Goal: Task Accomplishment & Management: Manage account settings

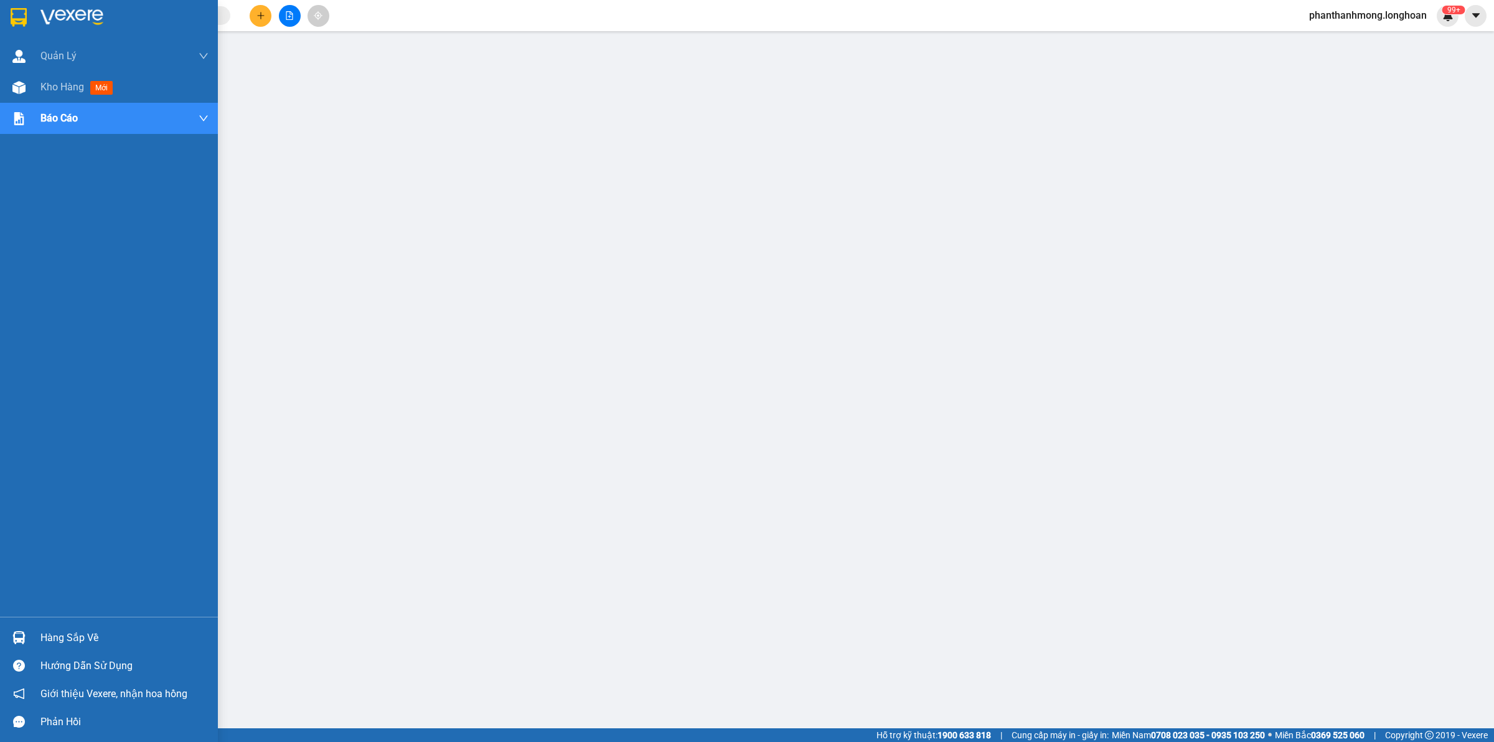
click at [22, 628] on div at bounding box center [19, 637] width 22 height 22
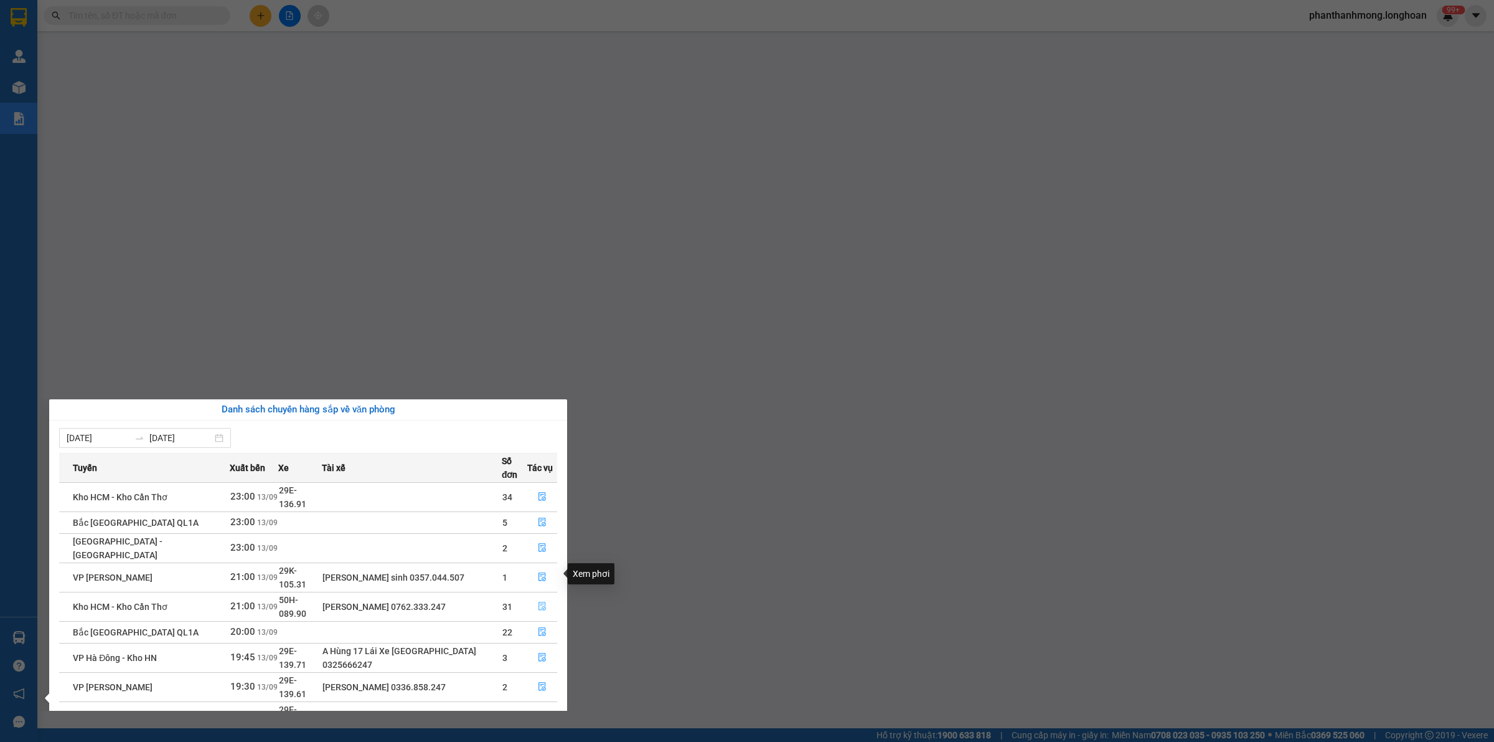
click at [539, 602] on icon "file-done" at bounding box center [542, 606] width 9 height 9
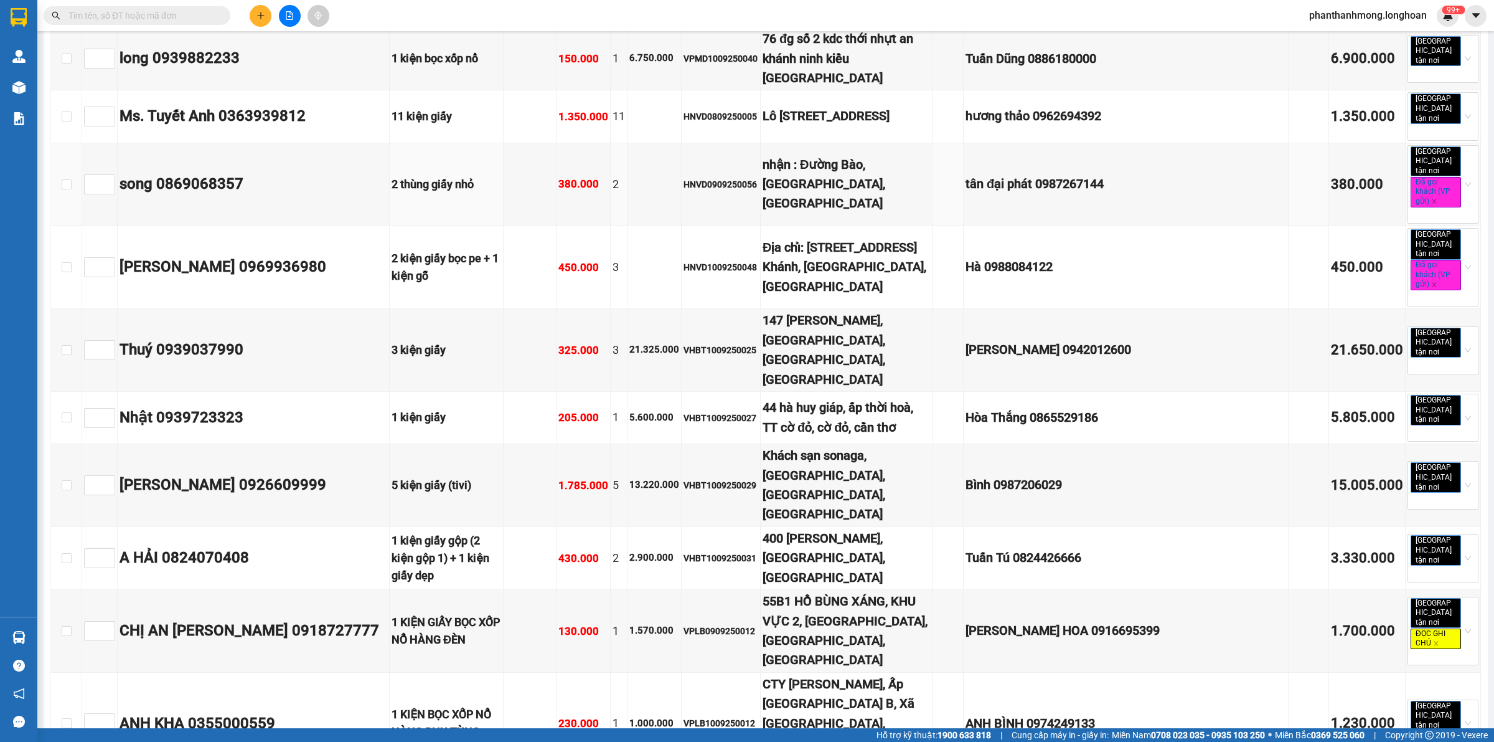
scroll to position [1401, 0]
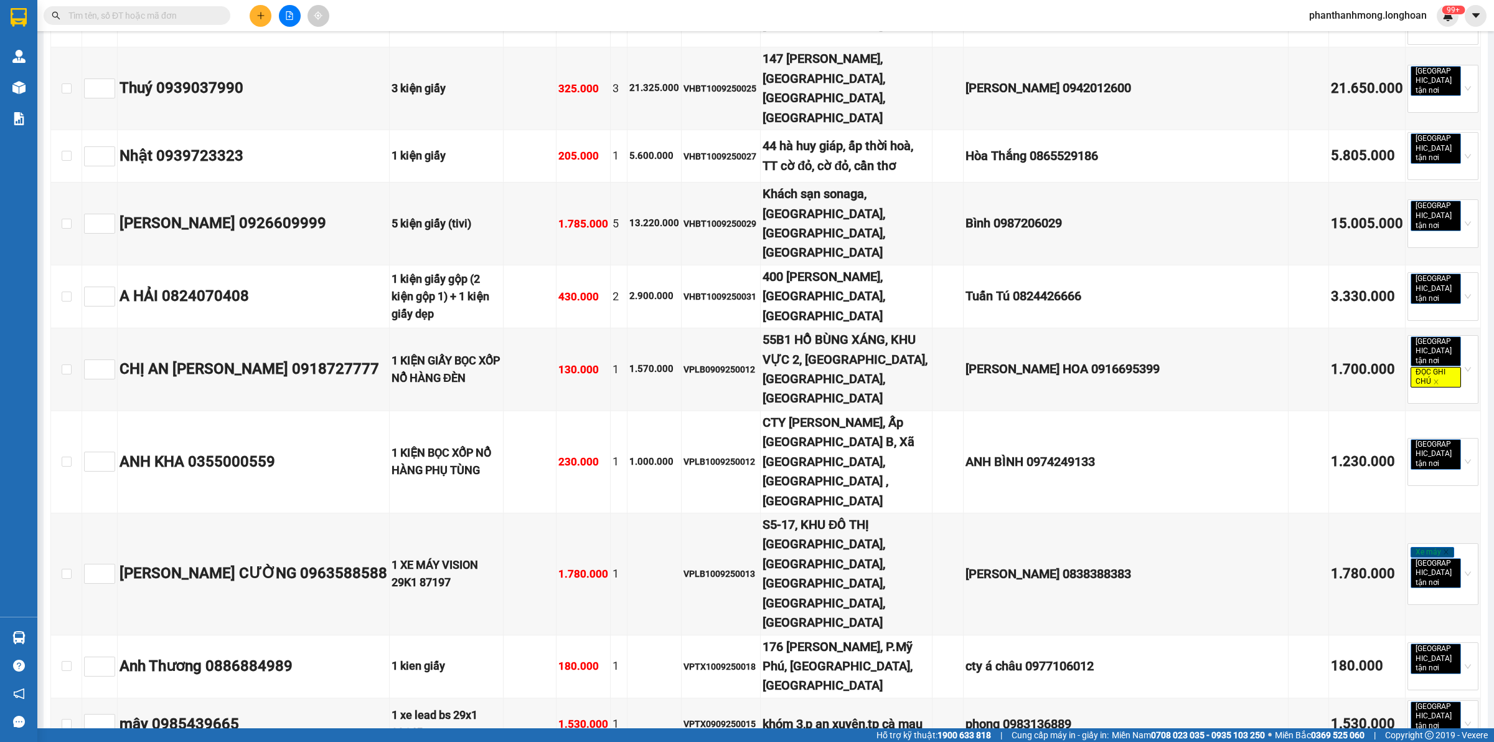
click at [141, 17] on input "text" at bounding box center [141, 16] width 147 height 14
paste input "0379968999"
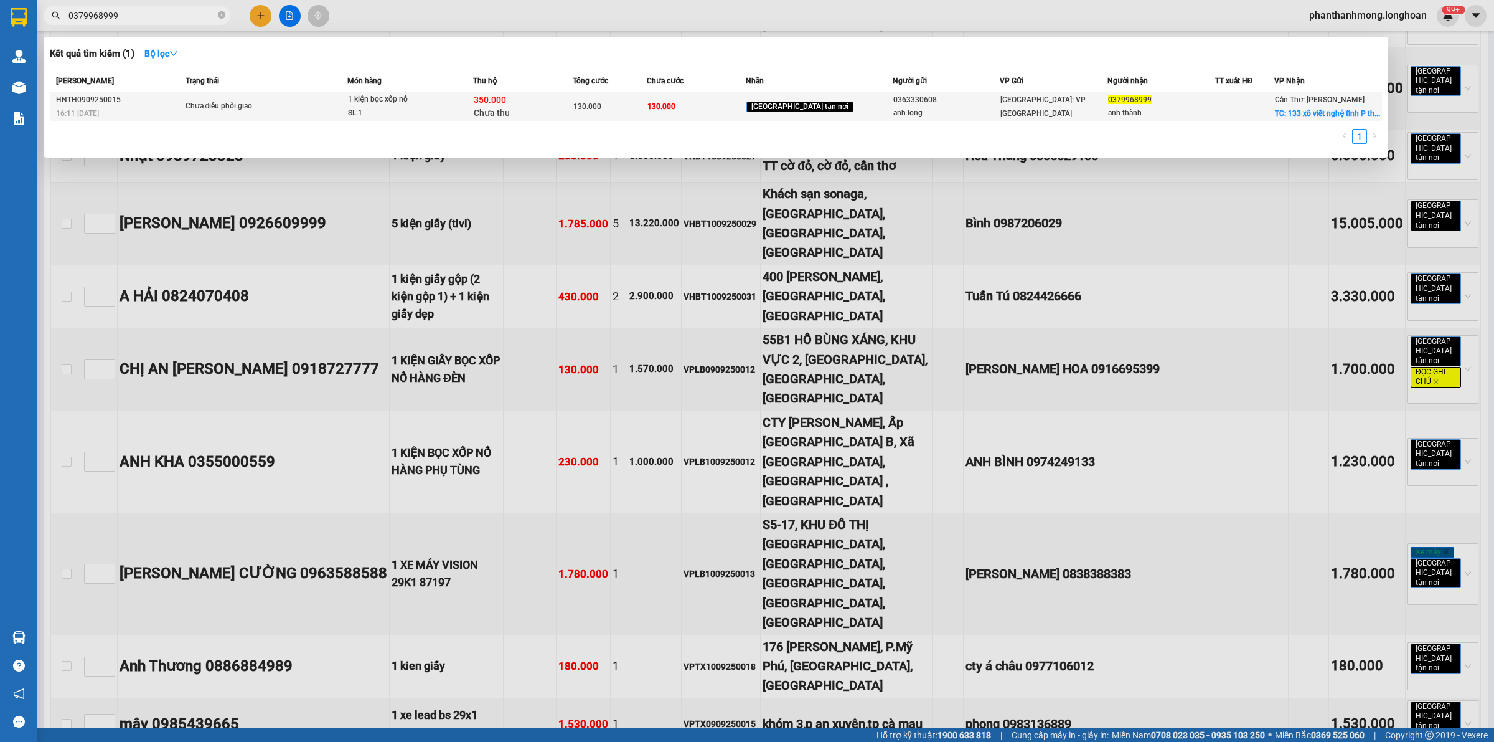
type input "0379968999"
click at [310, 111] on span "Chưa điều phối giao" at bounding box center [267, 107] width 162 height 14
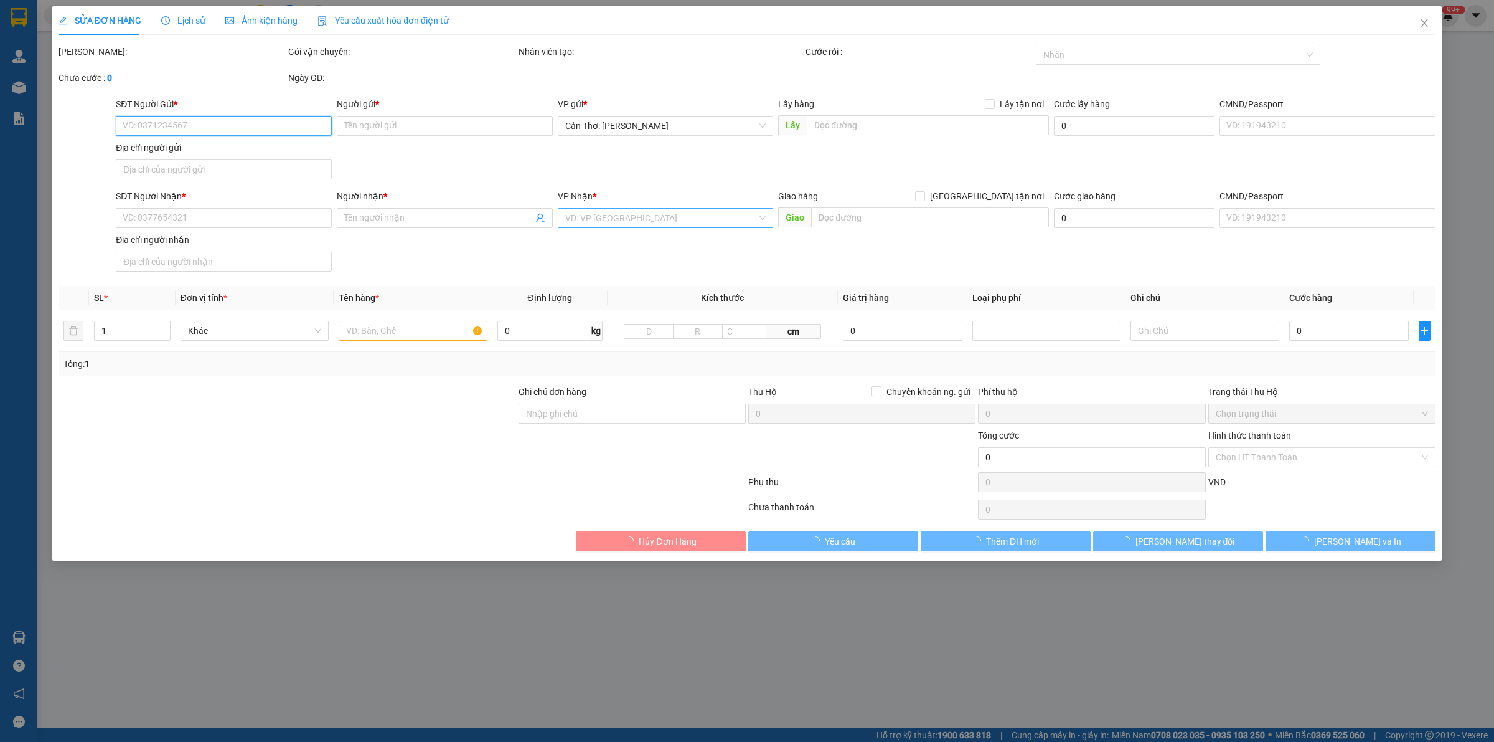
type input "0363330608"
type input "anh long"
type input "0379968999"
type input "anh thành"
checkbox input "true"
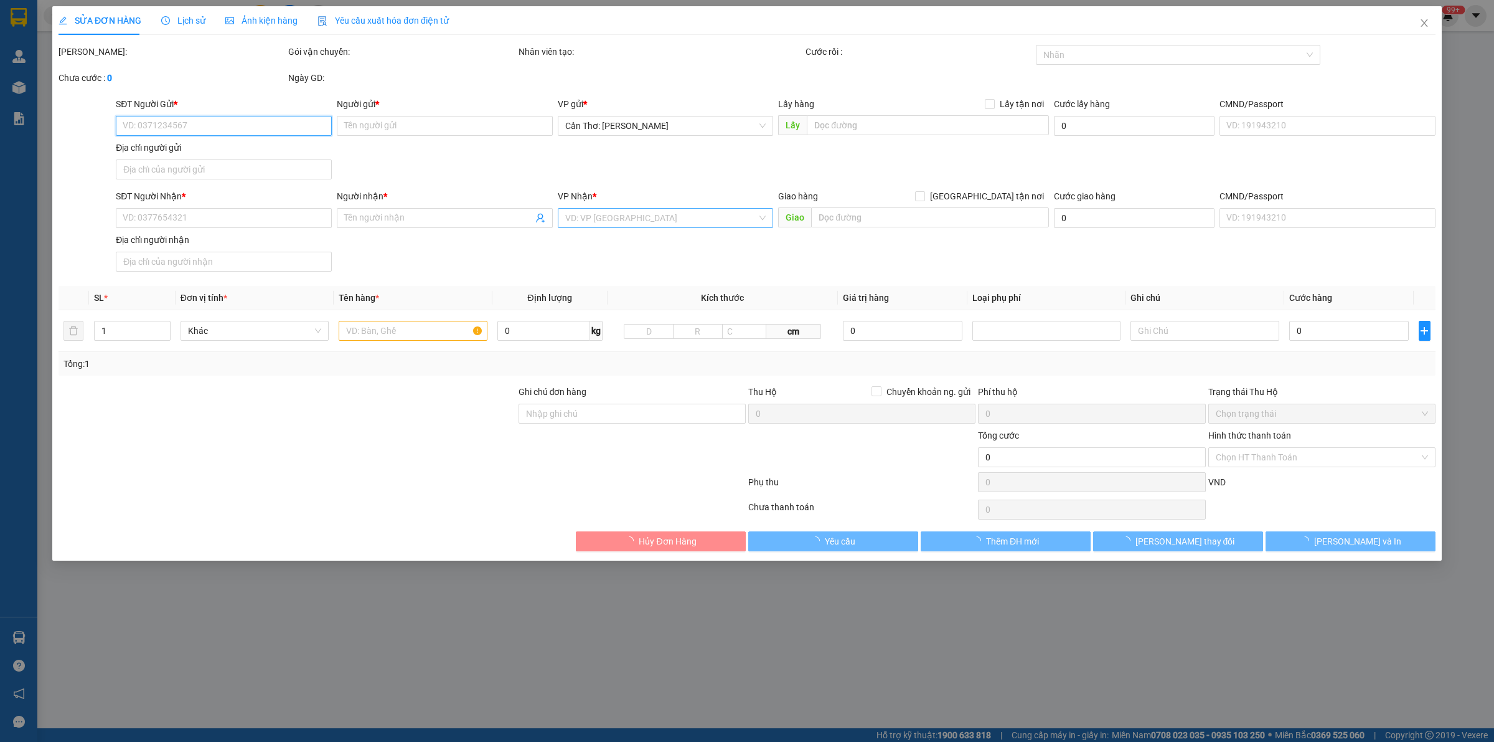
type input "133 xô viết nghệ tĩnh P thới bình, ninh kiều [GEOGRAPHIC_DATA]"
type input "130.000"
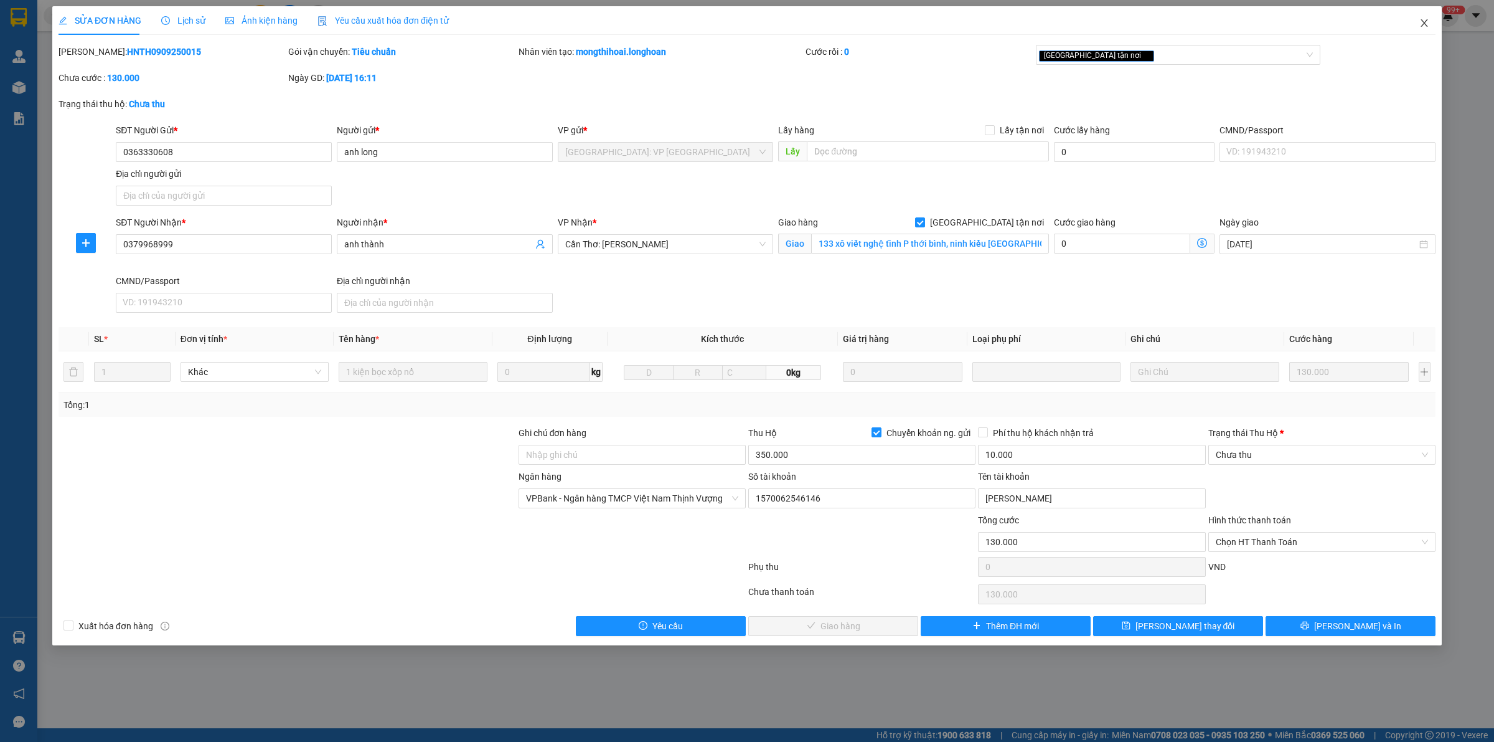
click at [1415, 24] on span "Close" at bounding box center [1424, 23] width 35 height 35
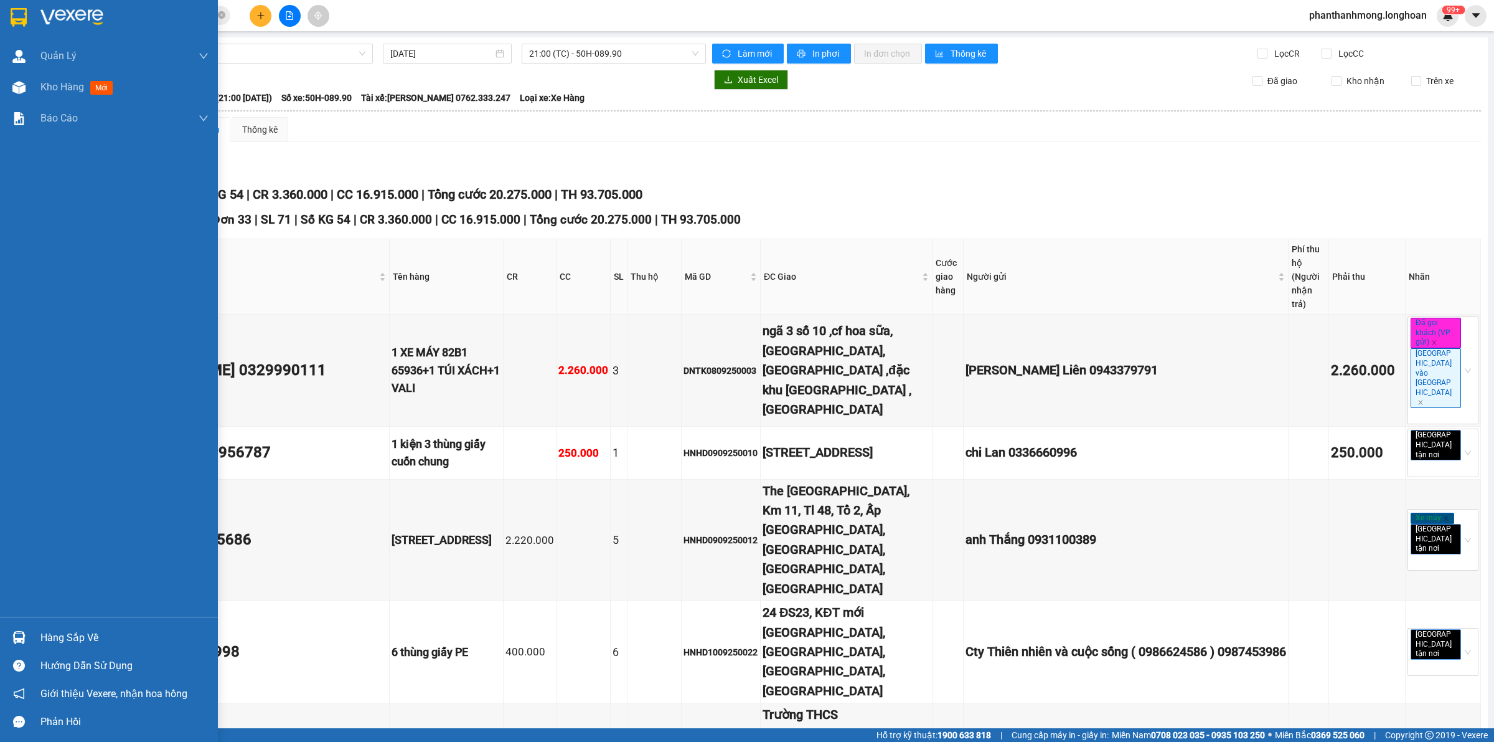
click at [29, 11] on div at bounding box center [109, 20] width 218 height 40
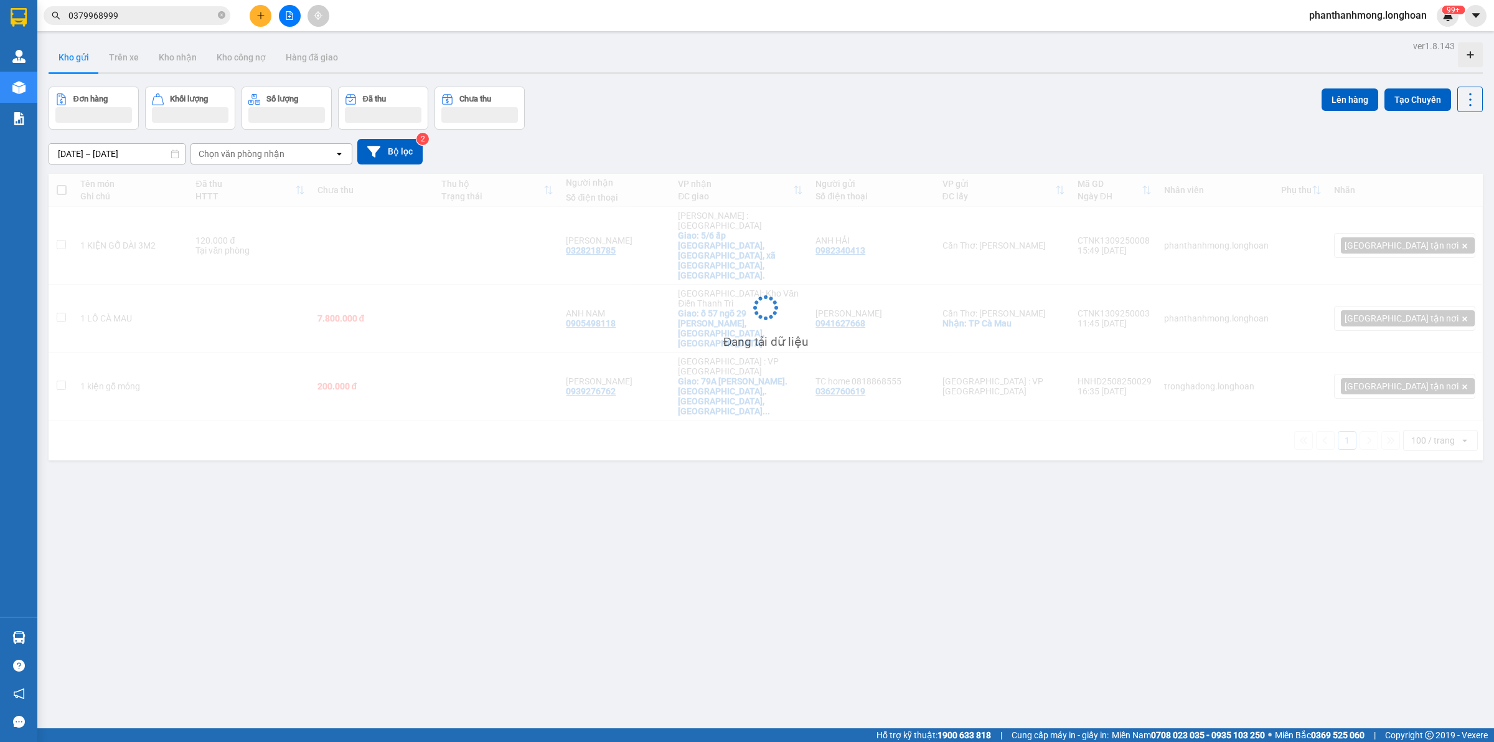
click at [95, 85] on div "ver 1.8.143 Kho gửi Trên xe Kho nhận Kho công nợ Hàng đã giao Đơn hàng Khối lượ…" at bounding box center [766, 408] width 1445 height 742
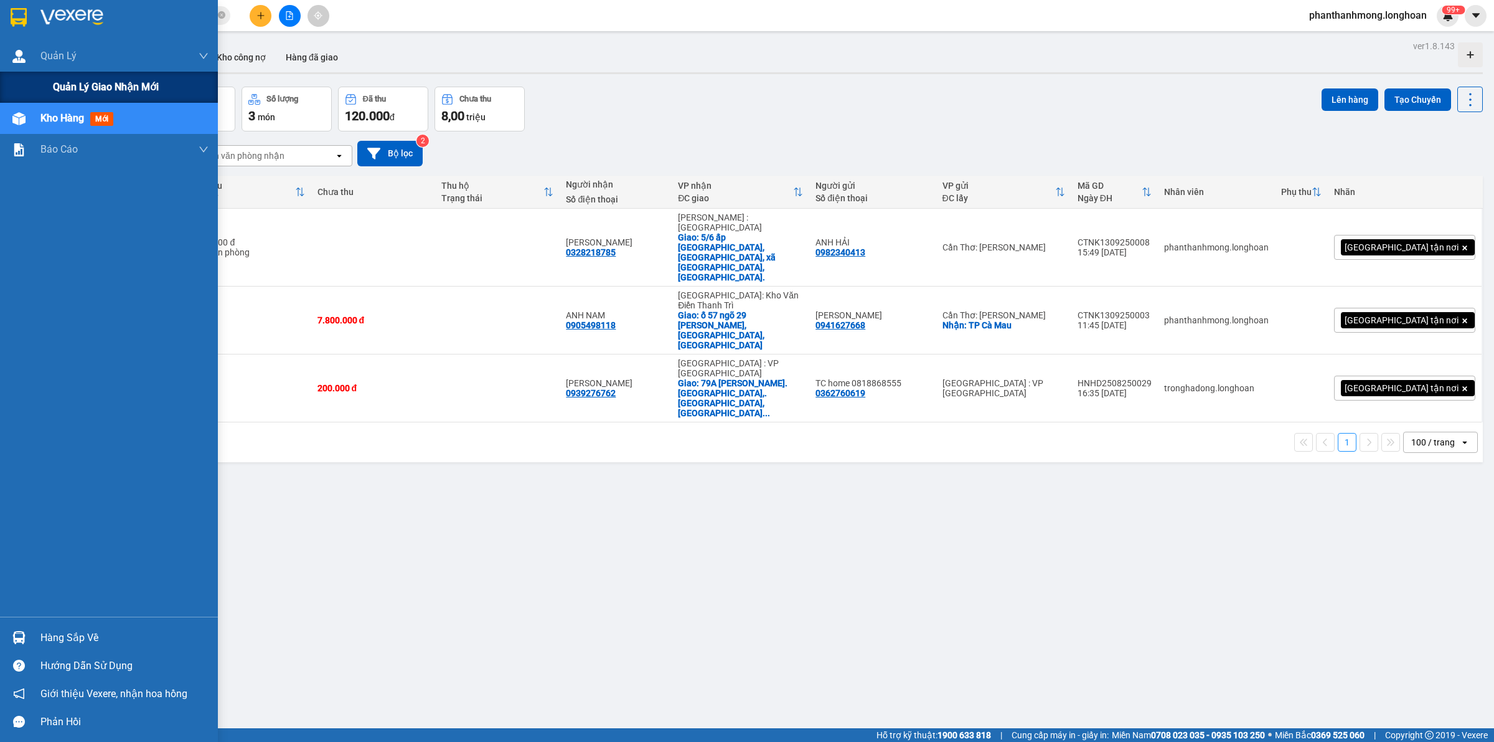
click at [51, 85] on div "Quản lý giao nhận mới" at bounding box center [109, 87] width 218 height 31
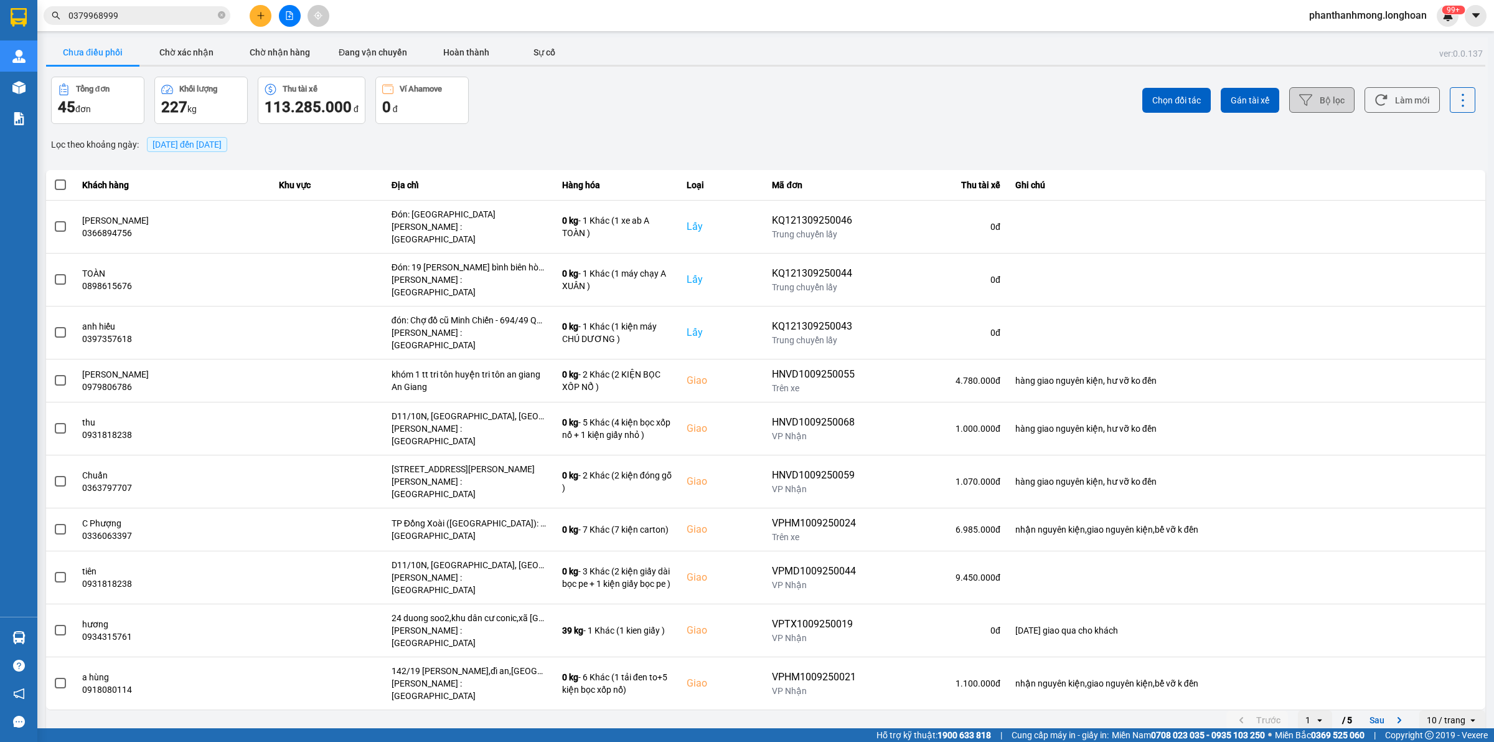
click at [1339, 95] on button "Bộ lọc" at bounding box center [1322, 100] width 65 height 26
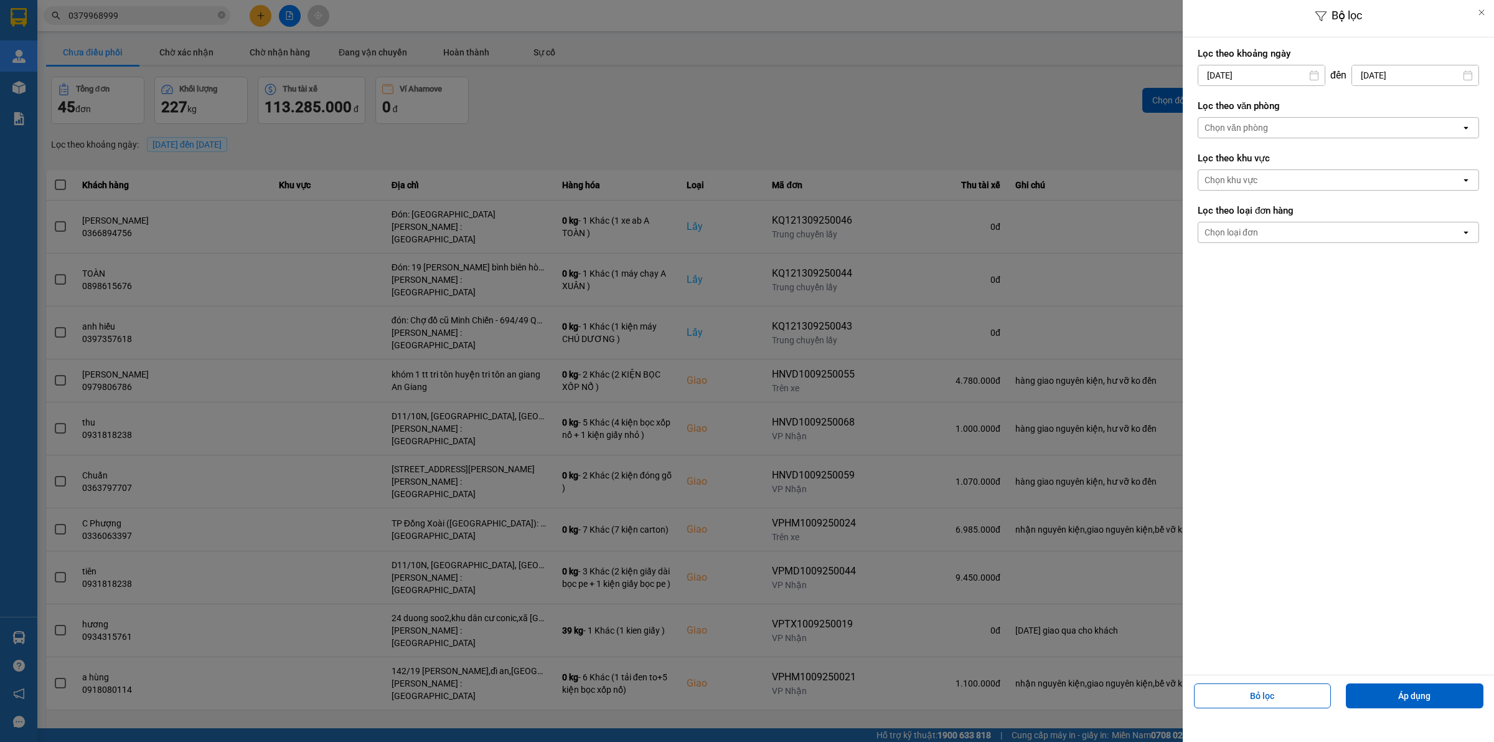
click at [1260, 79] on input "[DATE]" at bounding box center [1262, 75] width 126 height 20
click at [1348, 567] on div "Lọc theo khoảng [DATE] Press the down arrow key to interact with the calendar a…" at bounding box center [1338, 355] width 311 height 637
click at [1278, 129] on div "Chọn văn phòng" at bounding box center [1330, 128] width 263 height 20
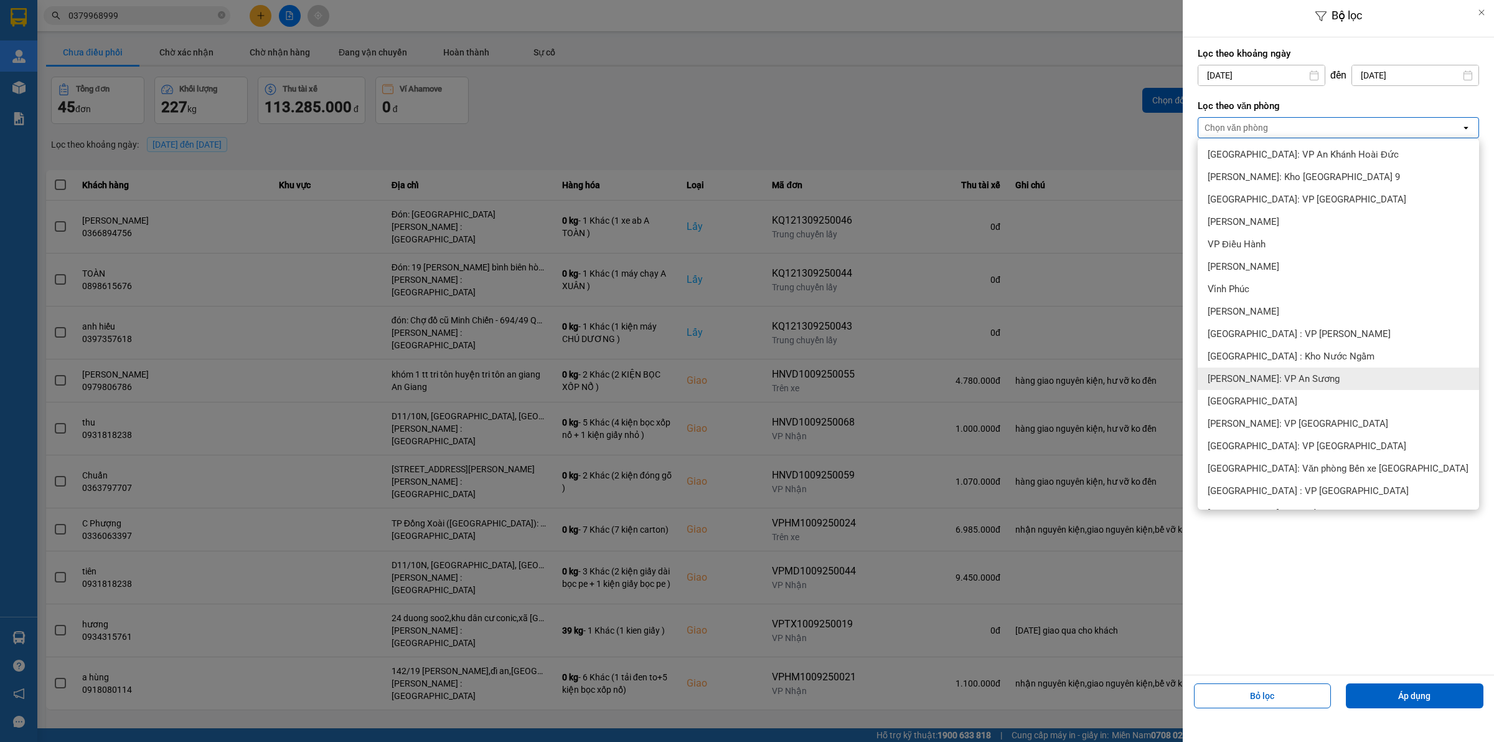
scroll to position [234, 0]
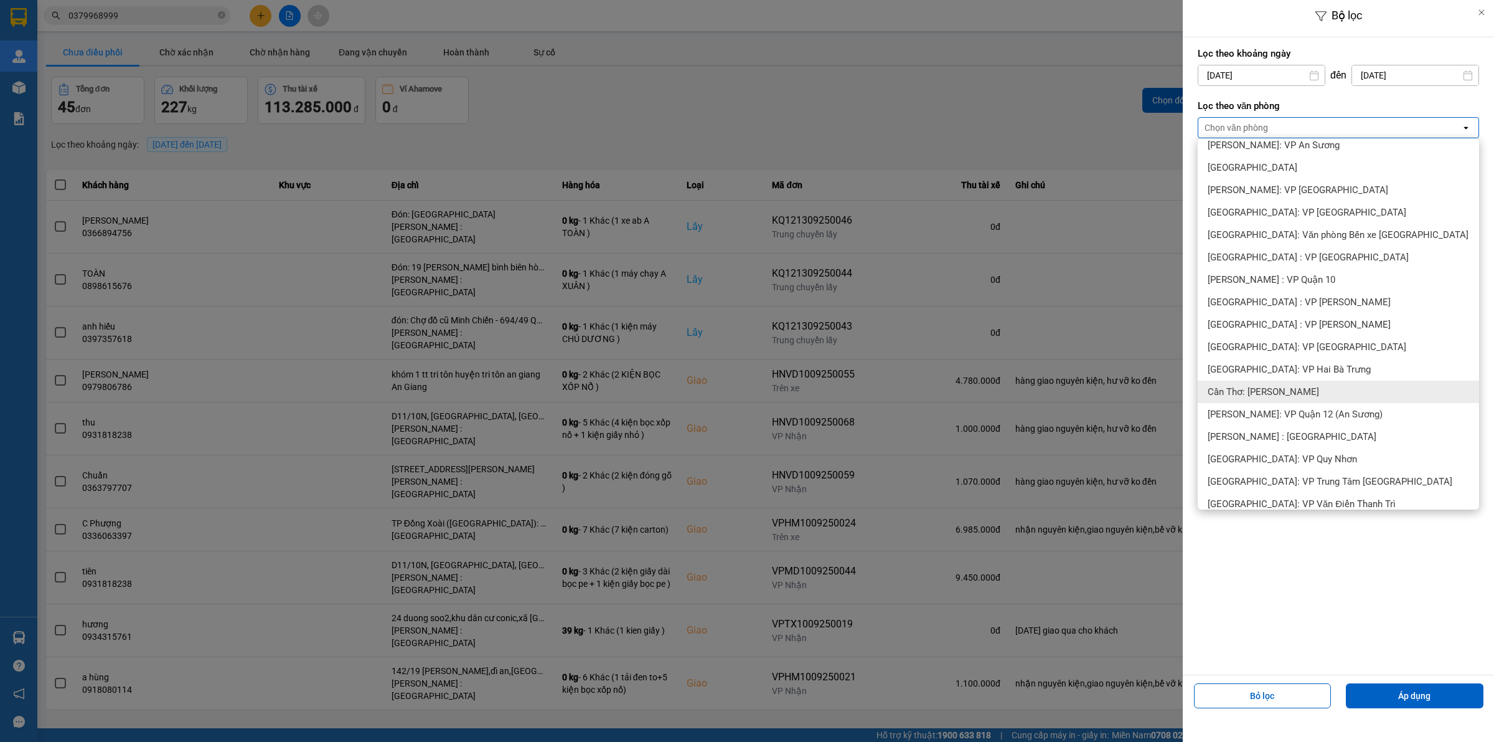
click at [1252, 383] on div "Cần Thơ: [PERSON_NAME]" at bounding box center [1338, 391] width 281 height 22
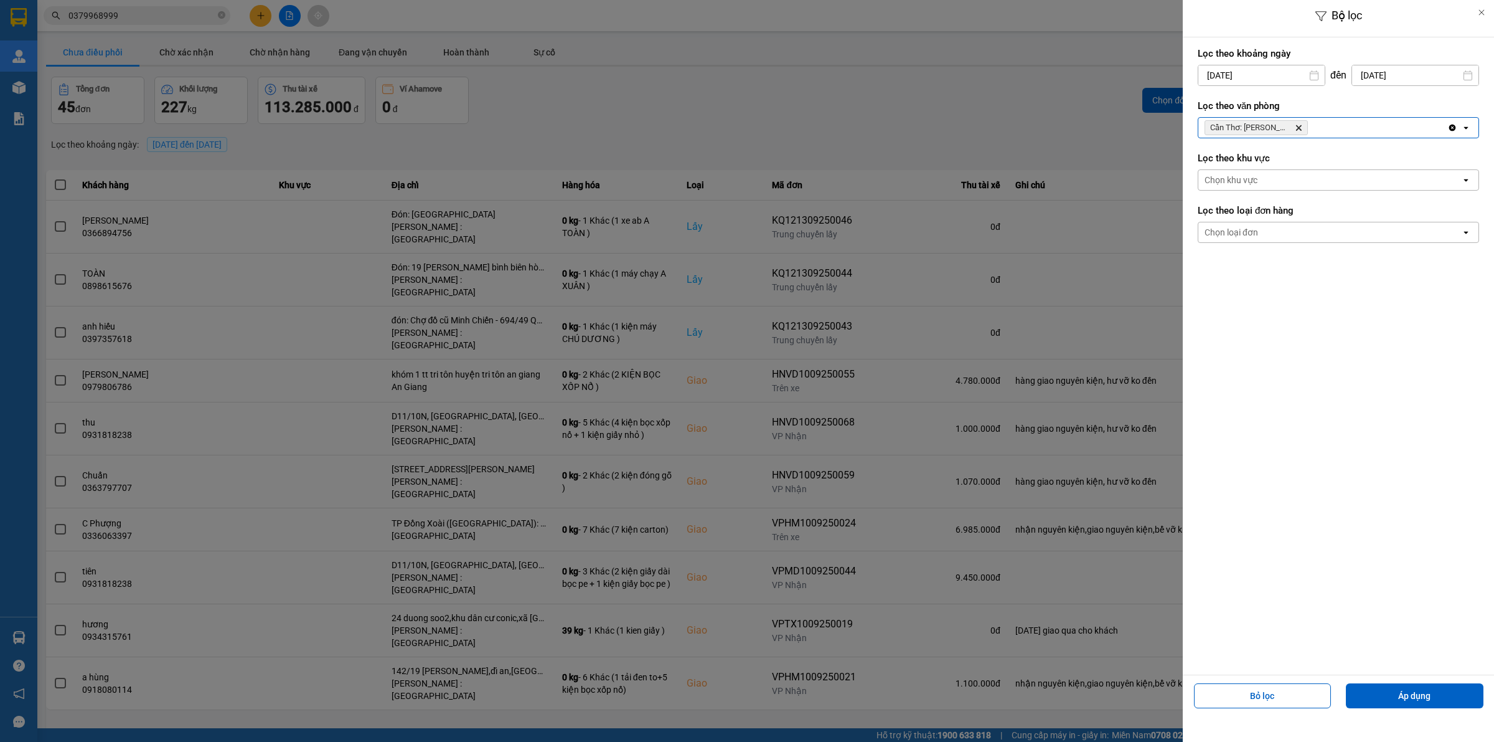
click at [1382, 679] on div "Bỏ lọc Áp dụng" at bounding box center [1338, 700] width 305 height 45
drag, startPoint x: 1381, startPoint y: 689, endPoint x: 1316, endPoint y: 662, distance: 70.9
click at [1381, 690] on button "Áp dụng" at bounding box center [1415, 695] width 138 height 25
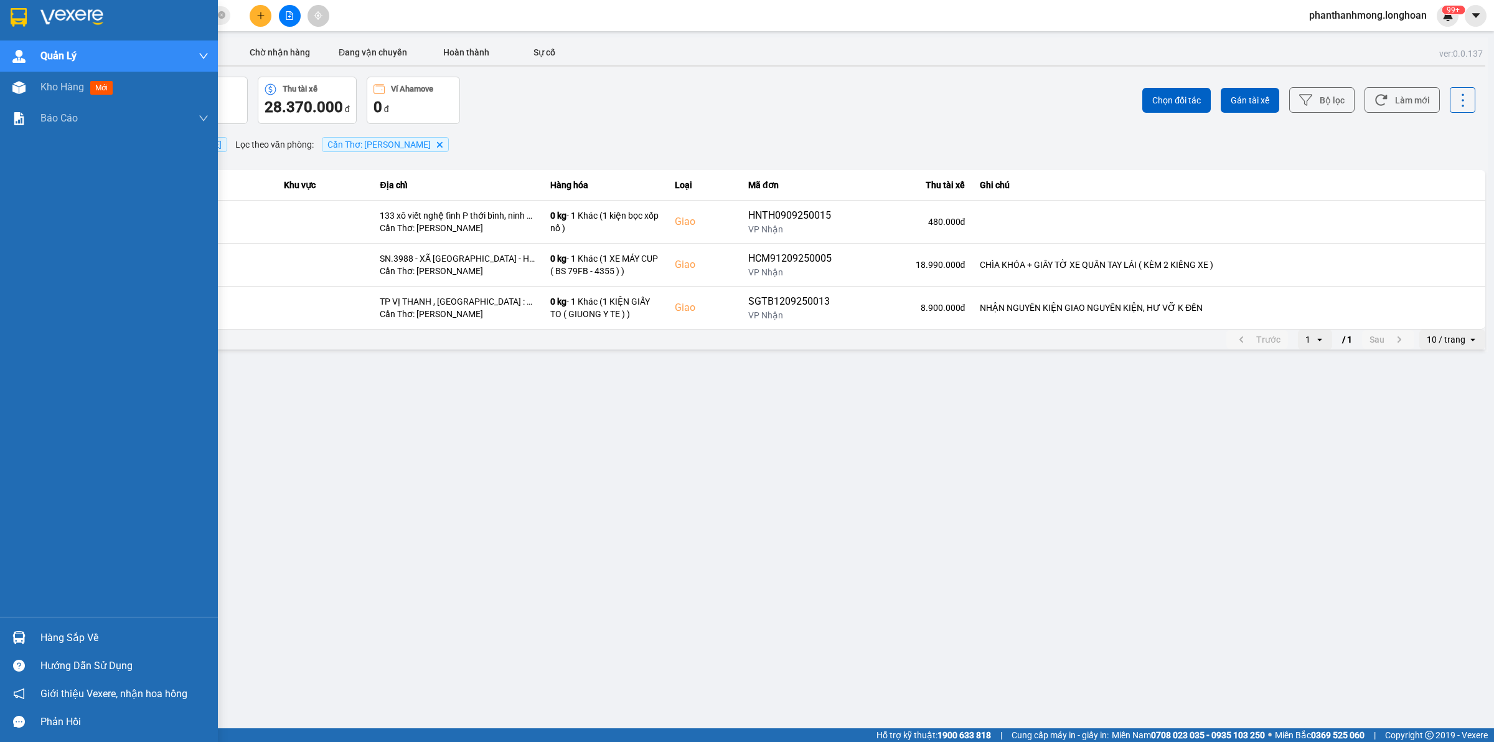
click at [67, 630] on div "Hàng sắp về" at bounding box center [124, 637] width 168 height 19
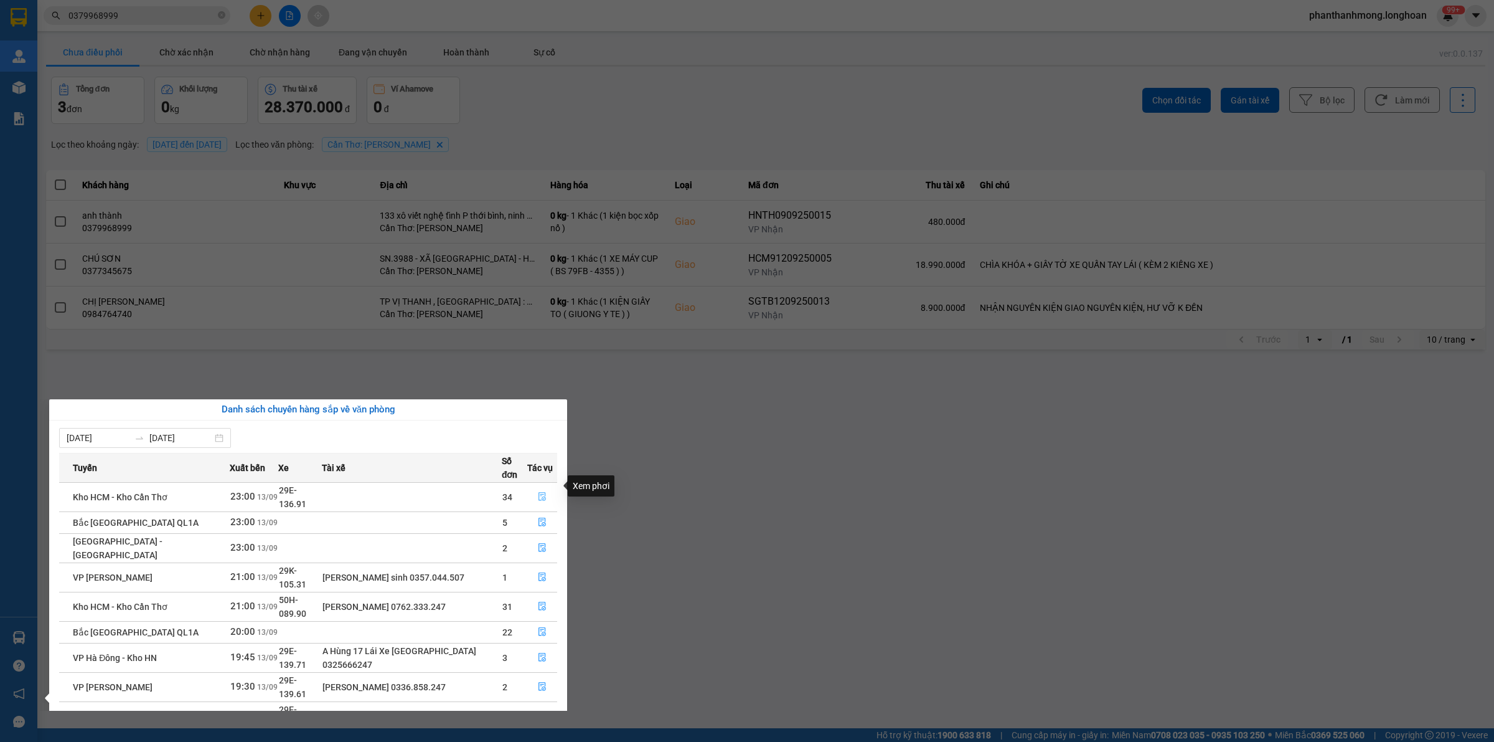
click at [539, 492] on icon "file-done" at bounding box center [542, 496] width 9 height 9
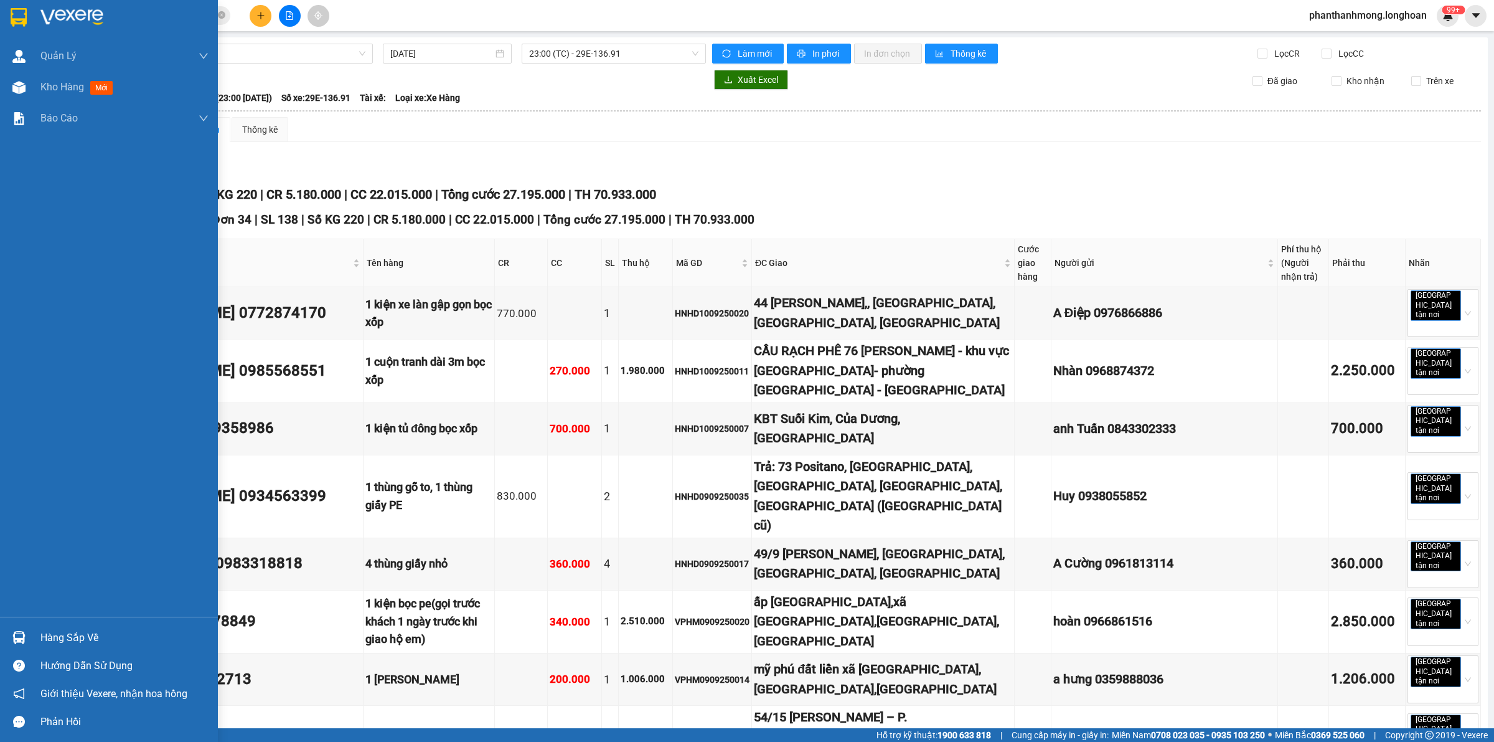
click at [16, 1] on div at bounding box center [109, 20] width 218 height 40
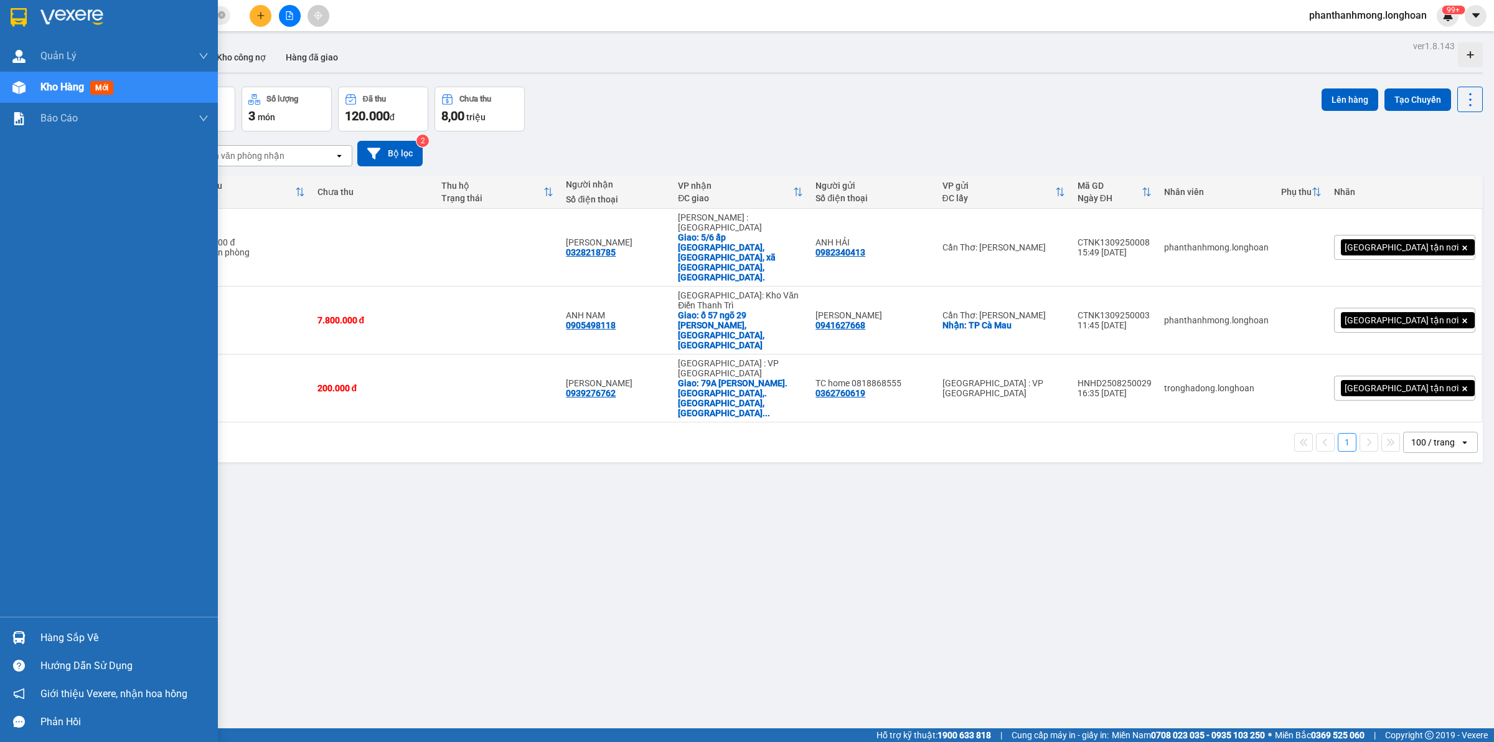
click at [47, 643] on div "Hàng sắp về" at bounding box center [124, 637] width 168 height 19
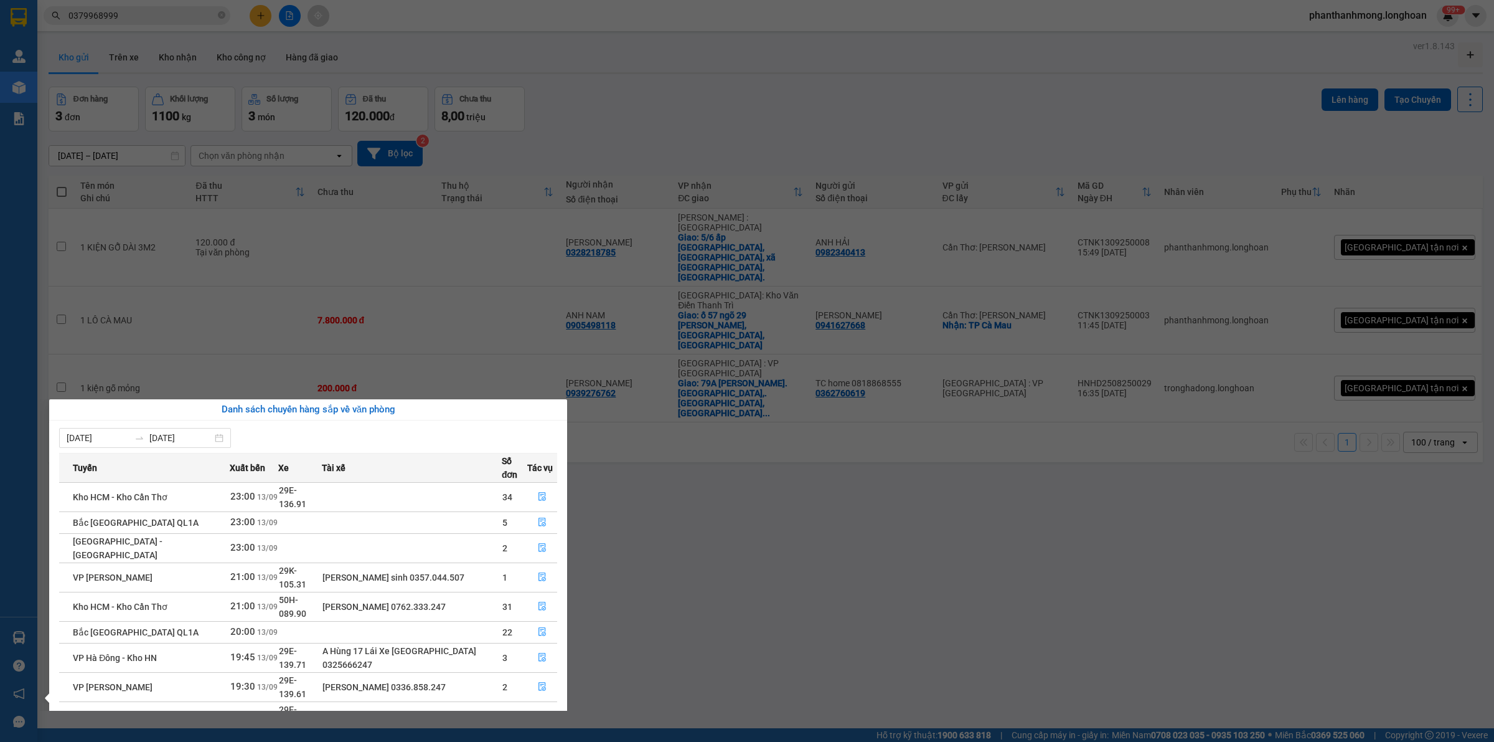
click at [871, 611] on section "Kết quả tìm kiếm ( 1 ) Bộ lọc Mã ĐH Trạng thái Món hàng Thu hộ Tổng cước Chưa c…" at bounding box center [747, 371] width 1494 height 742
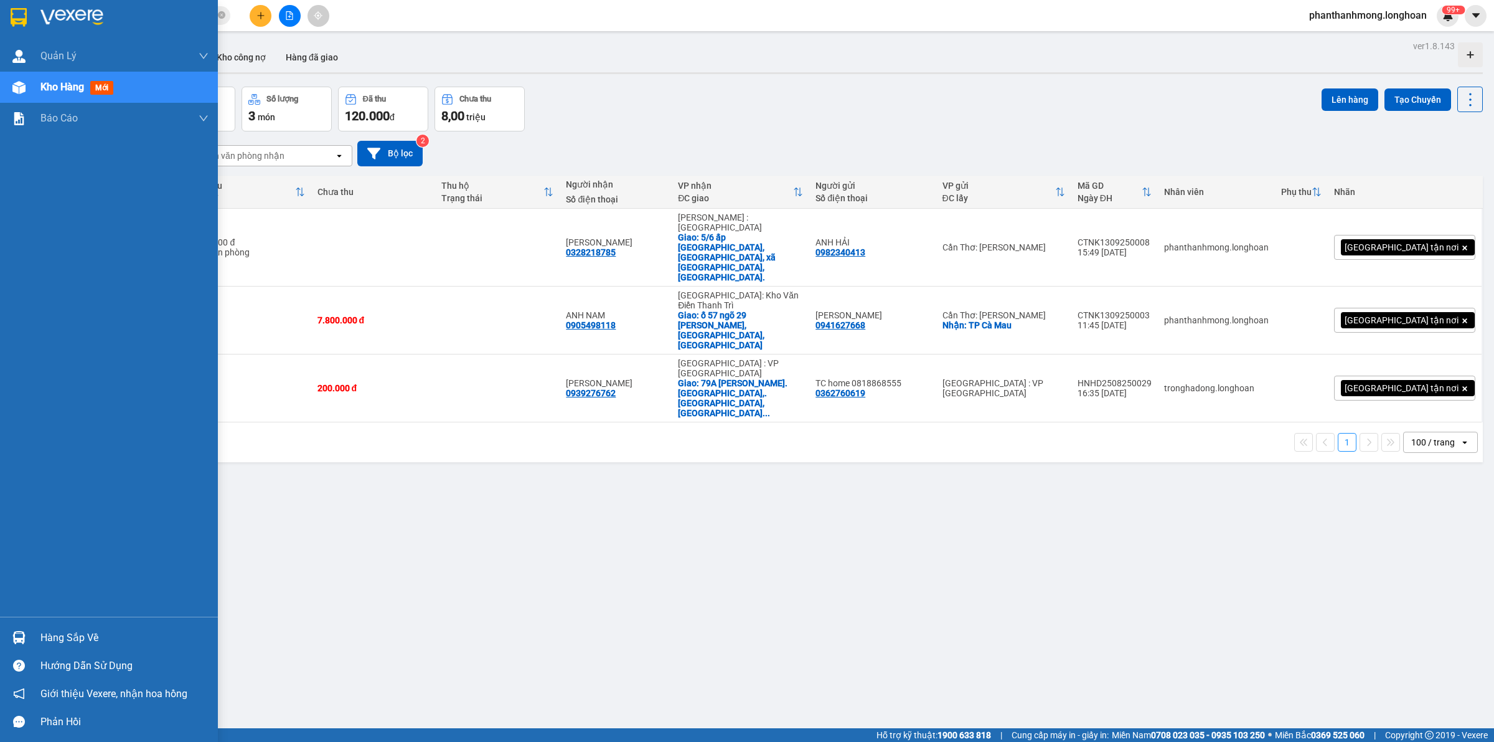
click at [7, 629] on div "Hàng sắp về" at bounding box center [109, 637] width 218 height 28
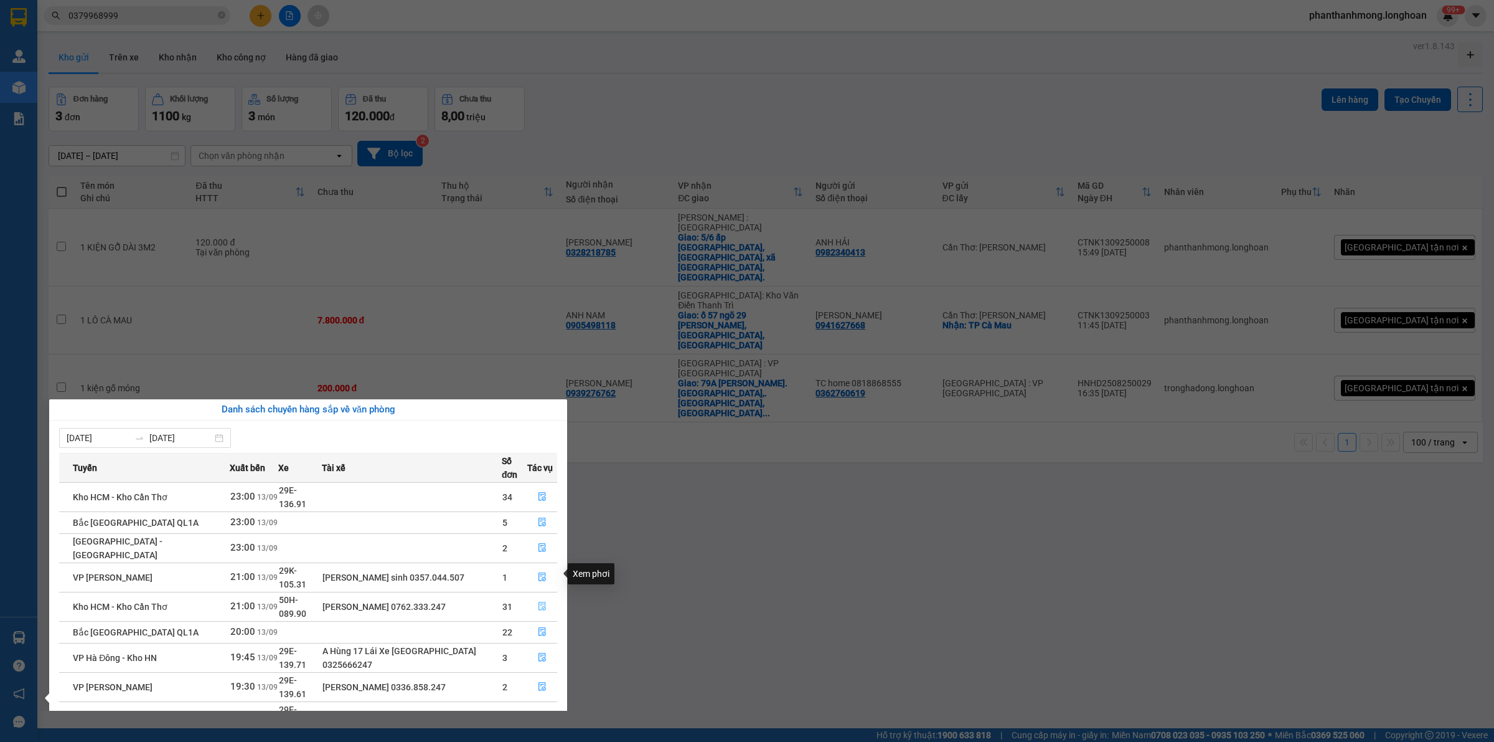
click at [539, 602] on icon "file-done" at bounding box center [542, 606] width 9 height 9
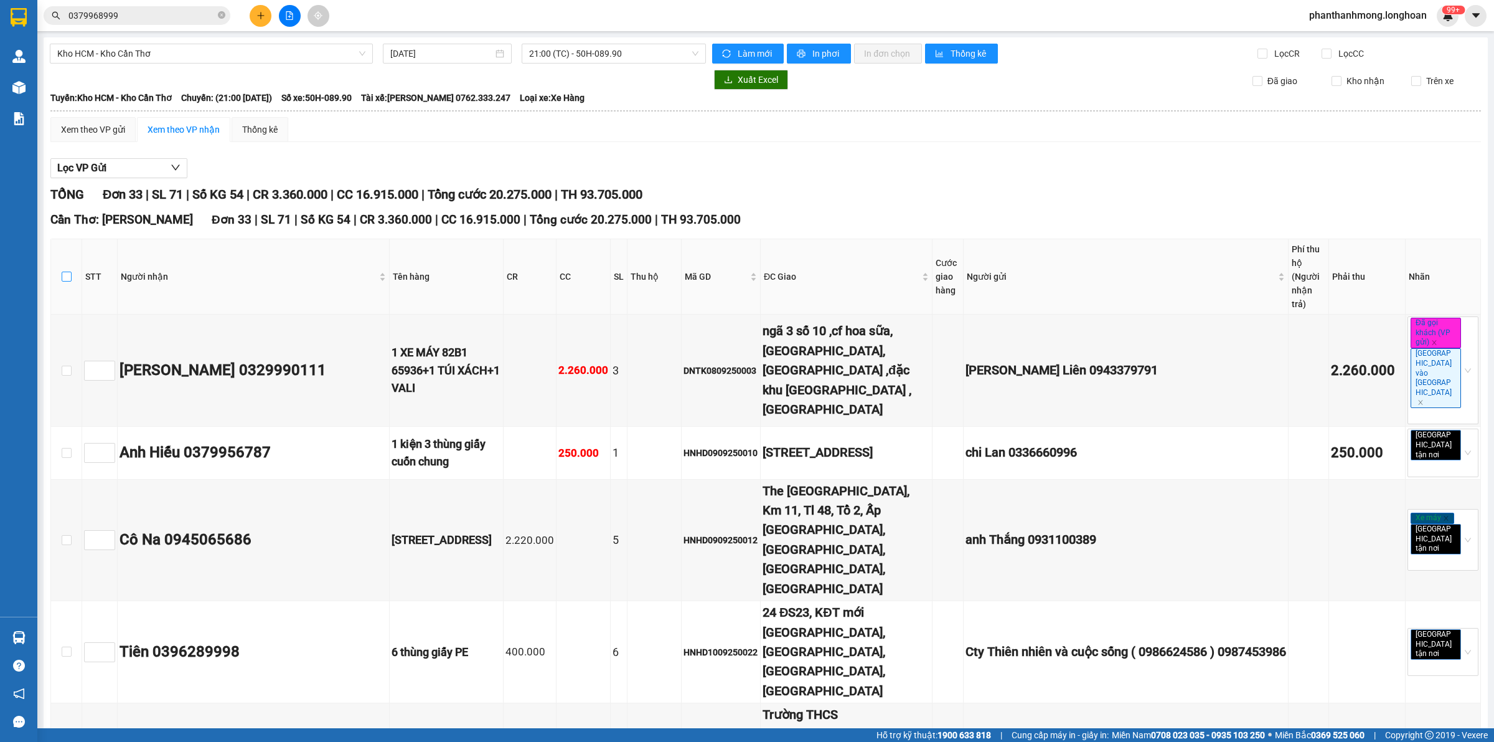
click at [67, 271] on input "checkbox" at bounding box center [67, 276] width 10 height 10
checkbox input "true"
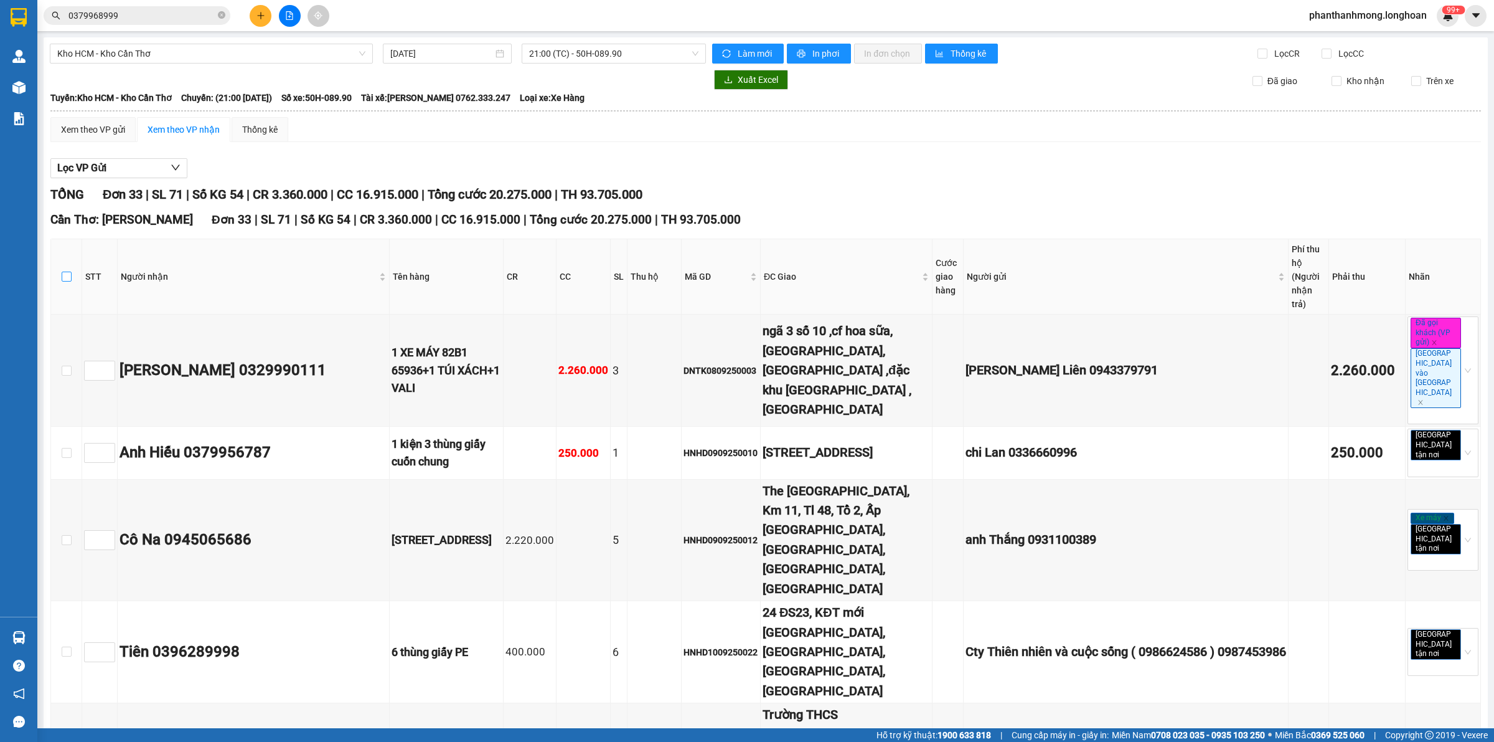
checkbox input "true"
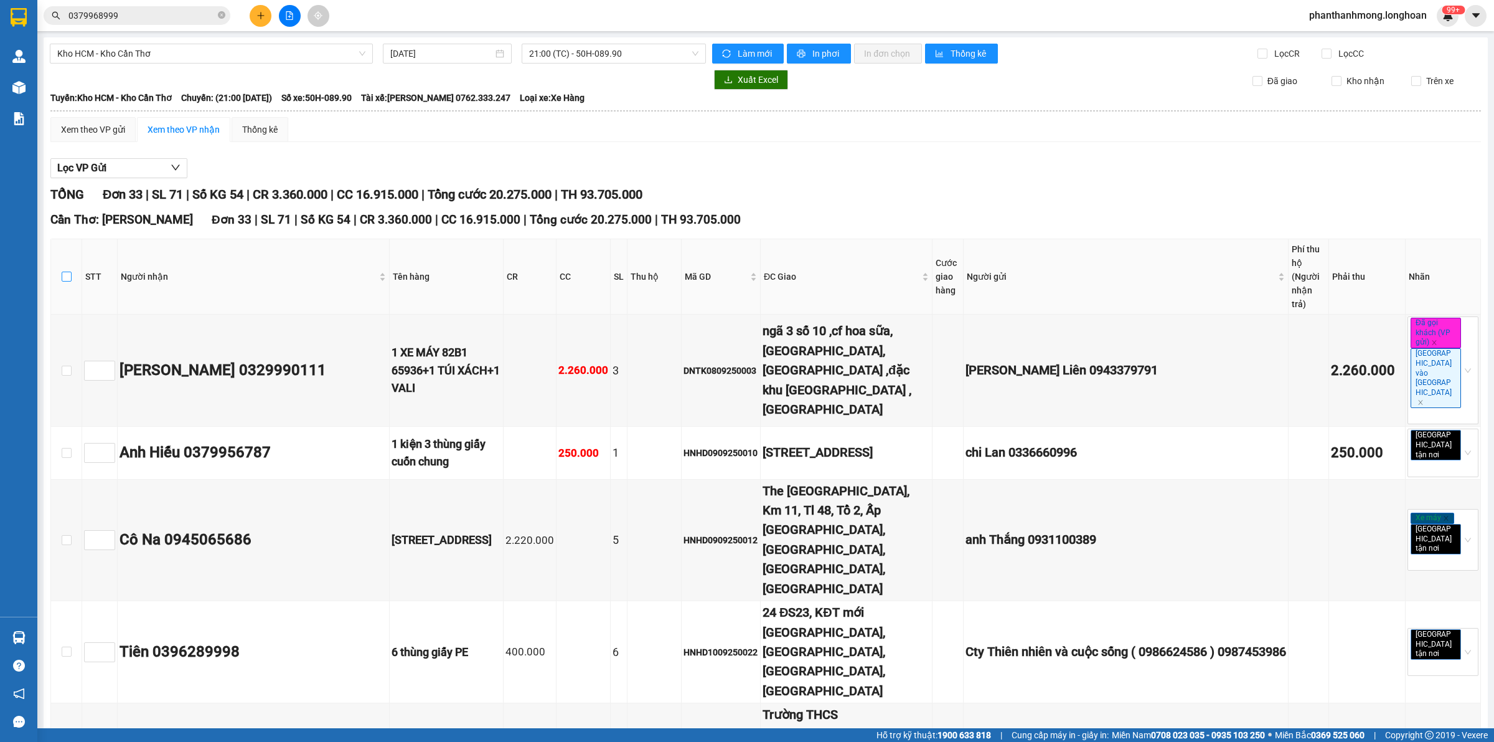
checkbox input "true"
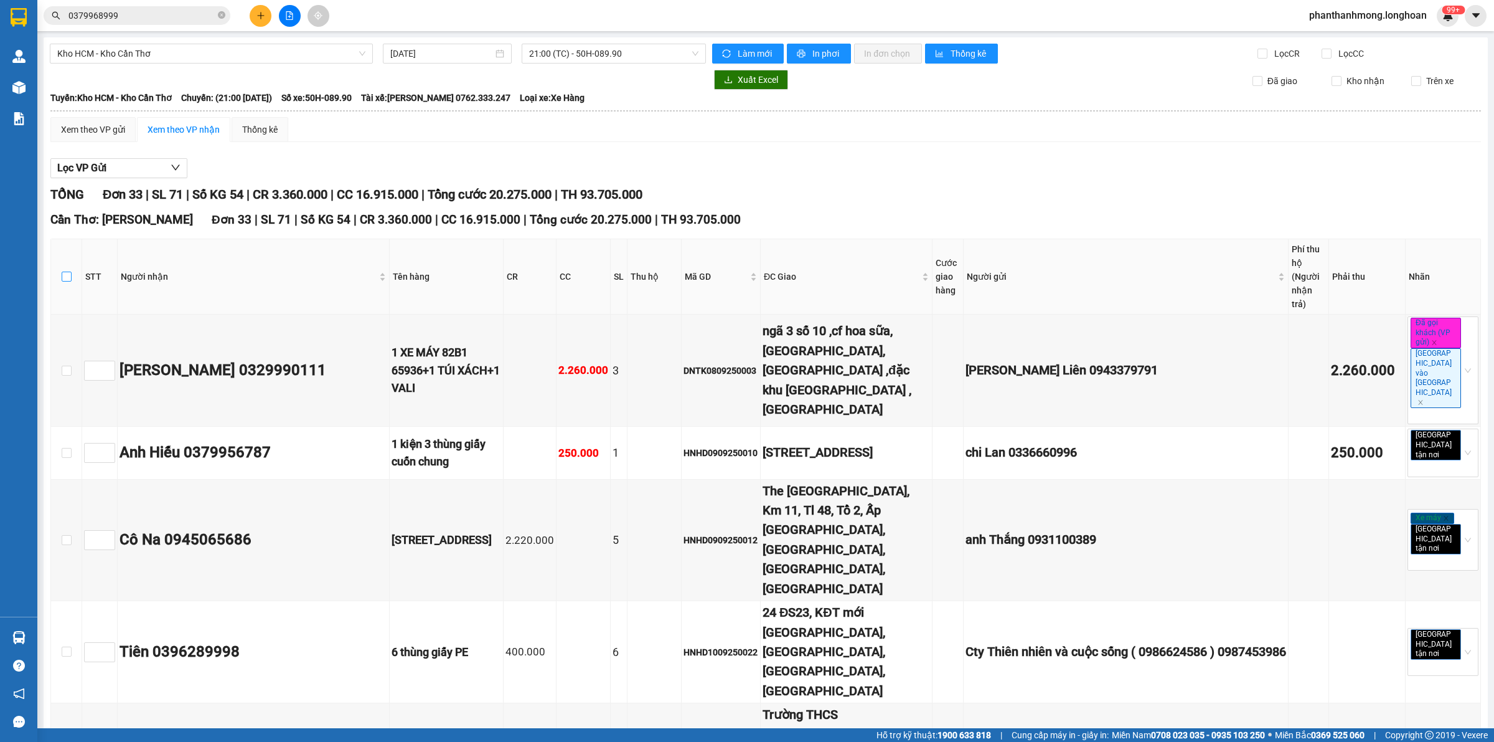
checkbox input "true"
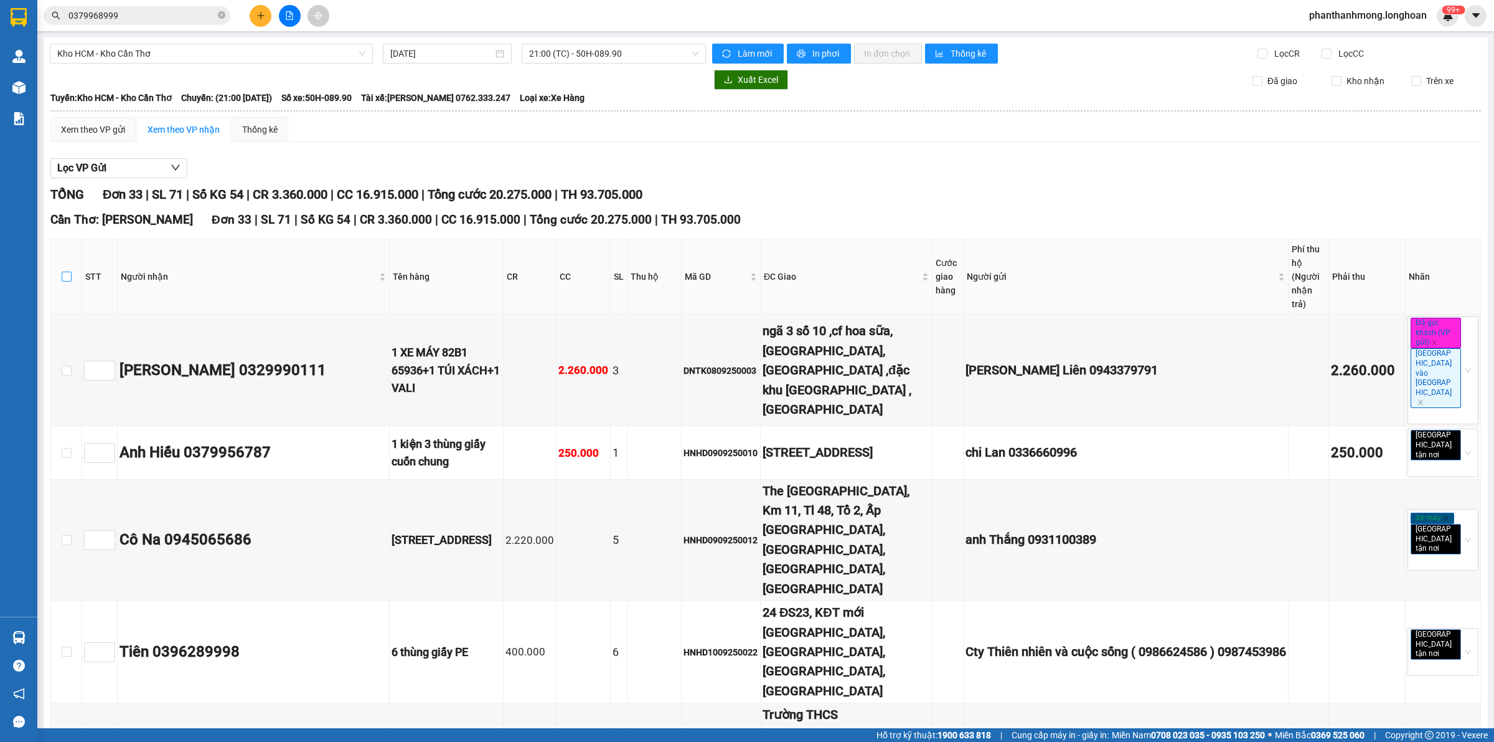
checkbox input "true"
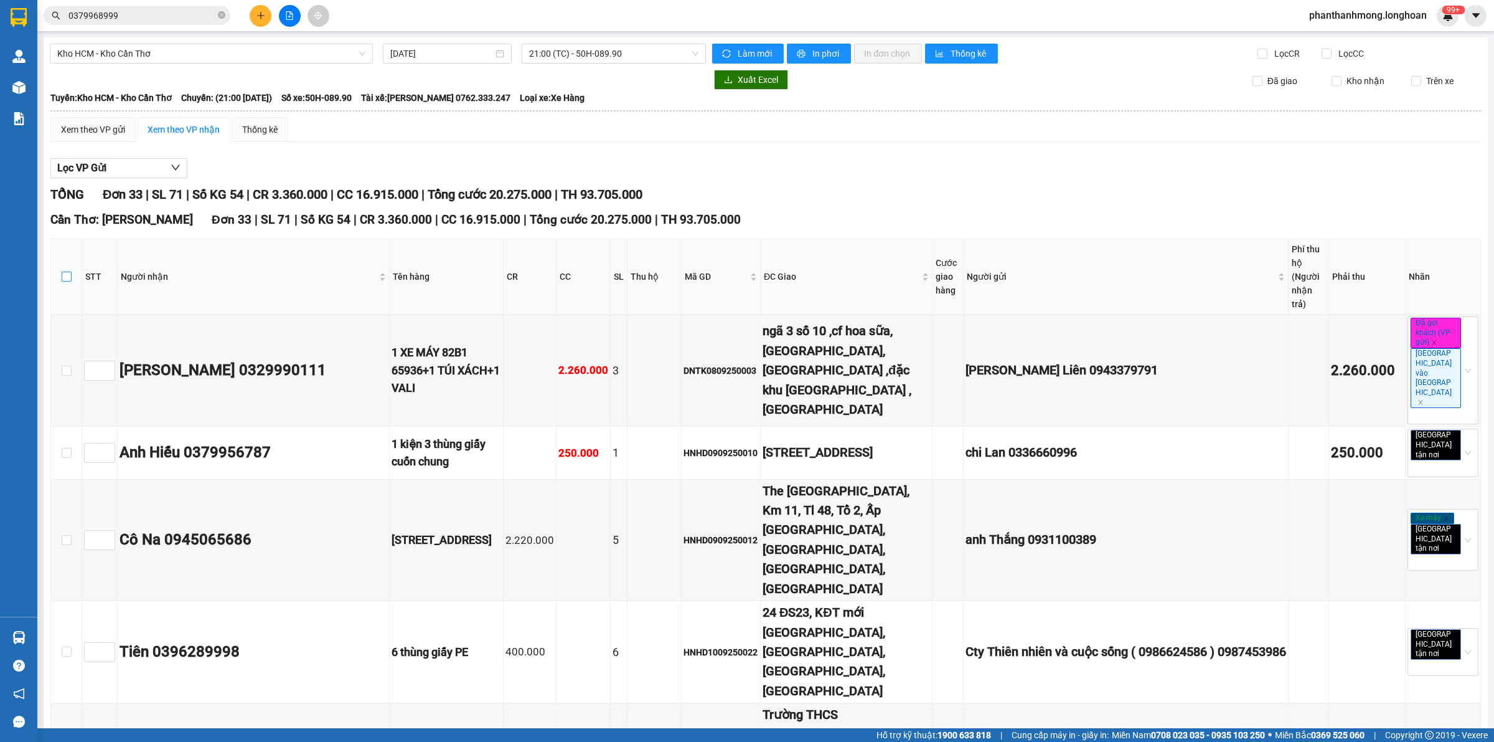
checkbox input "true"
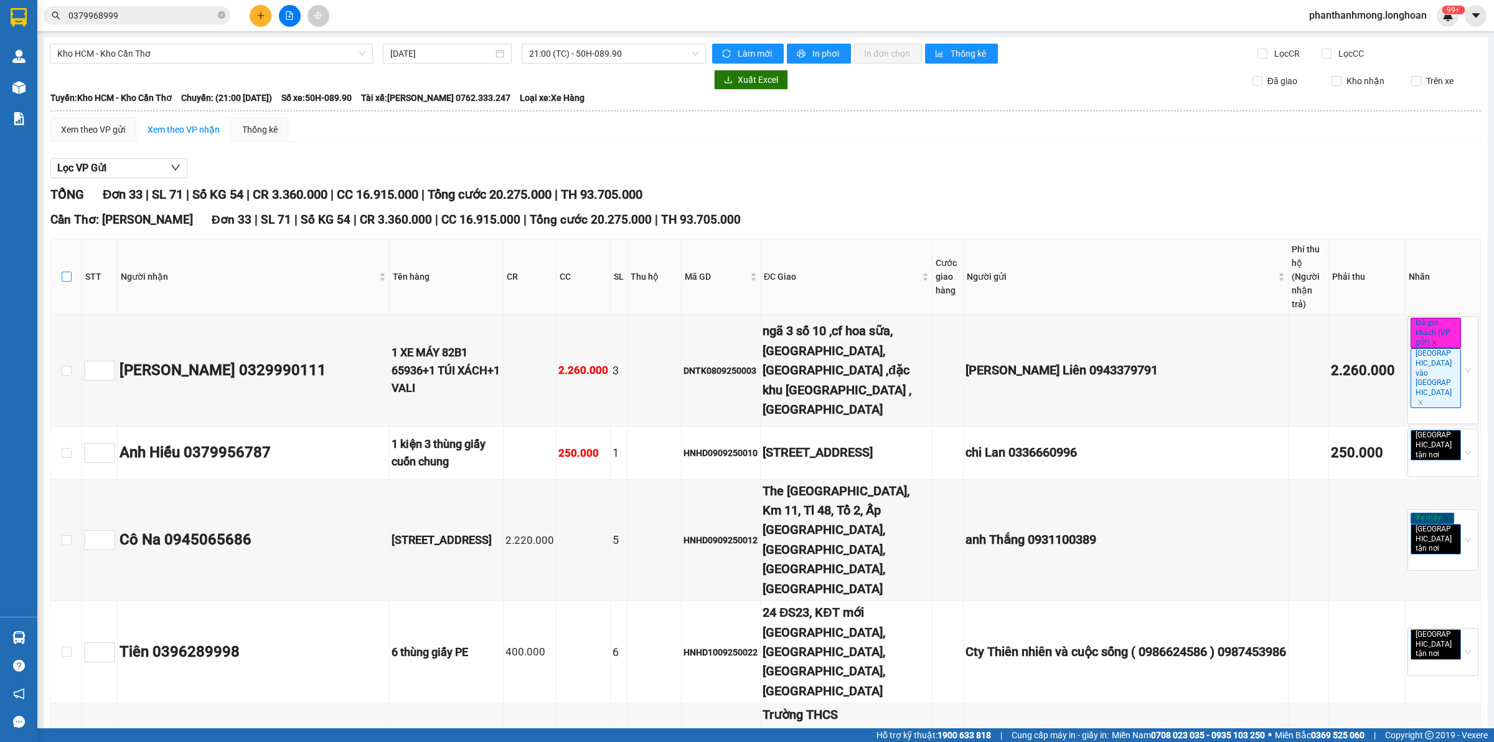
checkbox input "true"
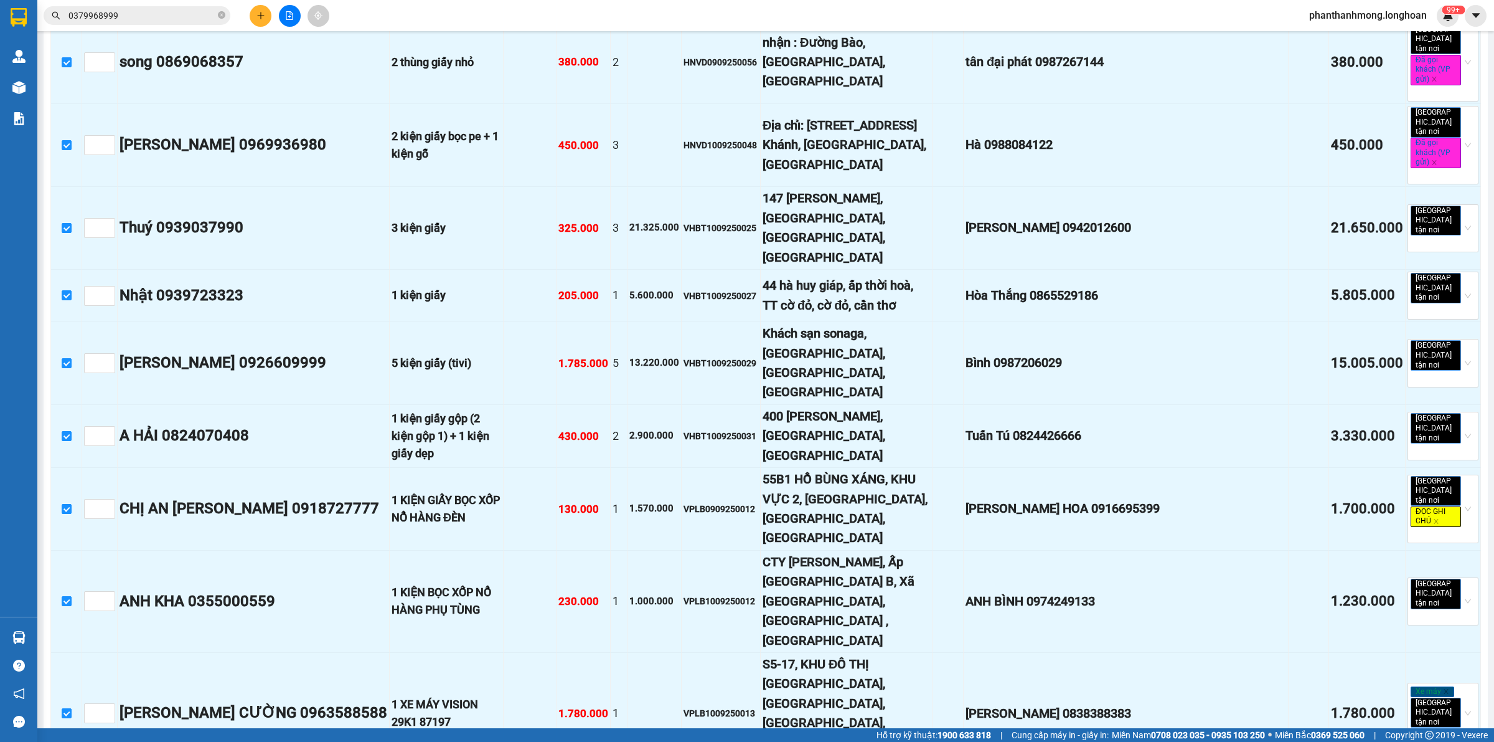
scroll to position [1418, 0]
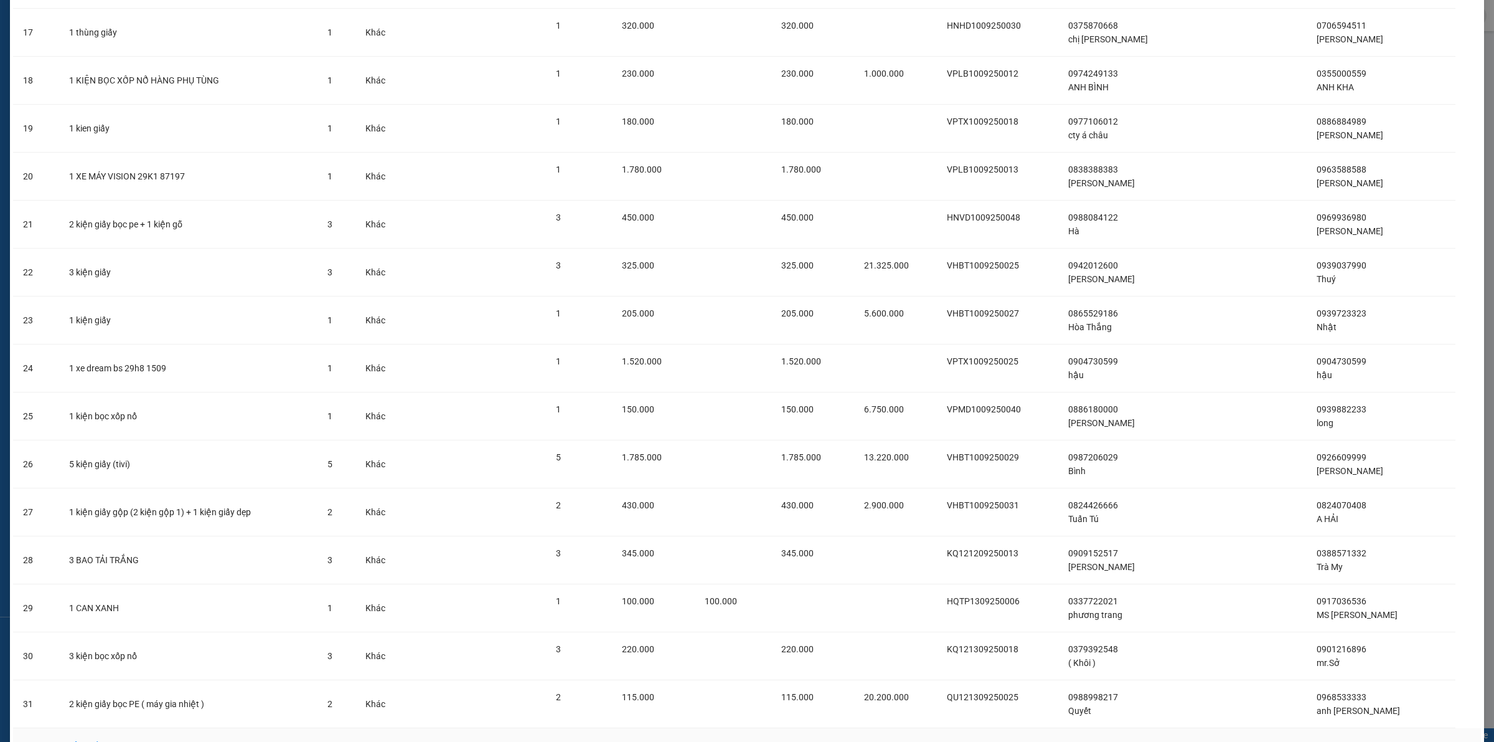
scroll to position [945, 0]
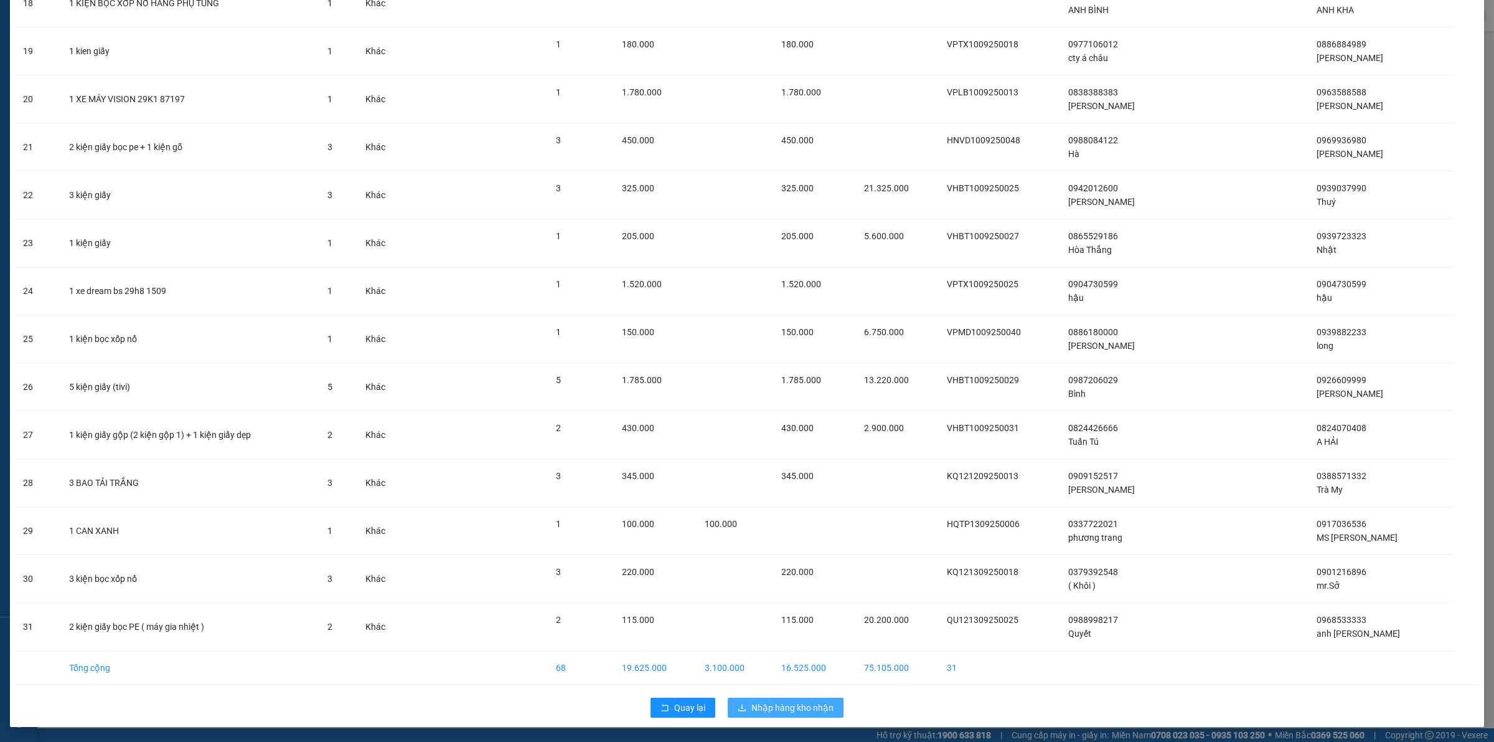
click at [741, 702] on button "Nhập hàng kho nhận" at bounding box center [786, 707] width 116 height 20
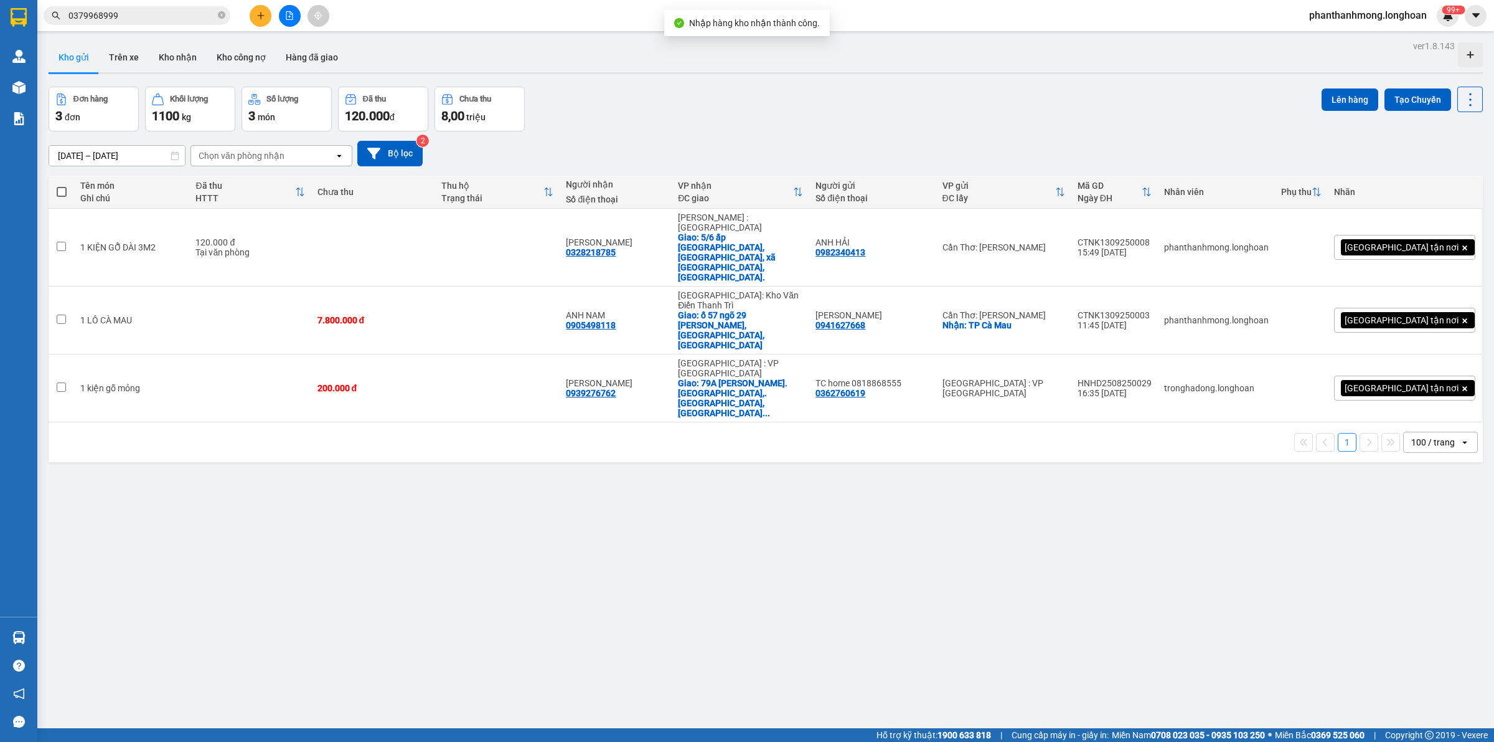
click at [219, 7] on span "0379968999" at bounding box center [137, 15] width 187 height 19
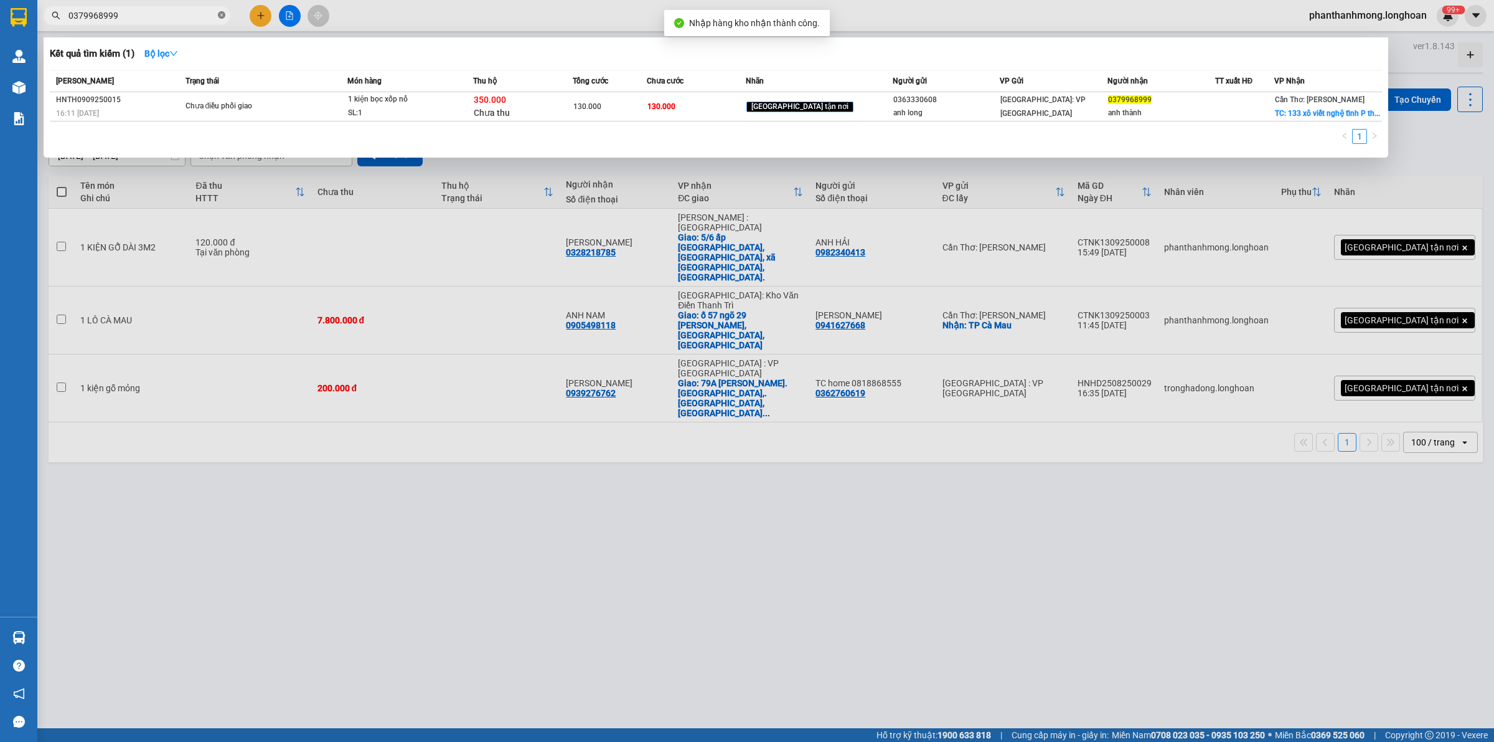
click at [220, 10] on span at bounding box center [221, 16] width 7 height 12
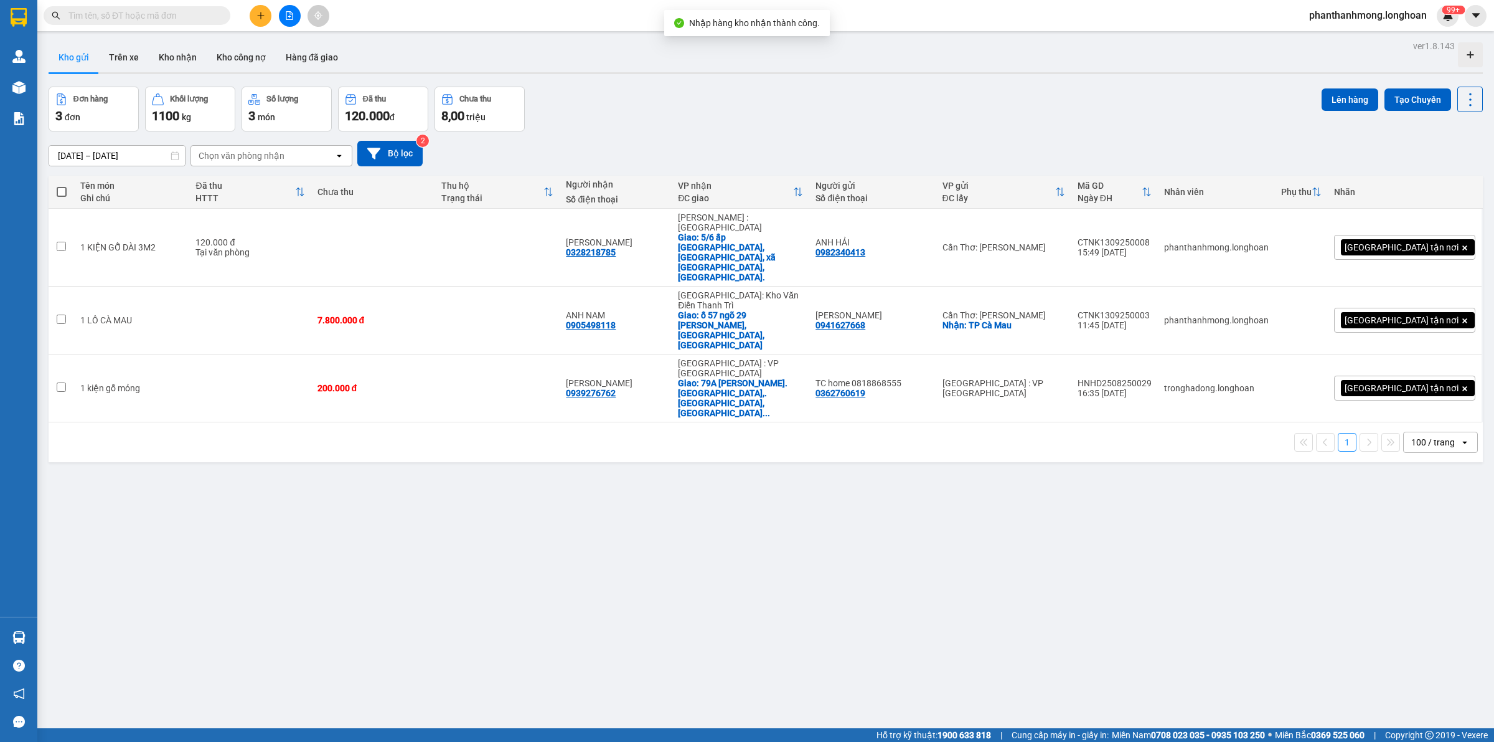
click at [220, 16] on span at bounding box center [221, 16] width 7 height 14
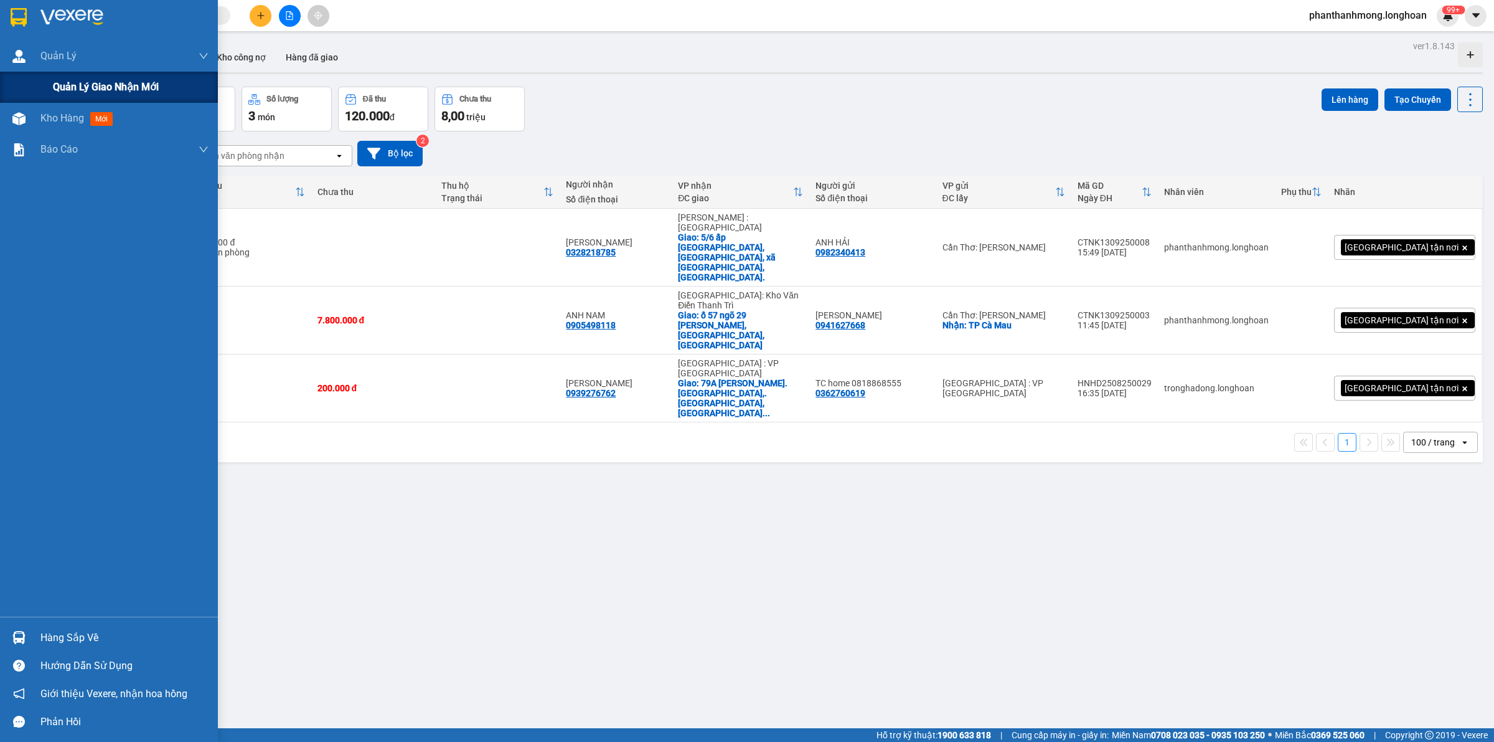
drag, startPoint x: 48, startPoint y: 86, endPoint x: 60, endPoint y: 85, distance: 11.8
click at [49, 86] on div "Quản lý giao nhận mới" at bounding box center [109, 87] width 218 height 31
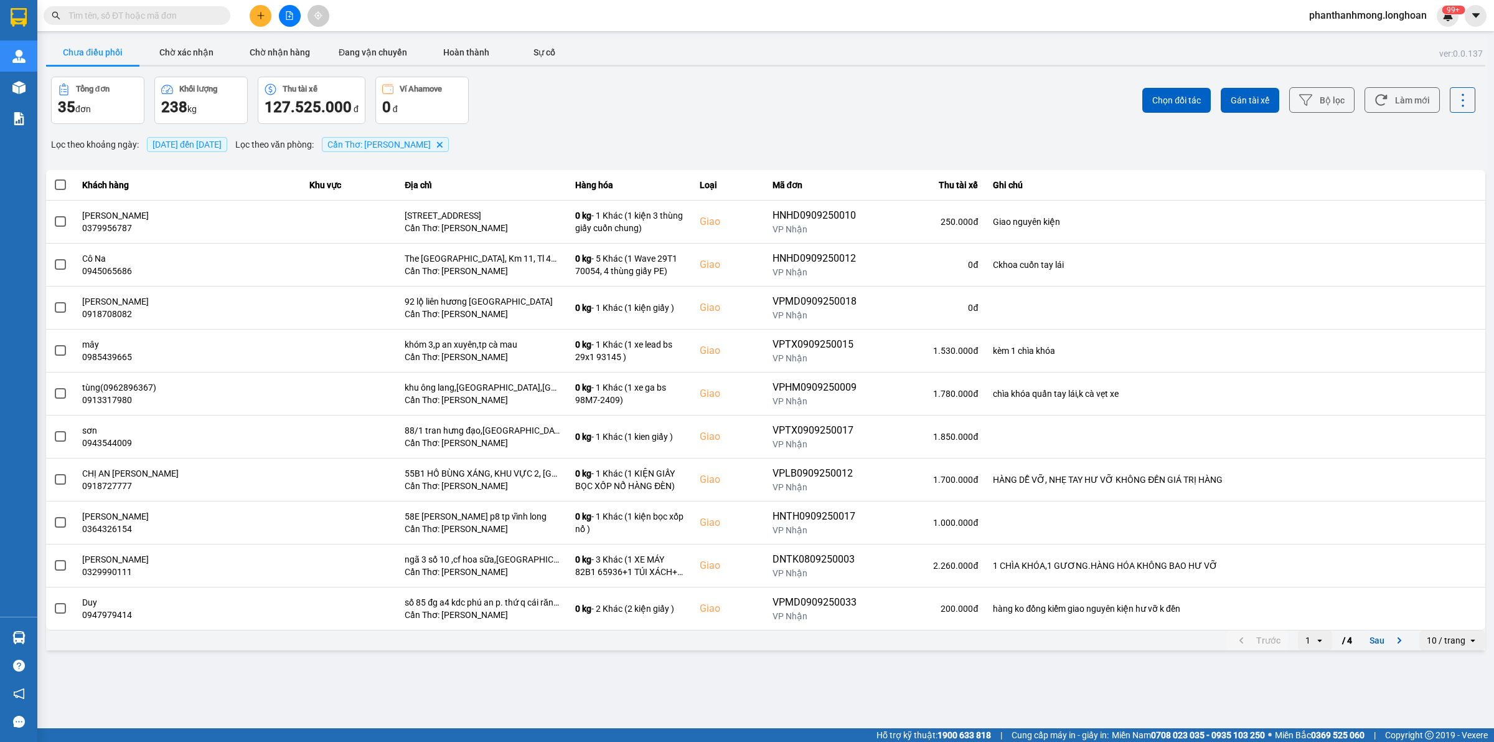
click at [1258, 113] on div "Chọn đối tác Gán tài xế Bộ lọc Làm mới" at bounding box center [1119, 100] width 712 height 47
click at [1312, 101] on icon at bounding box center [1306, 99] width 13 height 13
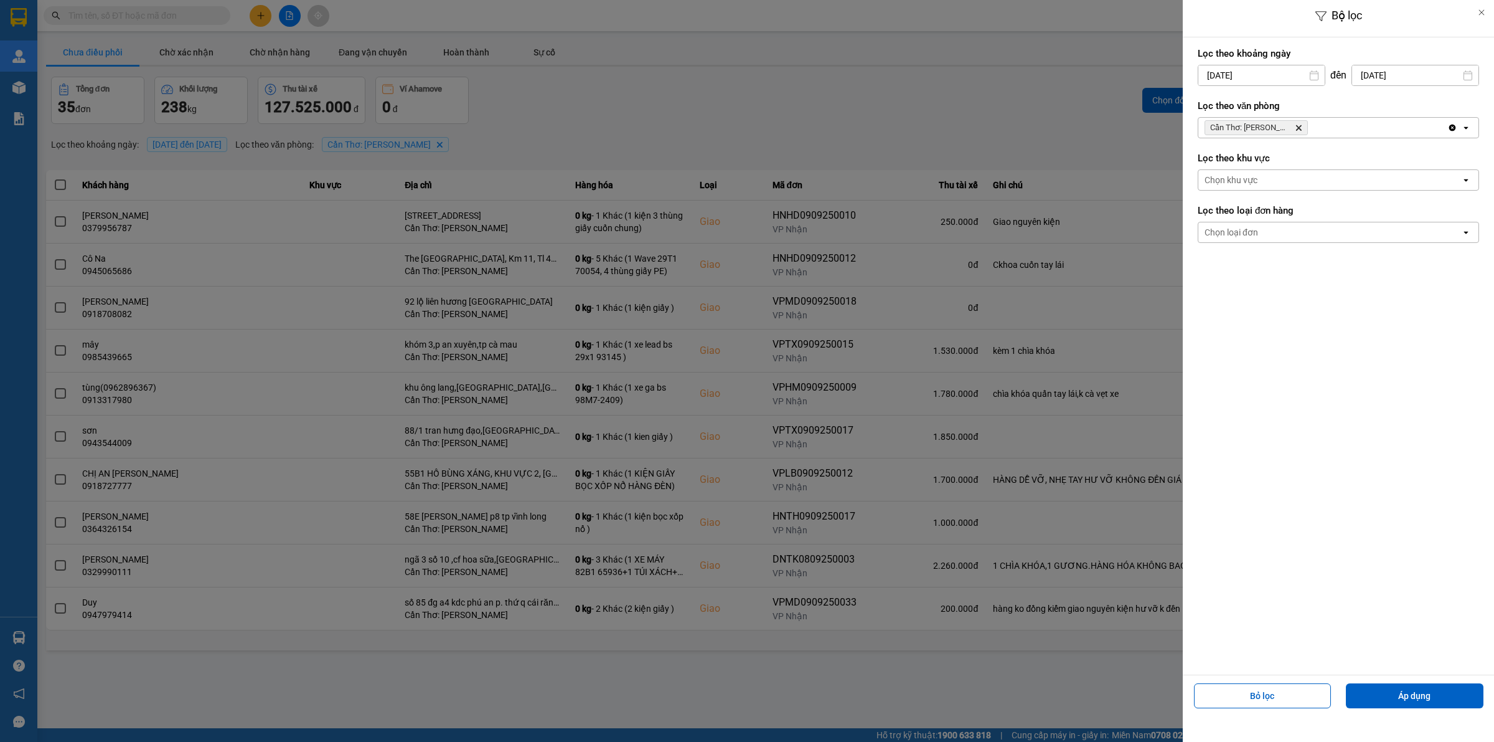
click at [1253, 78] on input "[DATE]" at bounding box center [1262, 75] width 126 height 20
click at [1385, 129] on div "Cần Thơ: Kho Ninh Kiều Delete" at bounding box center [1323, 128] width 249 height 20
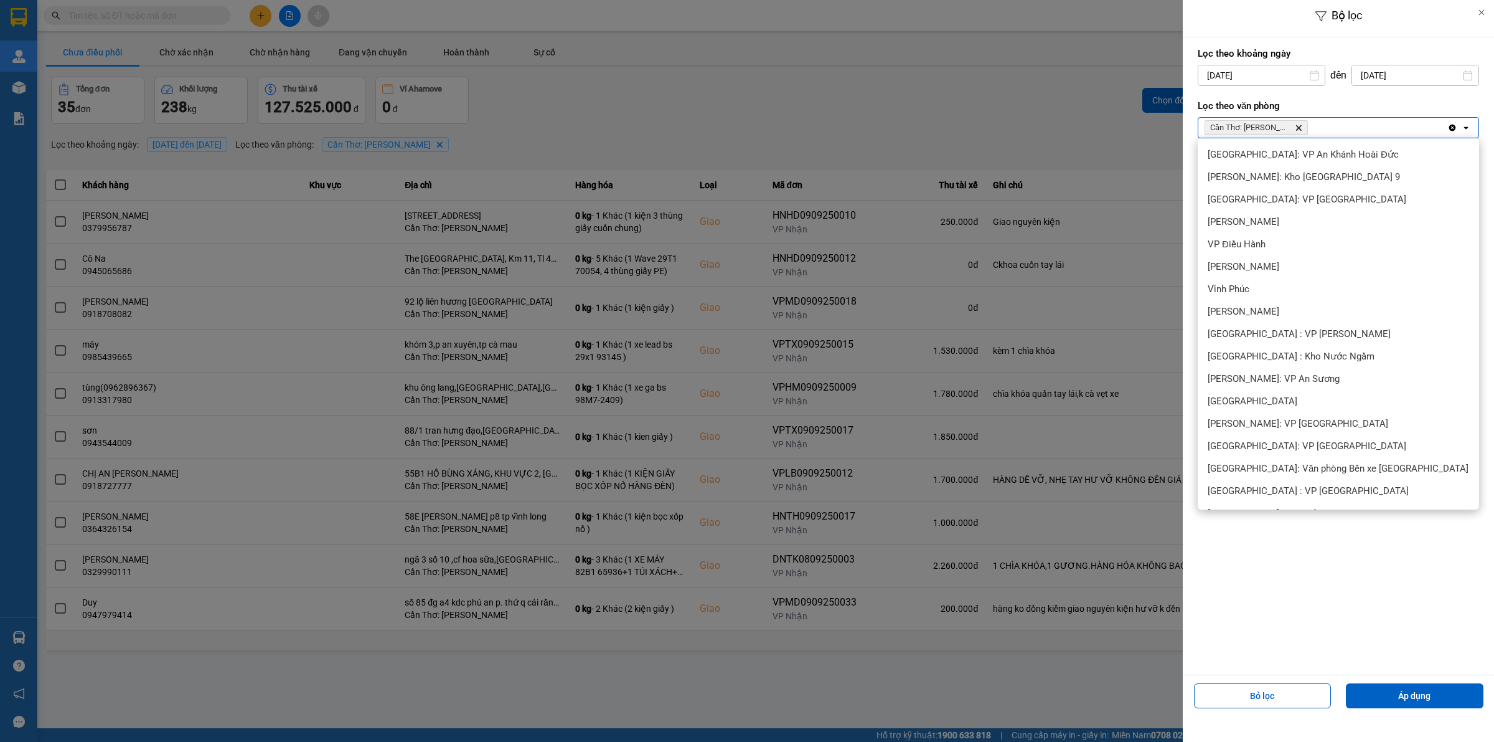
scroll to position [300, 0]
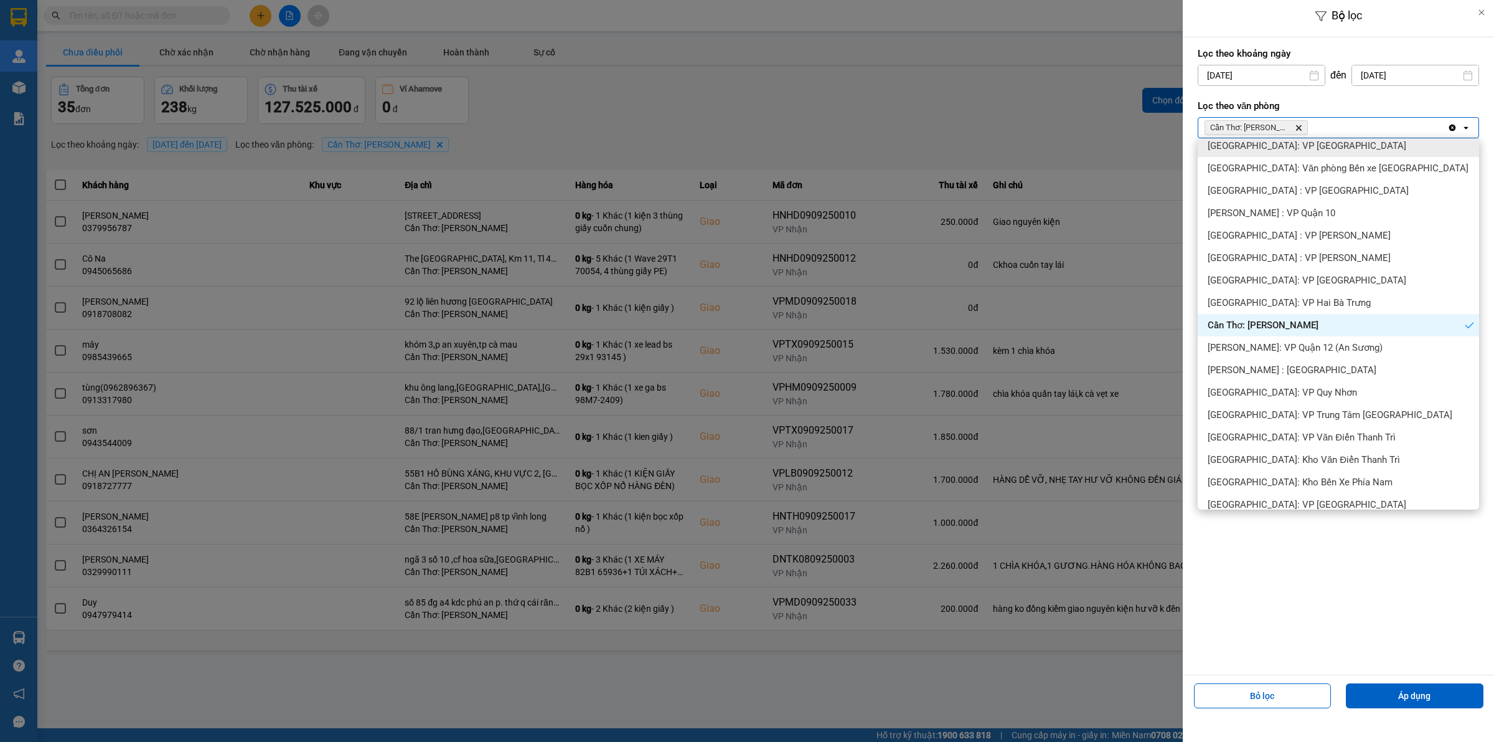
click at [1268, 73] on input "[DATE]" at bounding box center [1262, 75] width 126 height 20
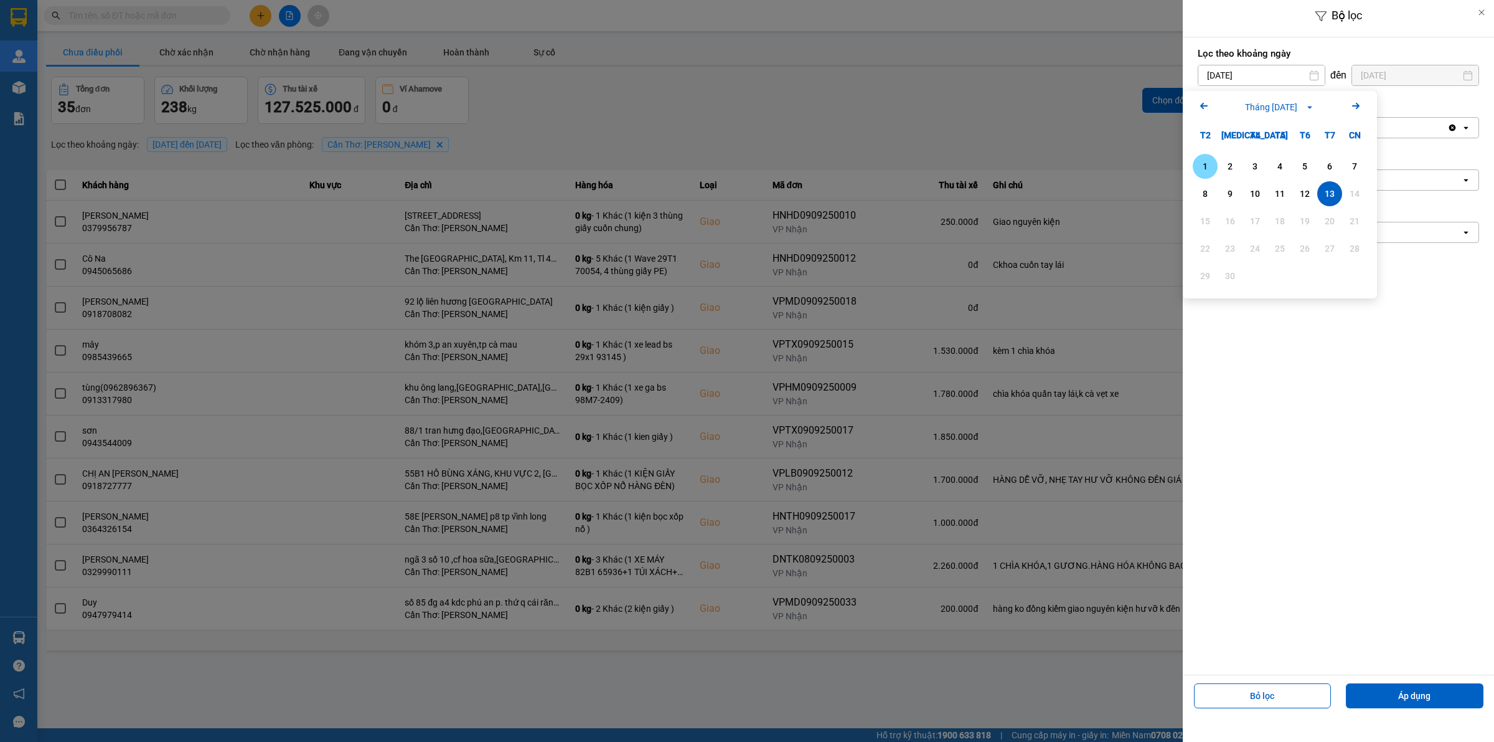
drag, startPoint x: 1193, startPoint y: 172, endPoint x: 1214, endPoint y: 171, distance: 21.2
click at [1193, 172] on div "1" at bounding box center [1205, 166] width 25 height 25
type input "[DATE]"
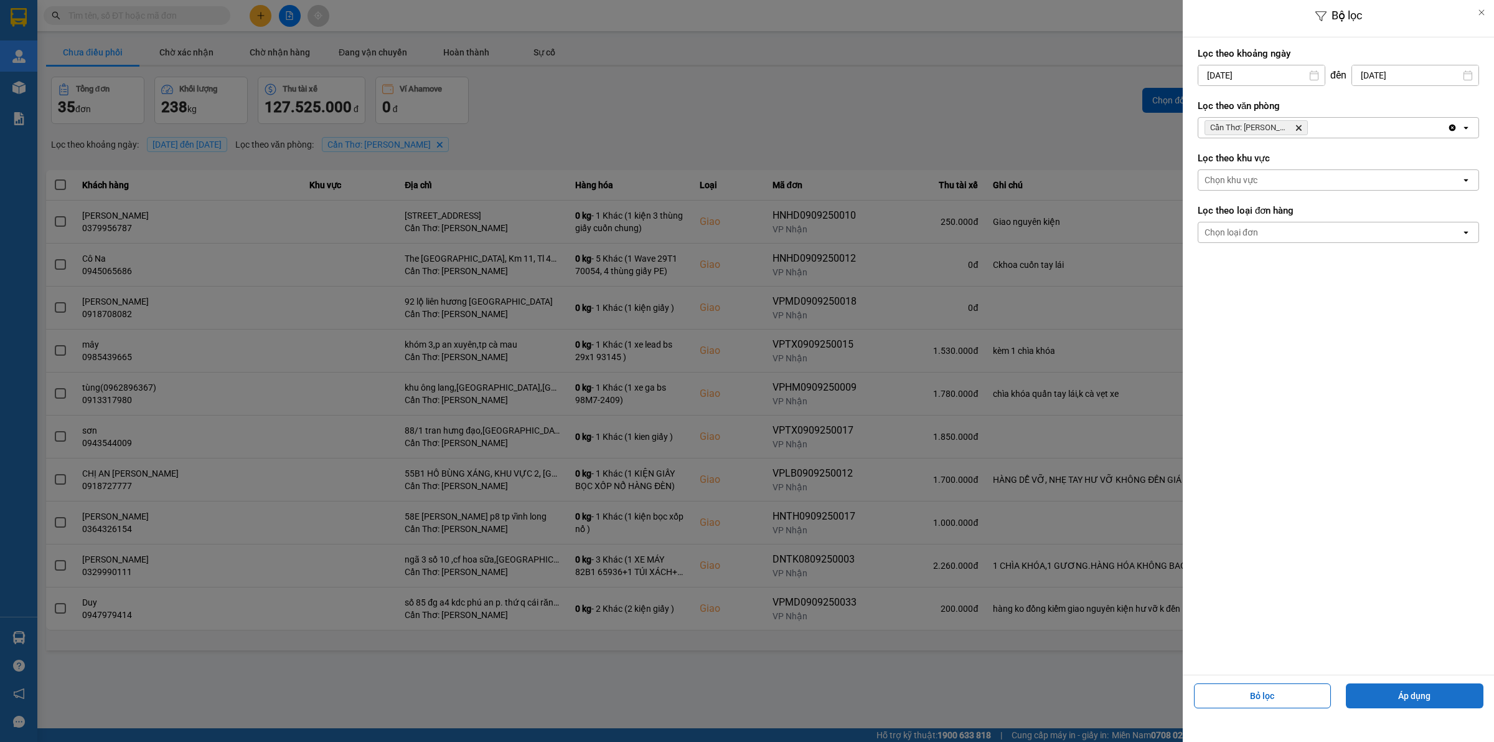
click at [1370, 693] on button "Áp dụng" at bounding box center [1415, 695] width 138 height 25
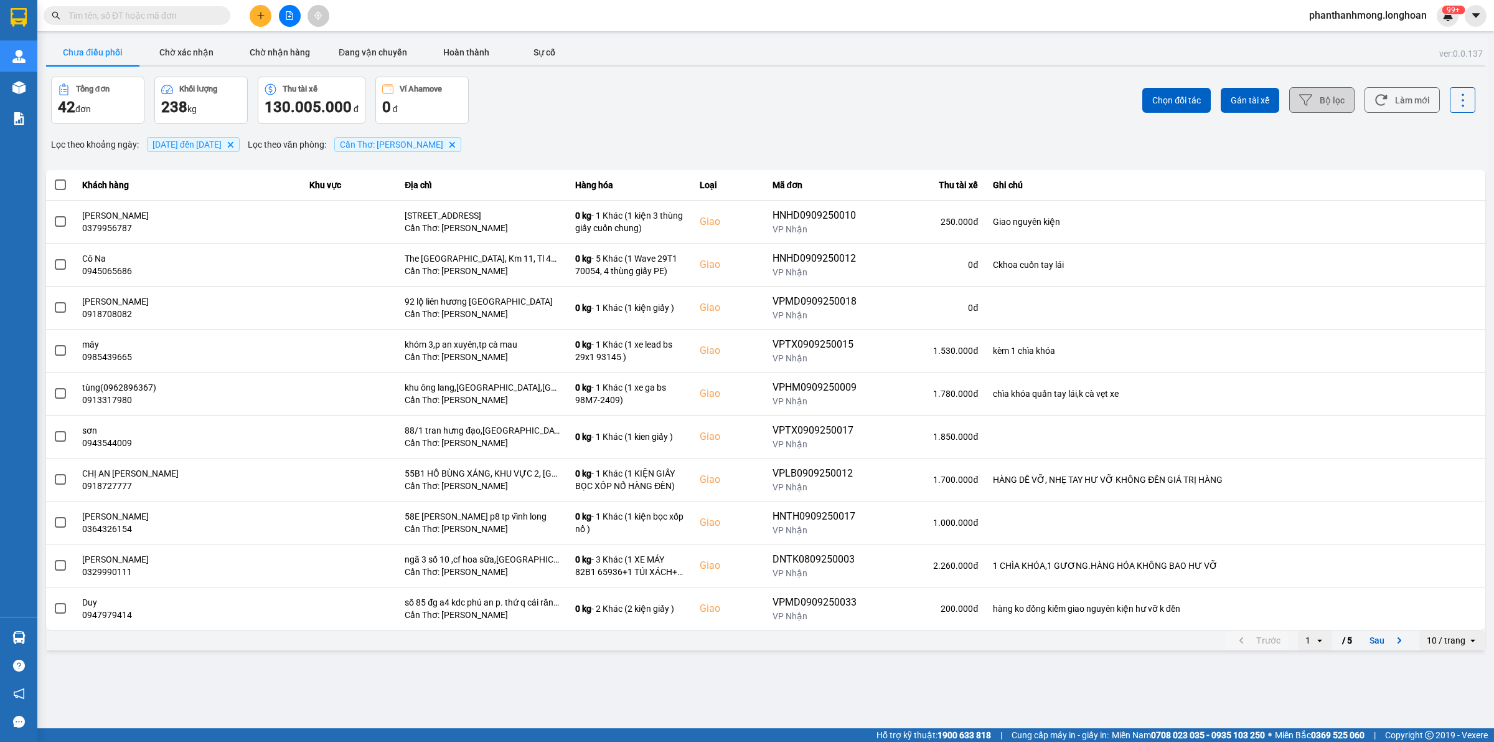
click at [1441, 645] on div "10 / trang" at bounding box center [1446, 640] width 39 height 12
click at [1445, 621] on div "100 / trang" at bounding box center [1452, 615] width 45 height 12
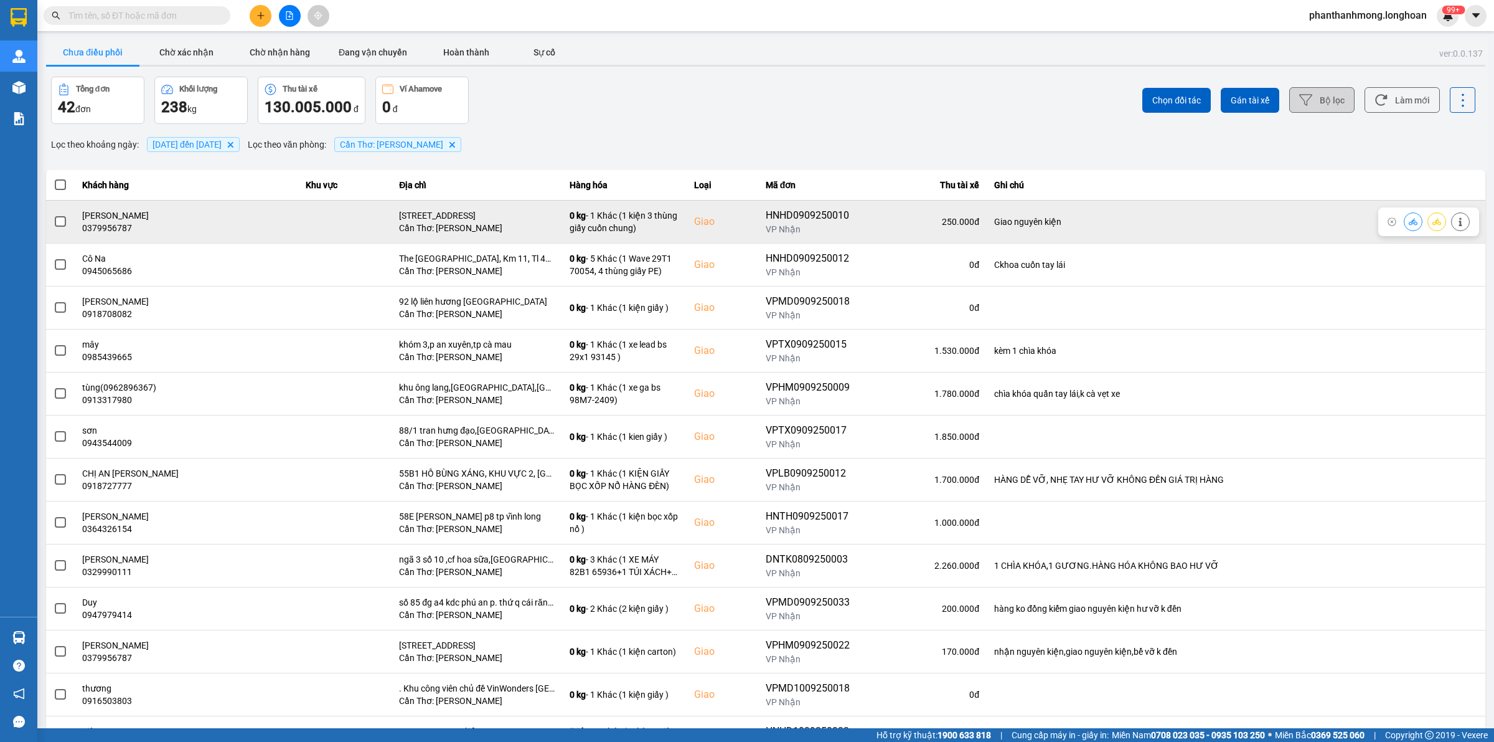
click at [60, 223] on span at bounding box center [60, 221] width 11 height 11
click at [54, 215] on input "checkbox" at bounding box center [54, 215] width 0 height 0
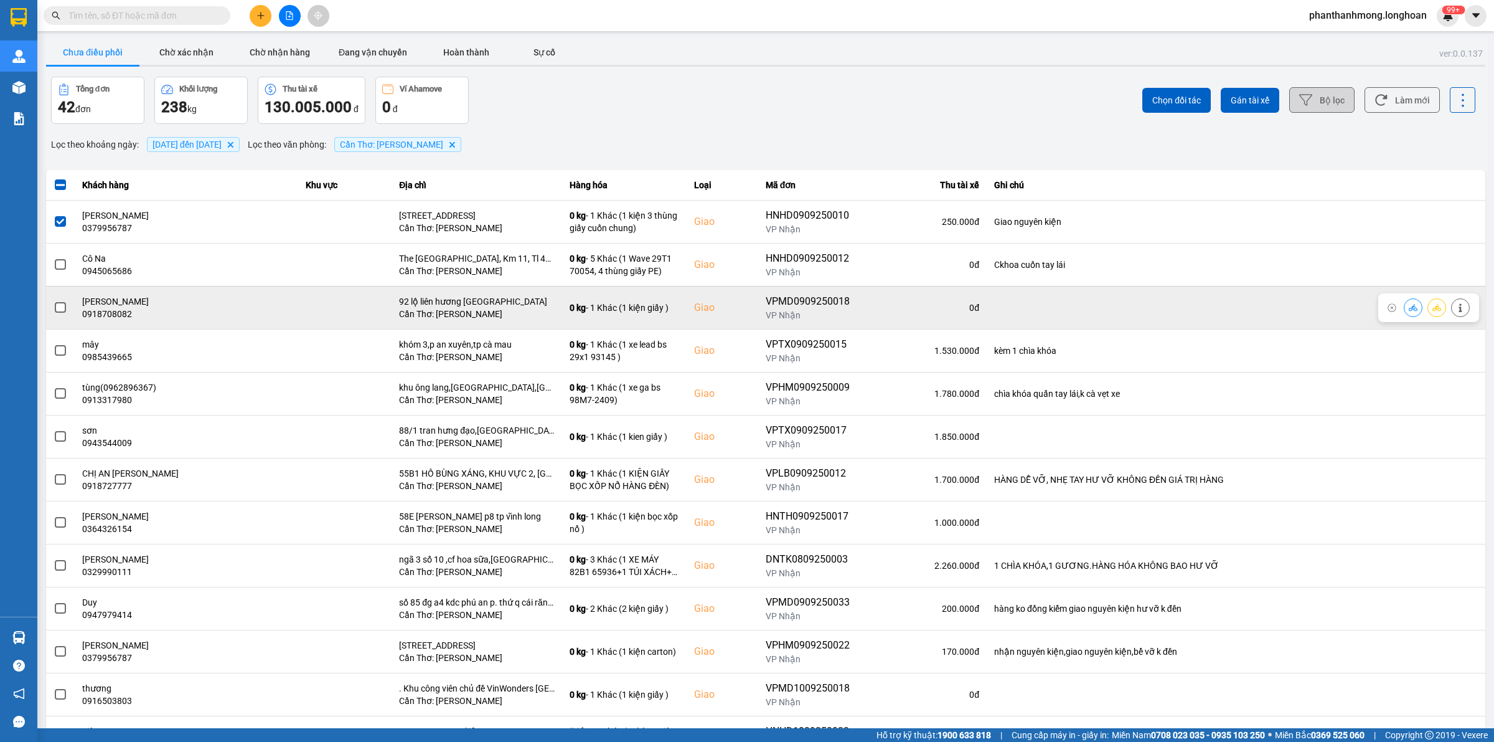
click at [60, 310] on span at bounding box center [60, 307] width 11 height 11
click at [54, 301] on input "checkbox" at bounding box center [54, 301] width 0 height 0
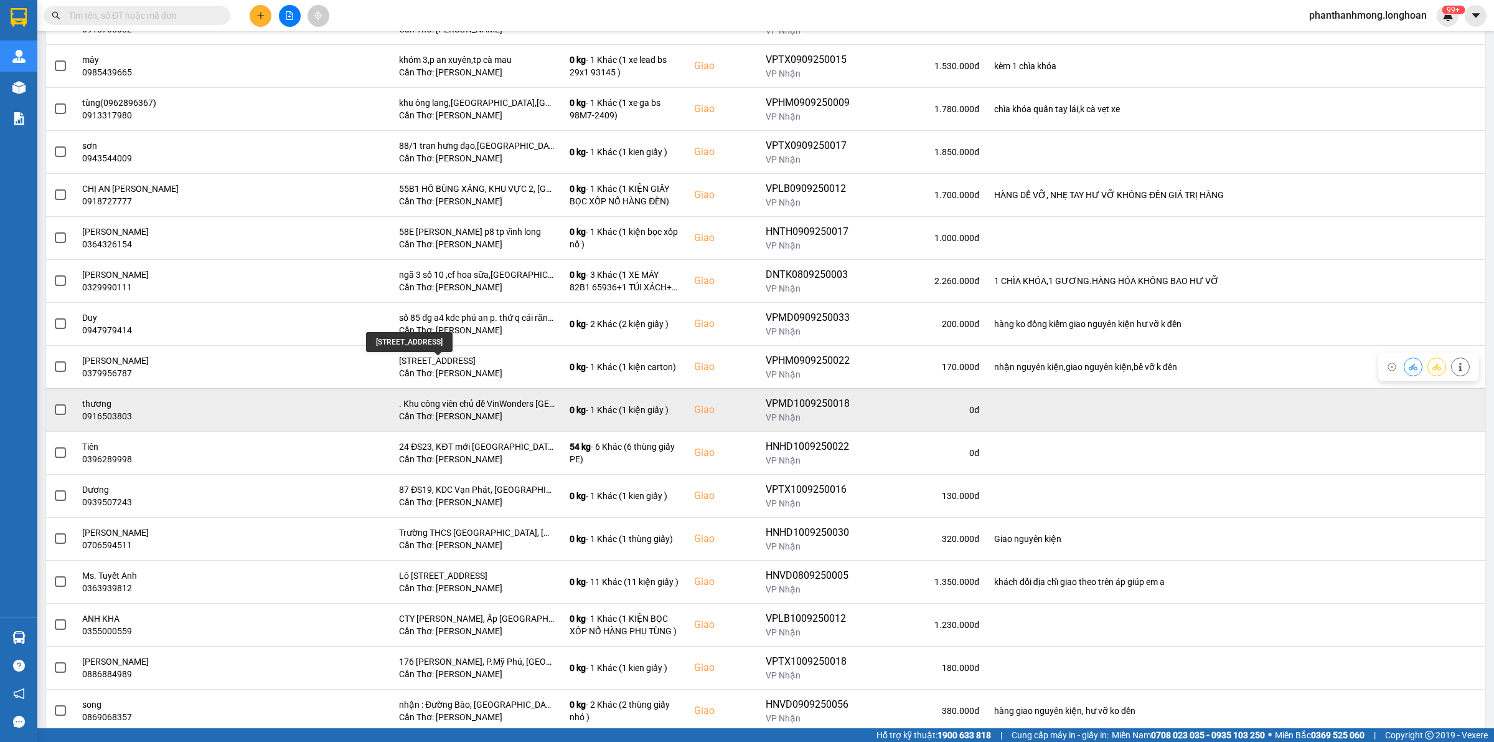
scroll to position [311, 0]
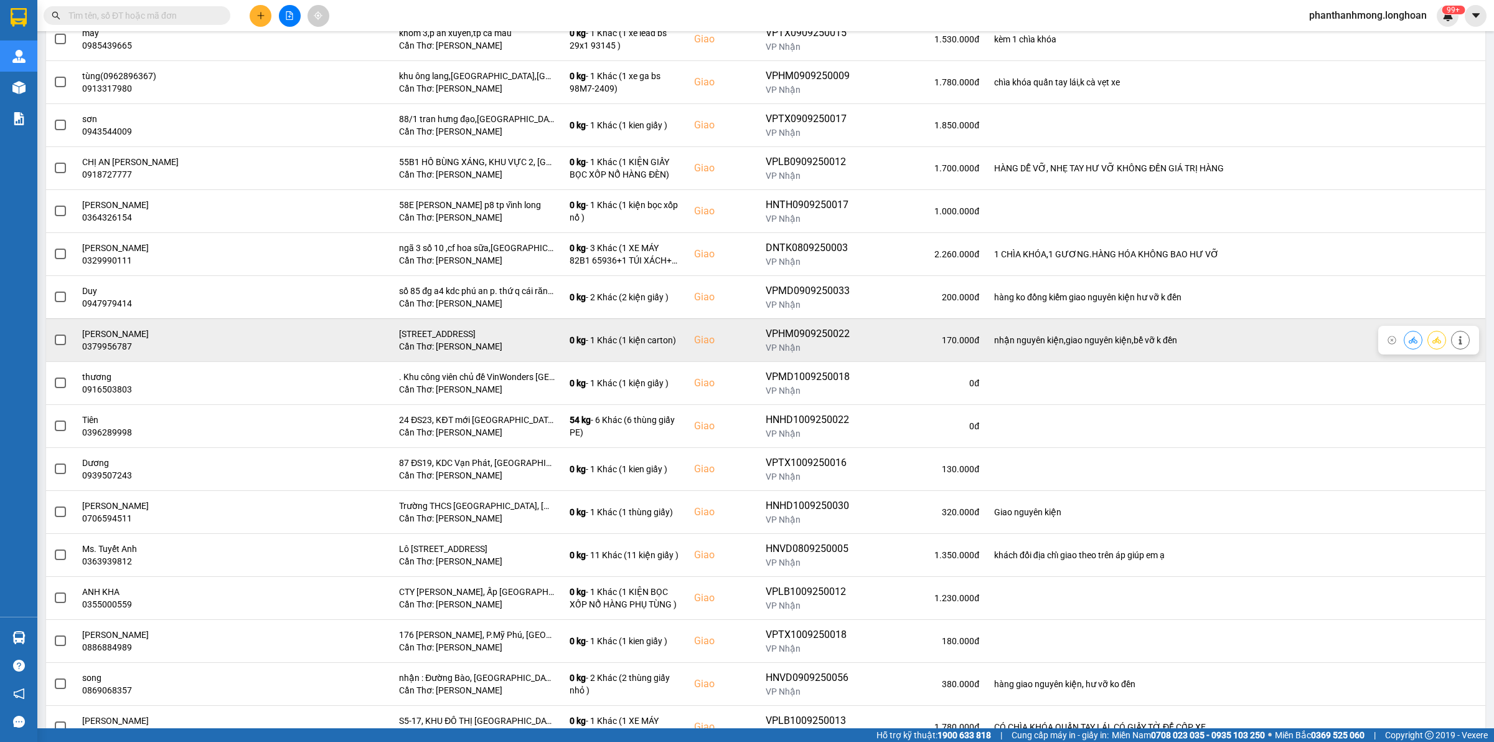
click at [57, 349] on div at bounding box center [61, 340] width 14 height 19
click at [60, 344] on span at bounding box center [60, 339] width 11 height 11
click at [54, 333] on input "checkbox" at bounding box center [54, 333] width 0 height 0
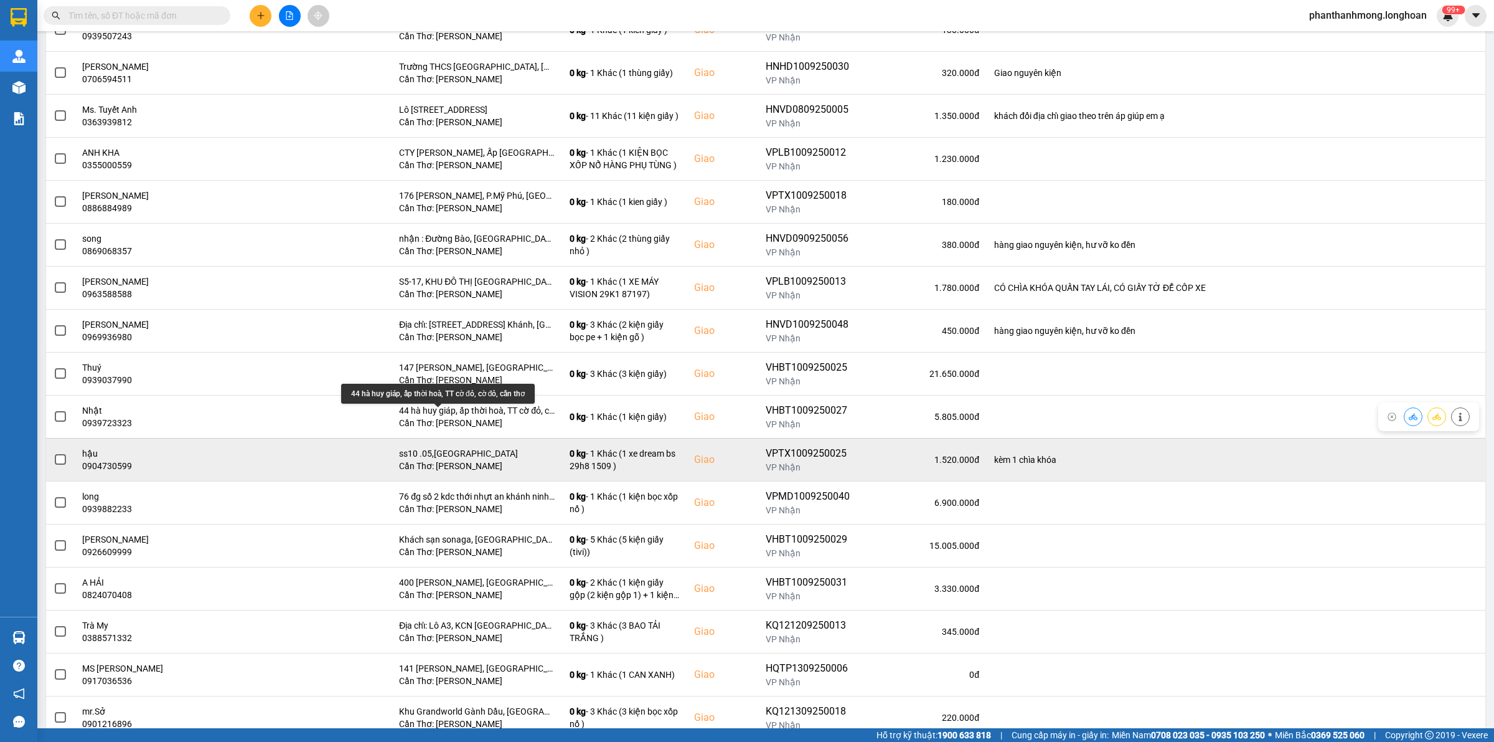
scroll to position [778, 0]
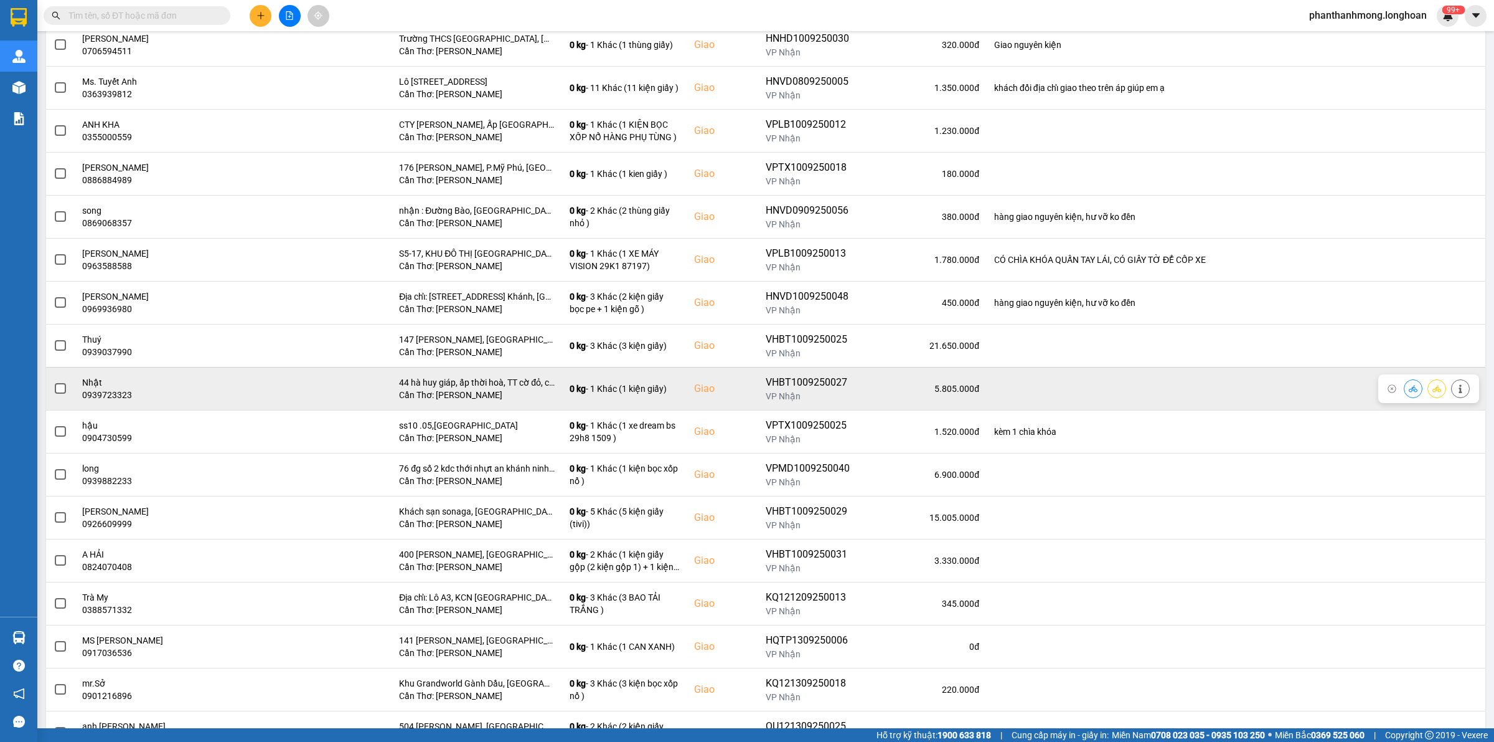
click at [64, 391] on span at bounding box center [60, 388] width 11 height 11
click at [54, 382] on input "checkbox" at bounding box center [54, 382] width 0 height 0
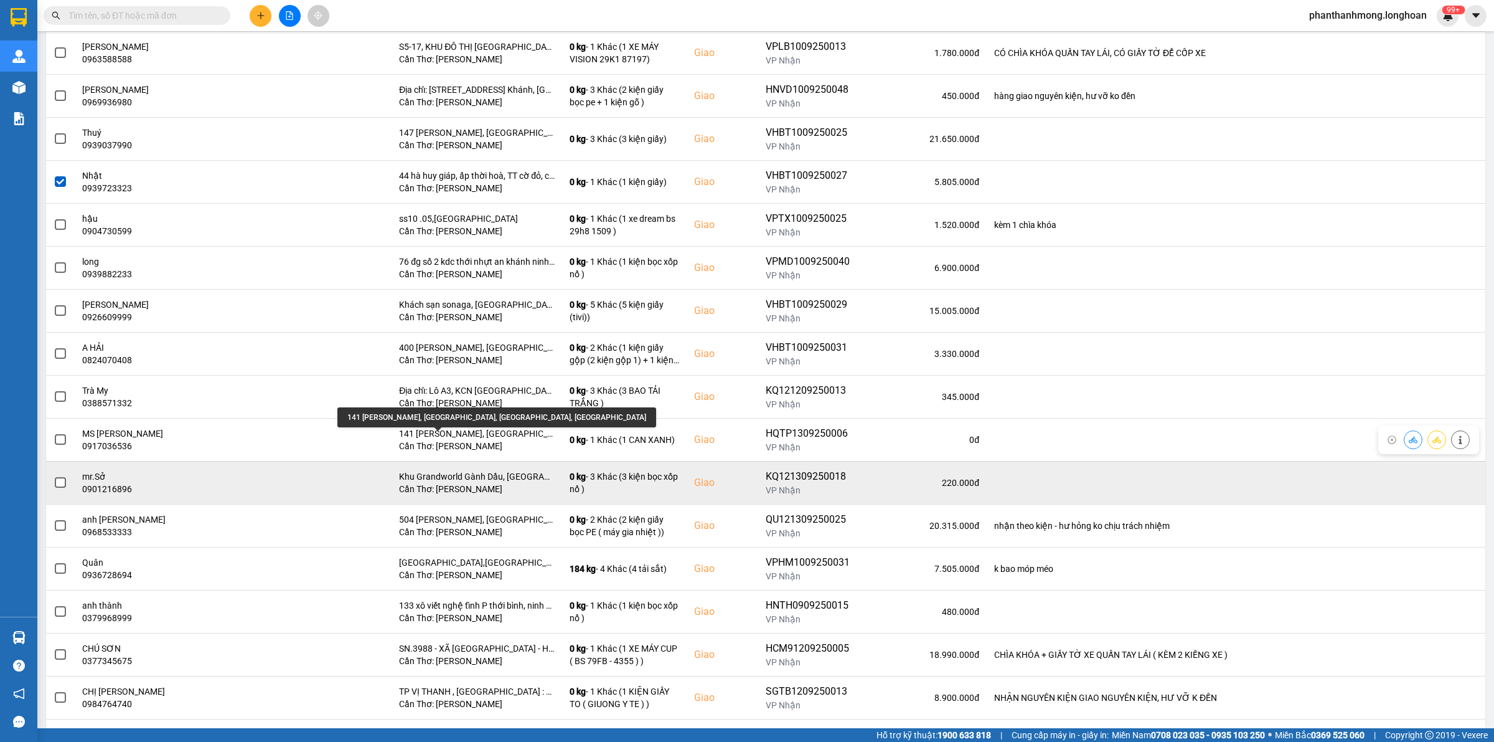
scroll to position [1012, 0]
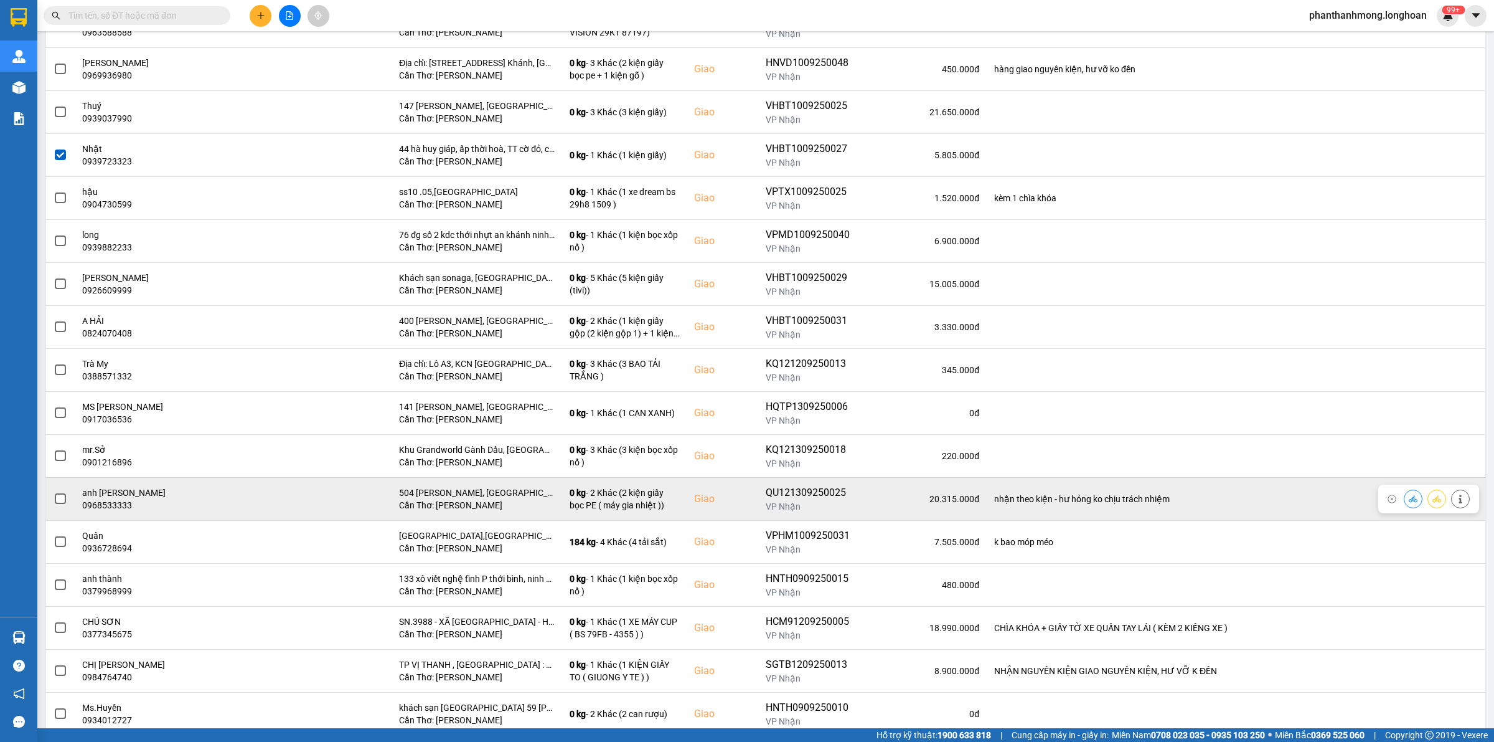
click at [60, 504] on span at bounding box center [60, 498] width 11 height 11
click at [54, 492] on input "checkbox" at bounding box center [54, 492] width 0 height 0
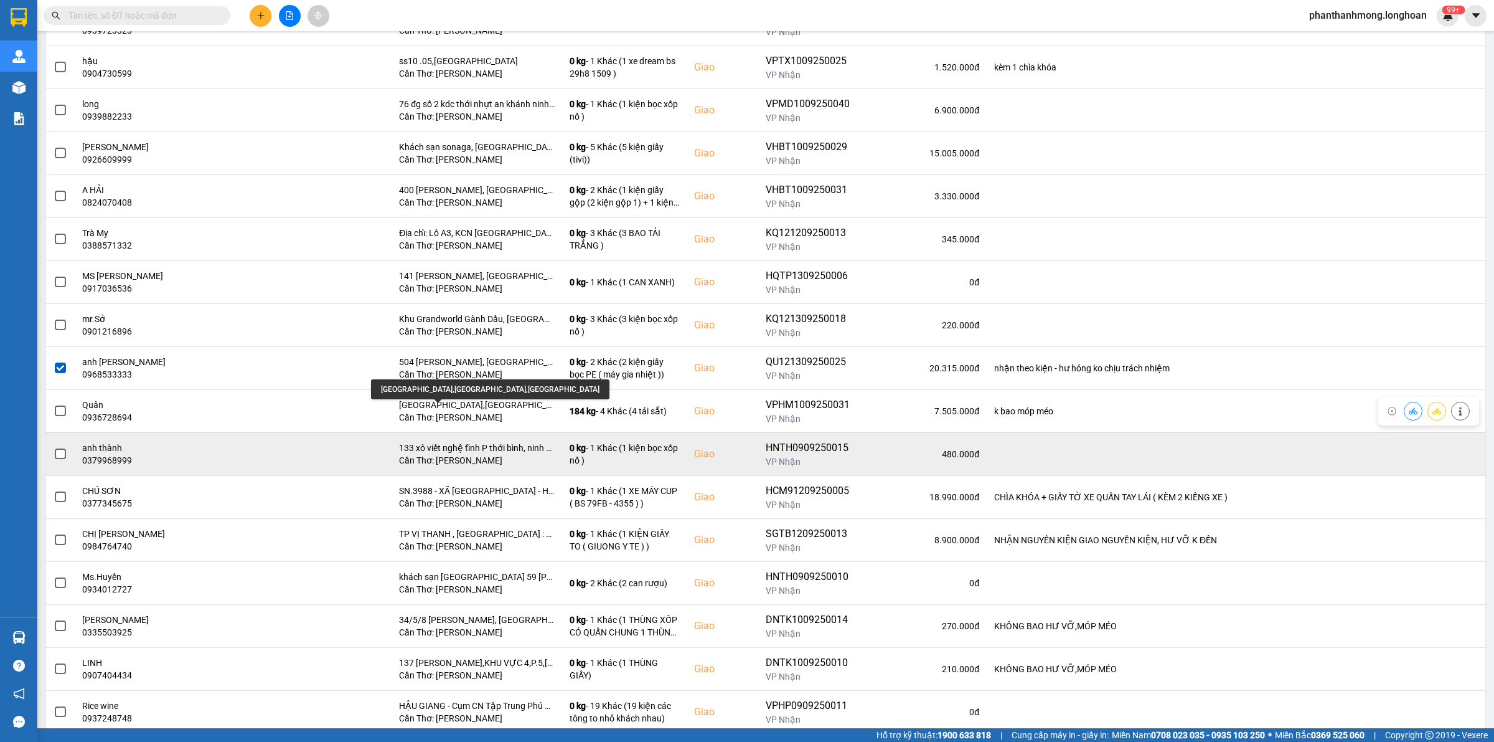
scroll to position [1168, 0]
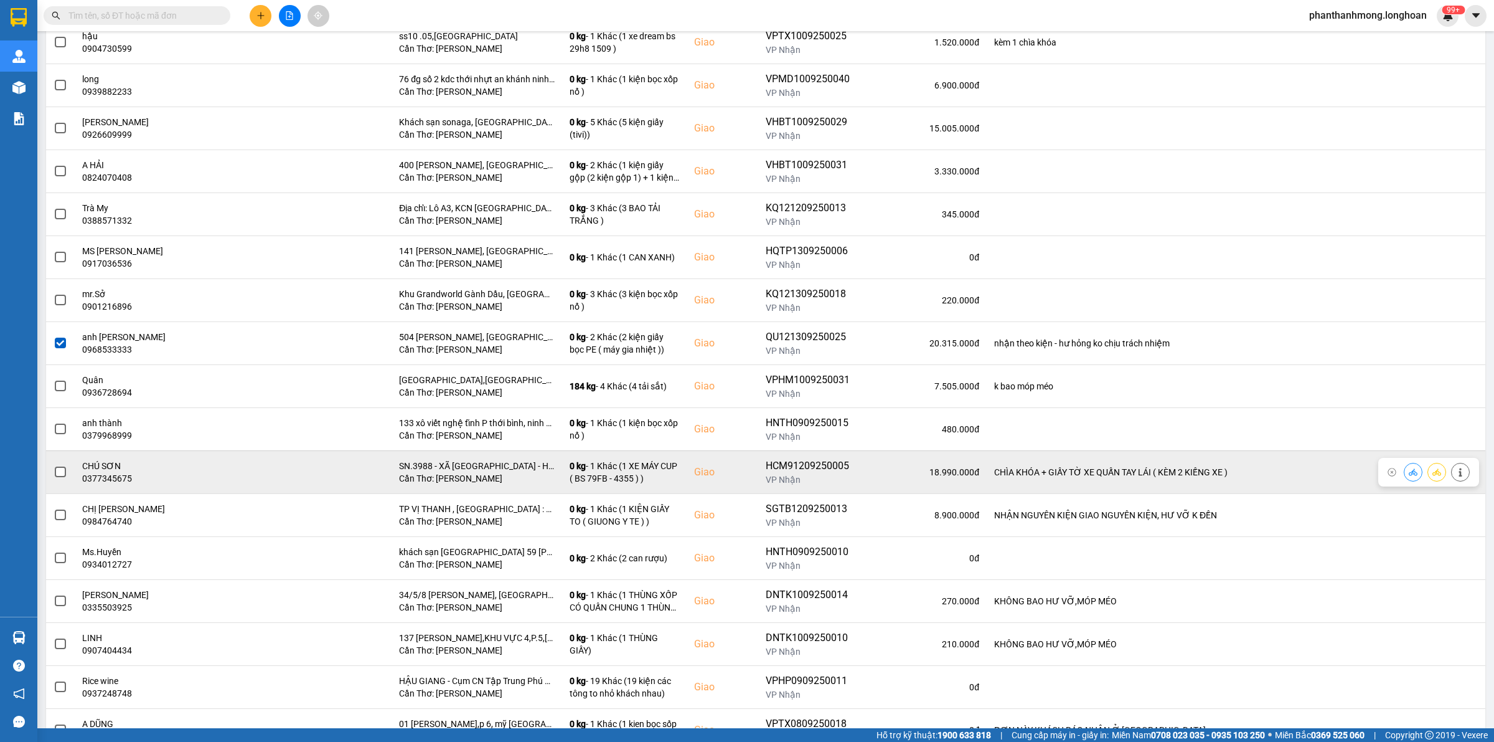
click at [59, 478] on span at bounding box center [60, 471] width 11 height 11
click at [54, 465] on input "checkbox" at bounding box center [54, 465] width 0 height 0
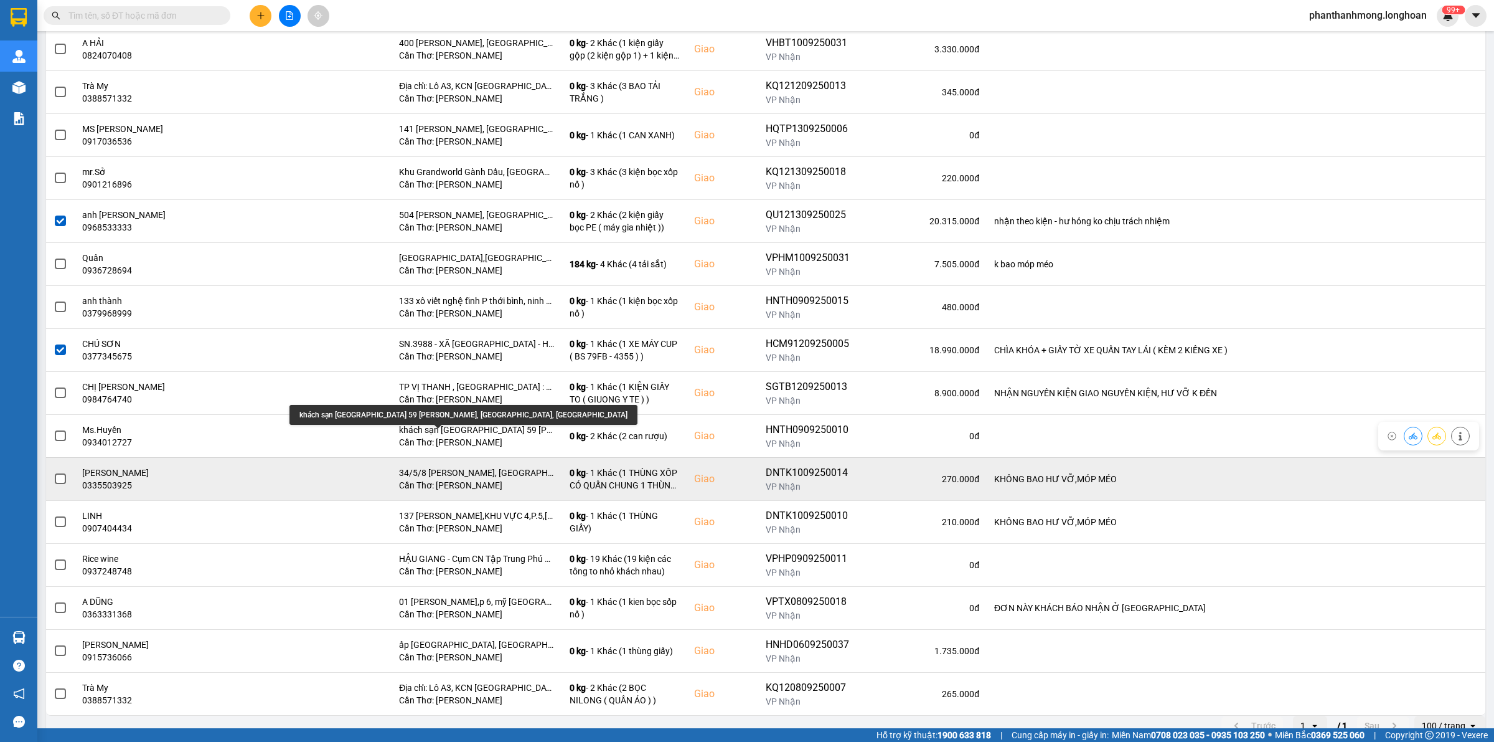
scroll to position [1312, 0]
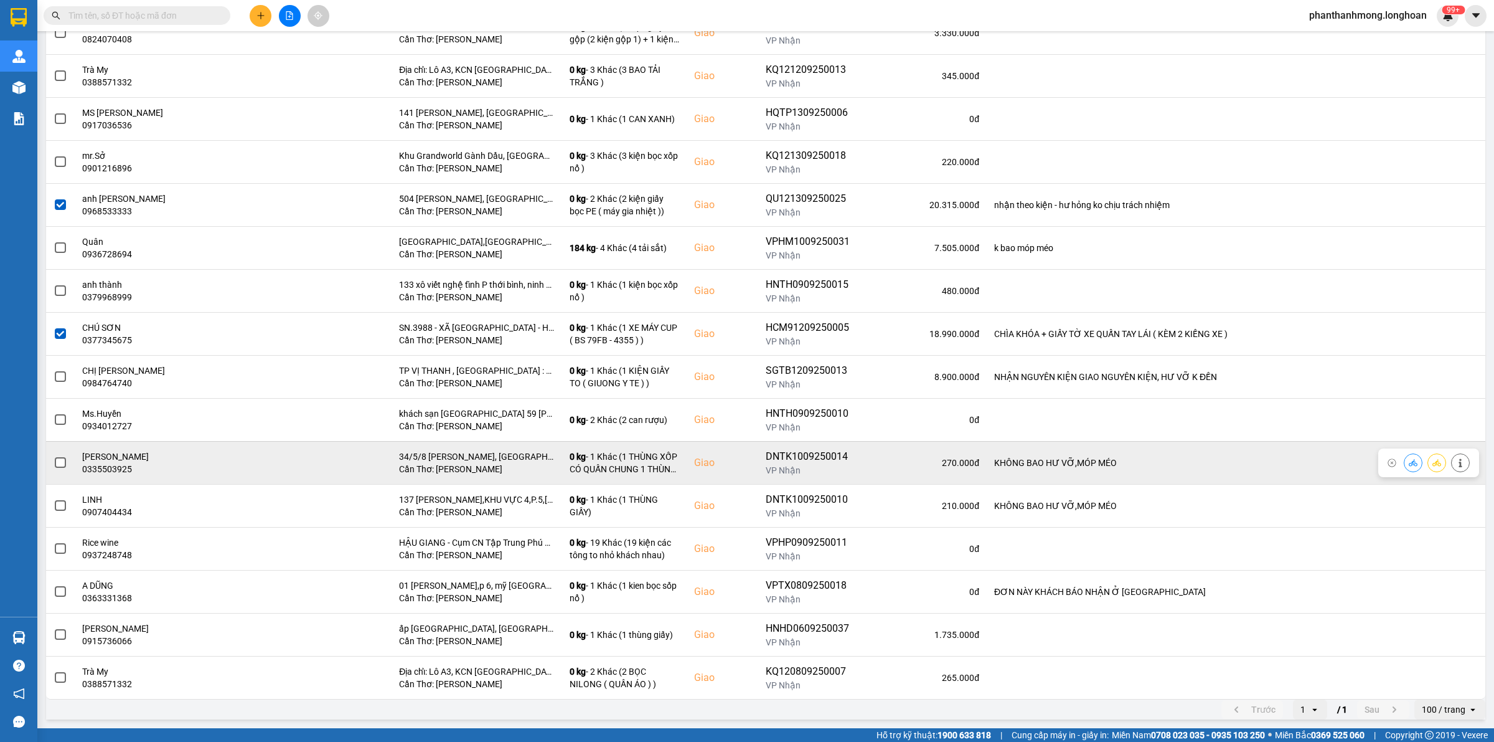
click at [60, 463] on span at bounding box center [60, 462] width 11 height 11
click at [54, 456] on input "checkbox" at bounding box center [54, 456] width 0 height 0
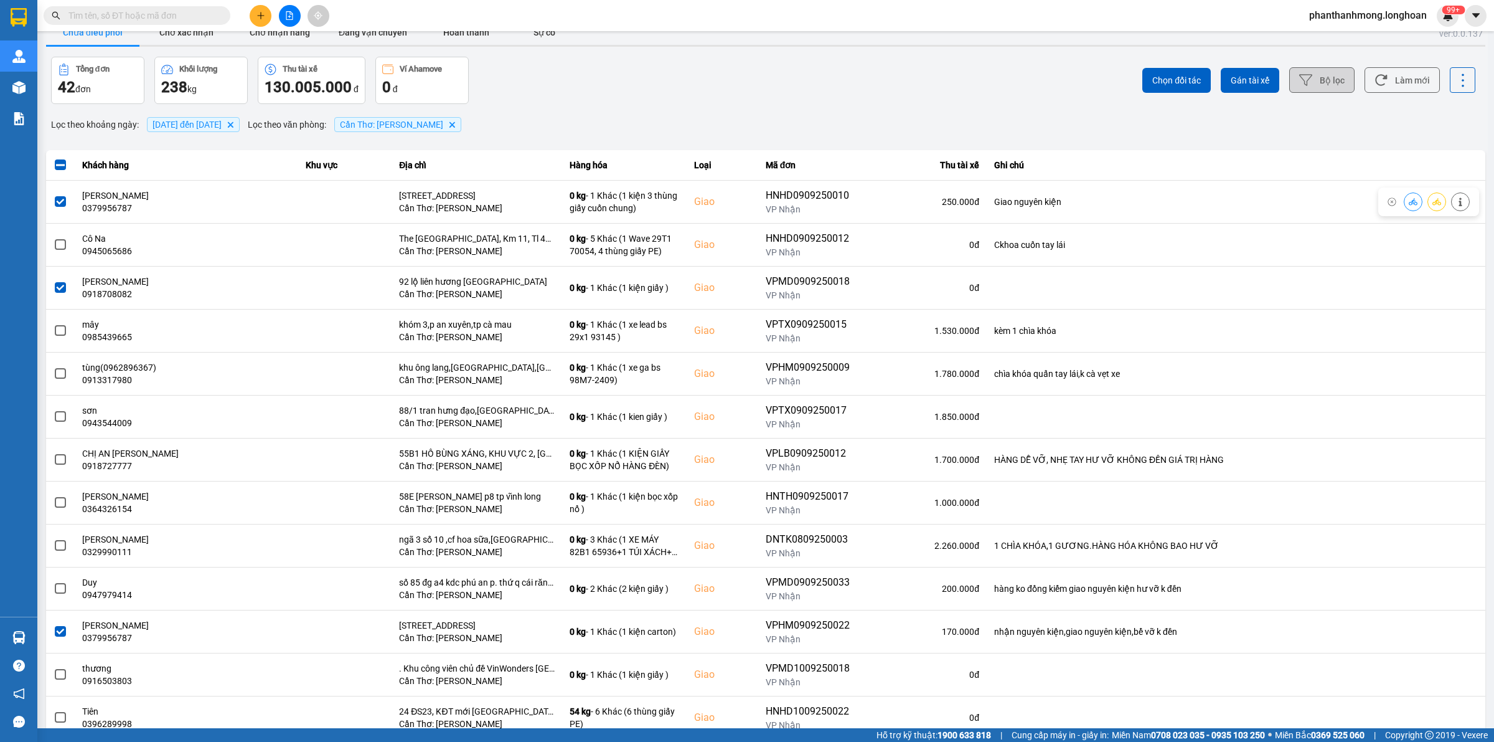
scroll to position [0, 0]
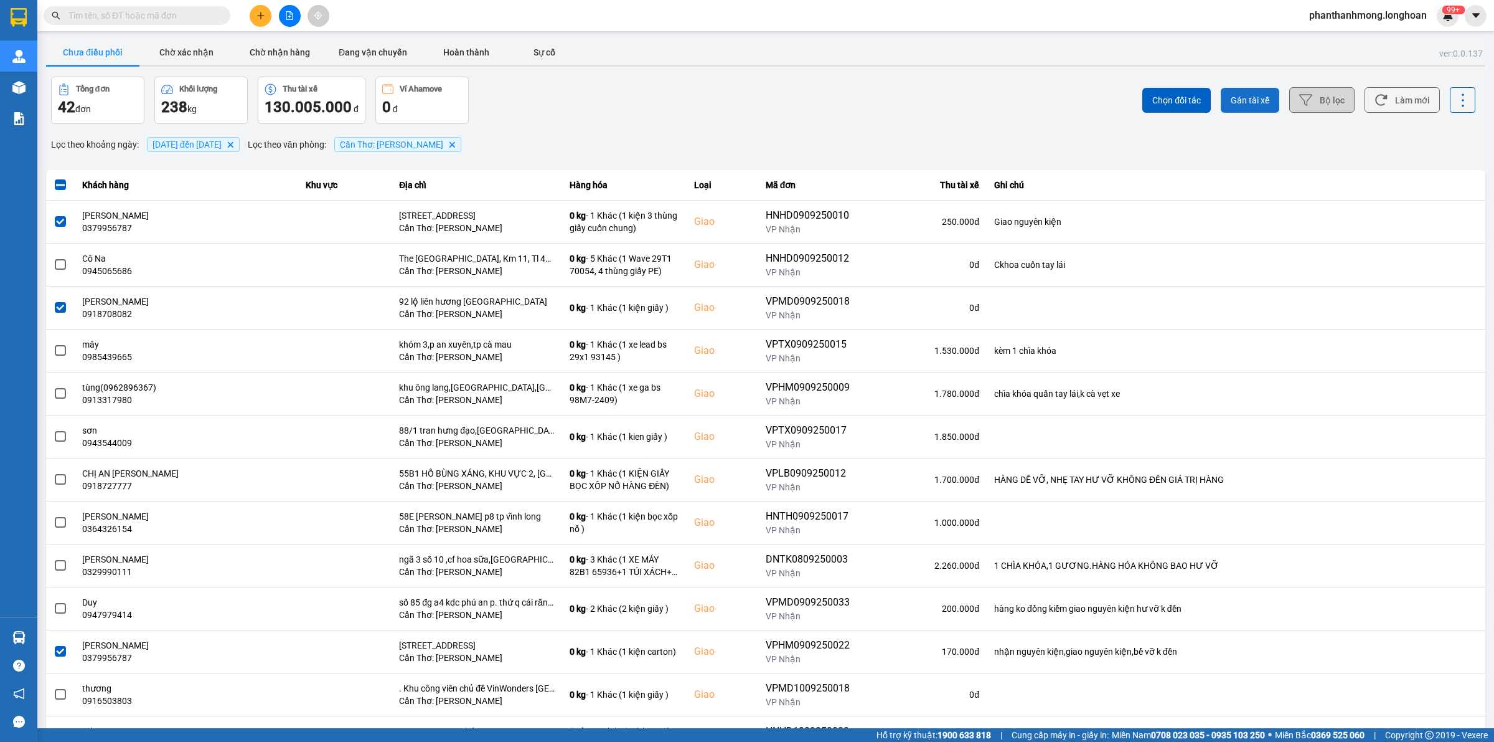
click at [1239, 97] on span "Gán tài xế" at bounding box center [1250, 100] width 39 height 12
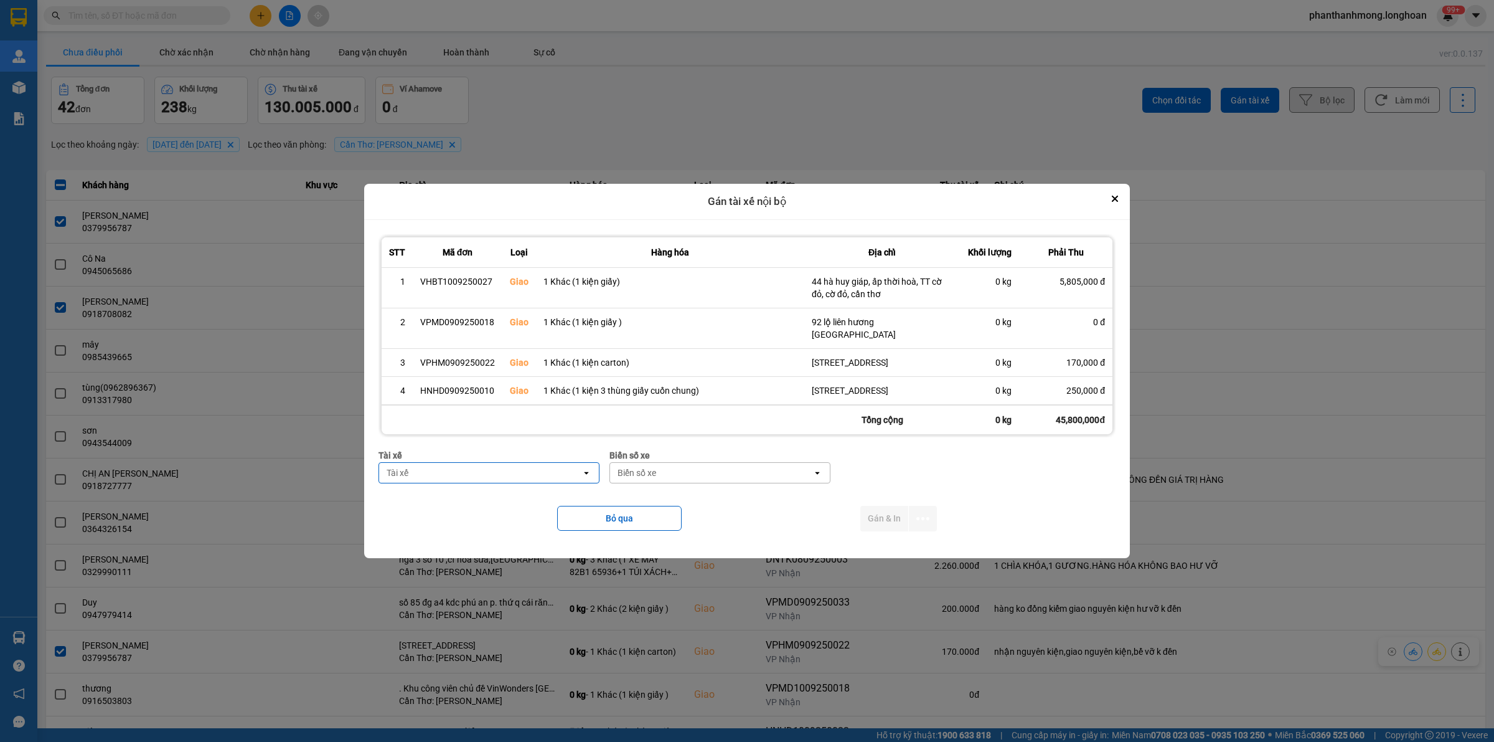
click at [531, 471] on div "Tài xế" at bounding box center [480, 473] width 202 height 20
type input "mộng"
click at [511, 481] on div "Tài xế" at bounding box center [480, 473] width 202 height 20
type input "M"
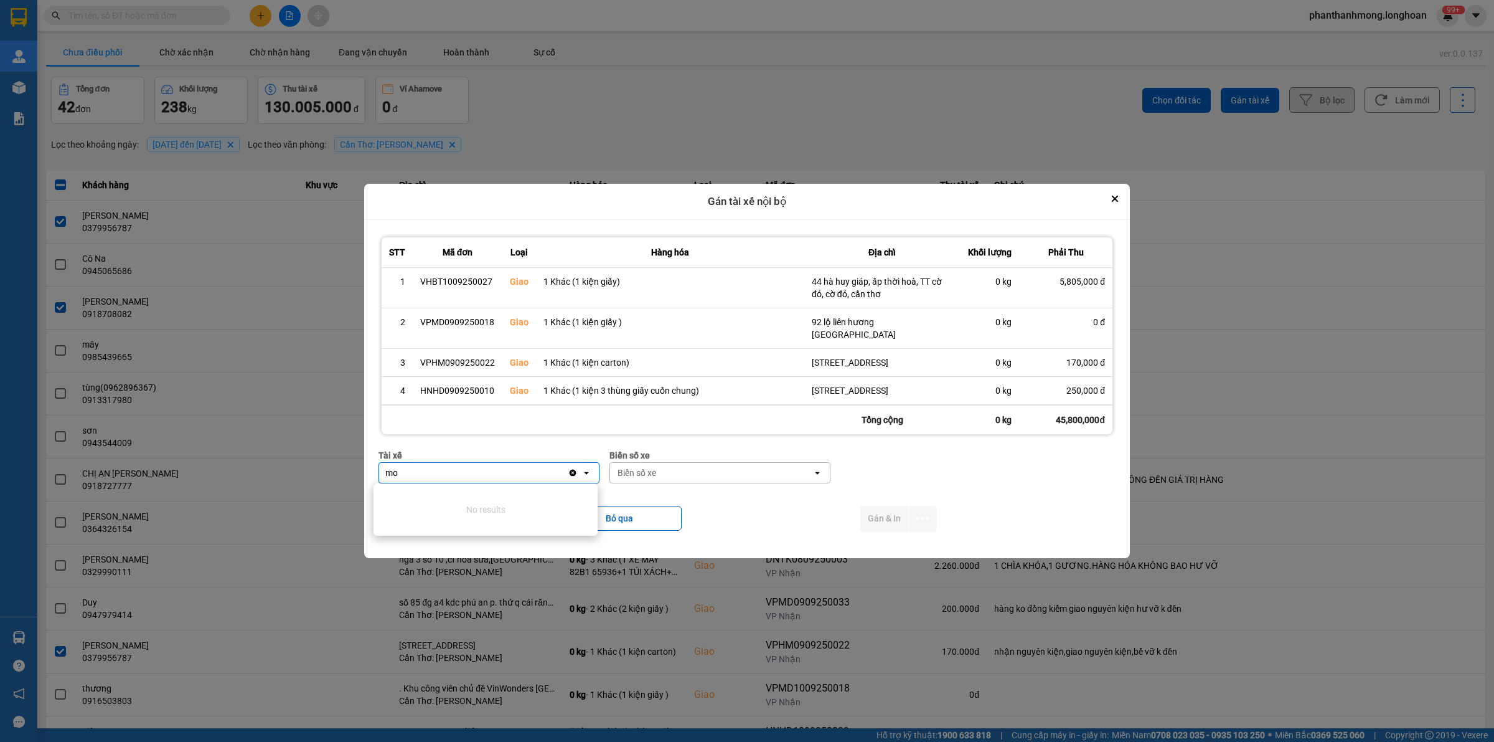
type input "m"
type input "A"
type input "L"
type input "T"
type input "M"
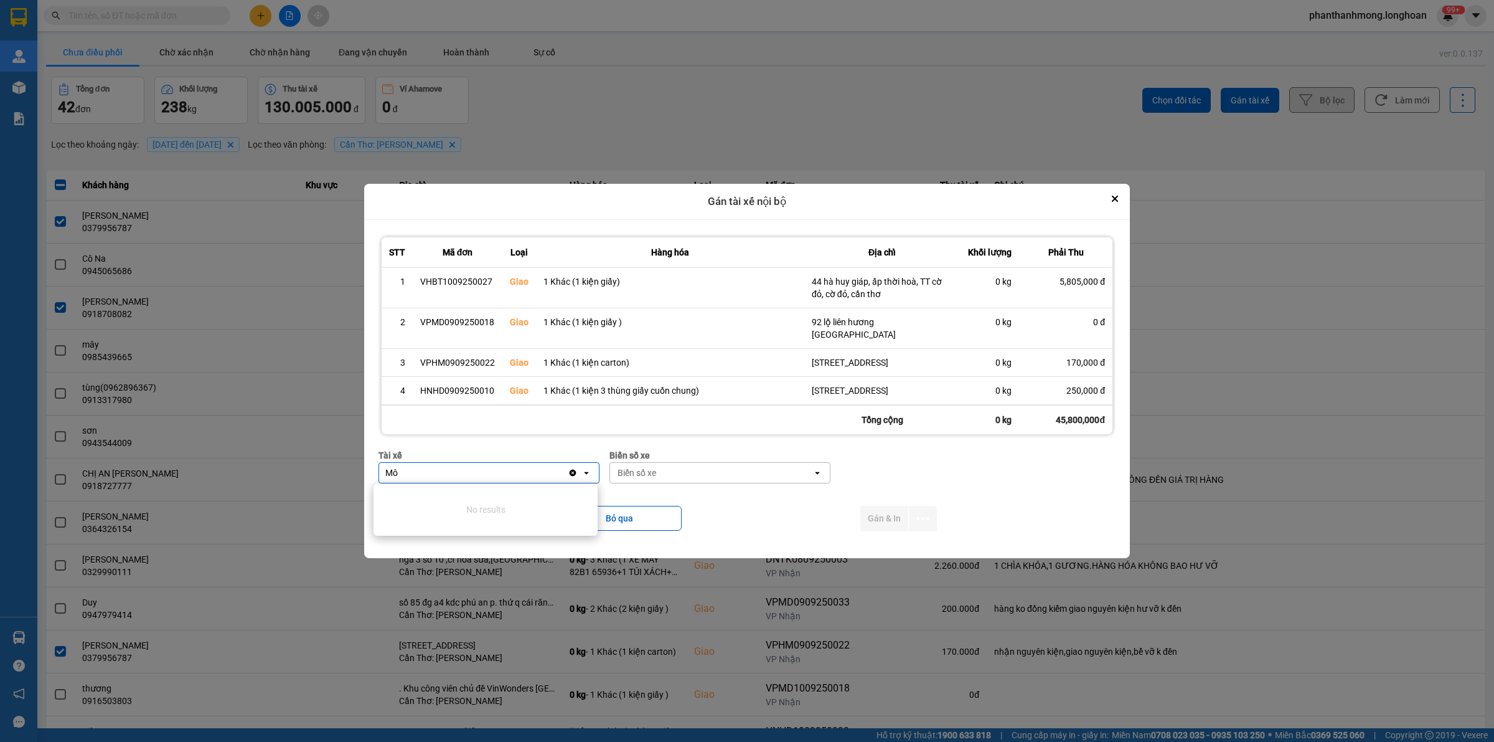
type input "M"
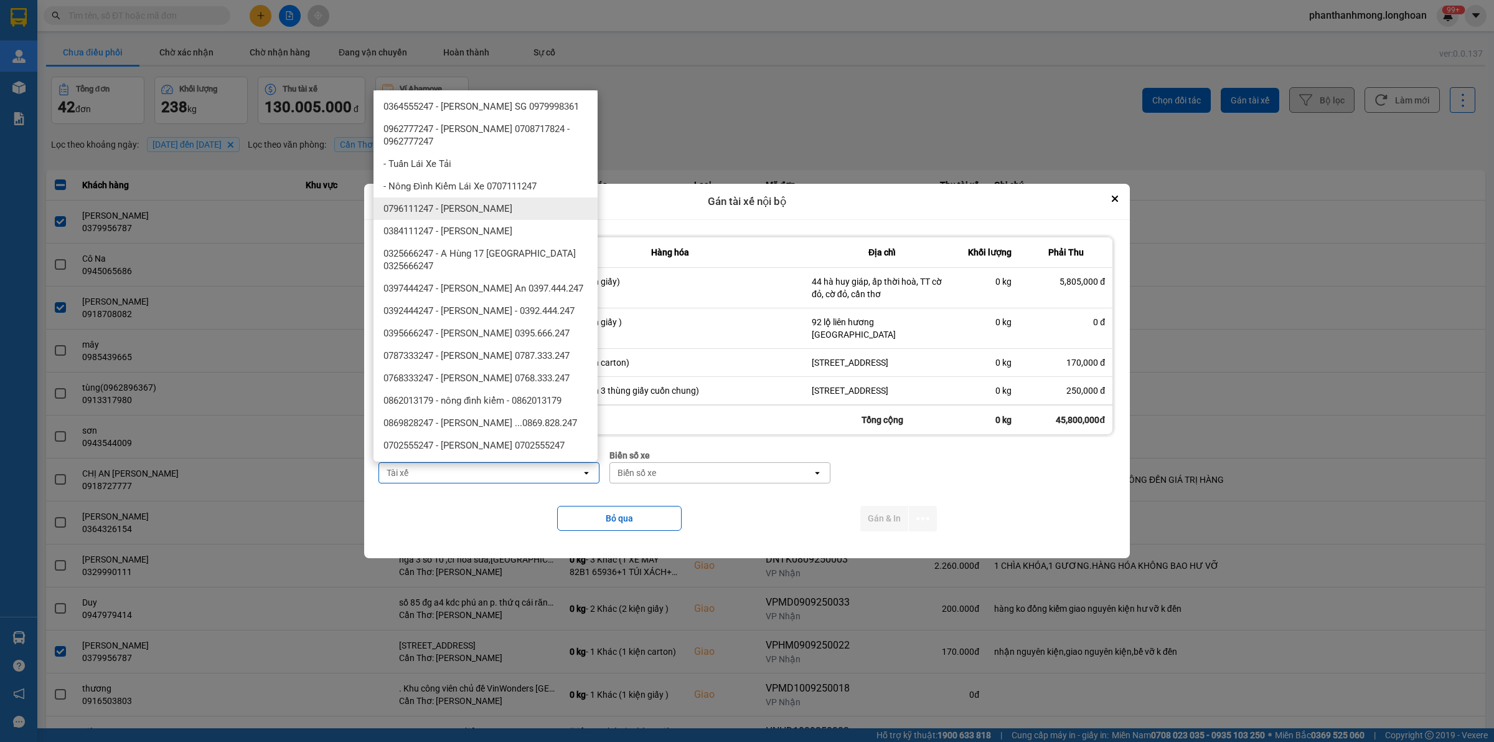
drag, startPoint x: 582, startPoint y: 178, endPoint x: 596, endPoint y: 177, distance: 13.7
click at [596, 177] on ul "0364555247 - [PERSON_NAME] SG 0979998361 0962777247 - [PERSON_NAME] 0708717824 …" at bounding box center [486, 275] width 224 height 371
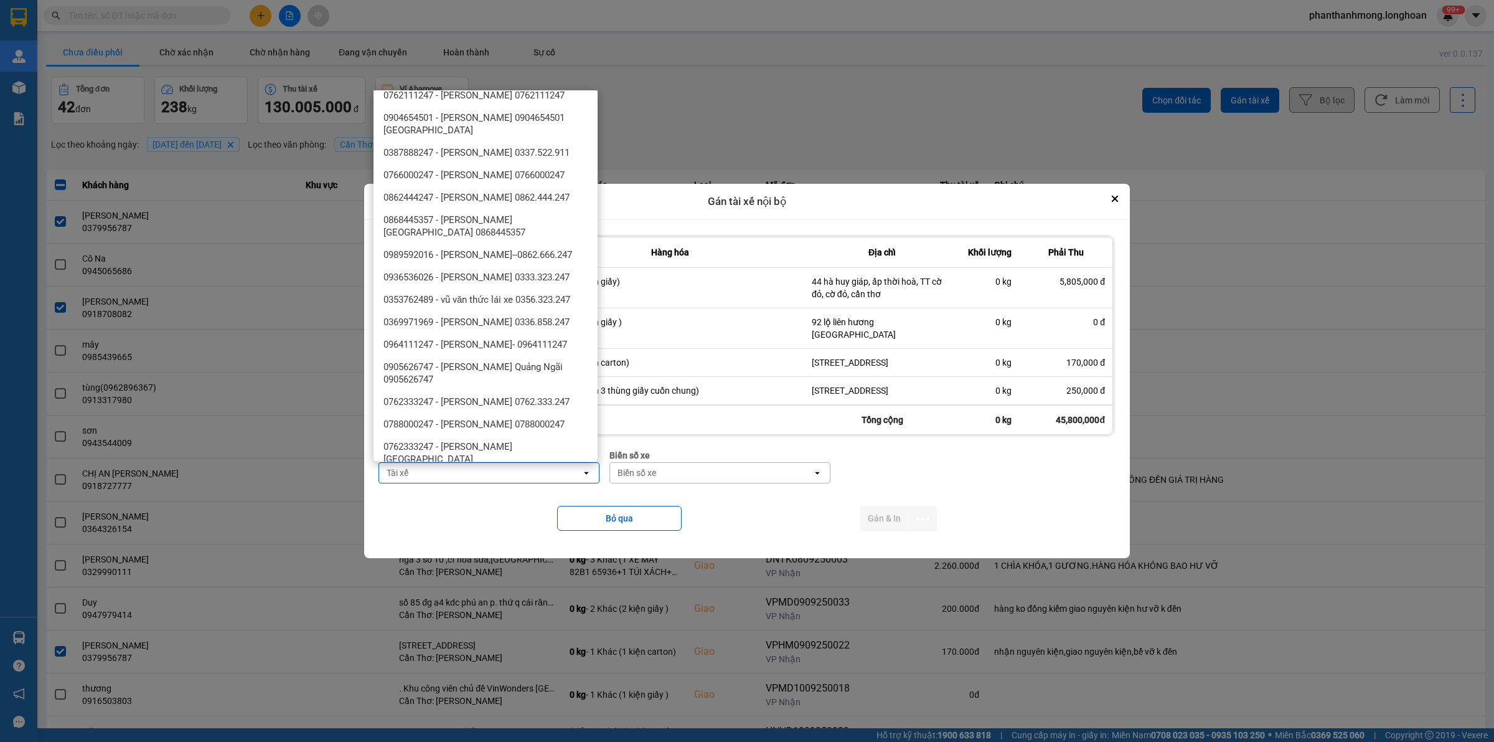
scroll to position [600, 0]
click at [555, 481] on div "Tài xế" at bounding box center [480, 473] width 202 height 20
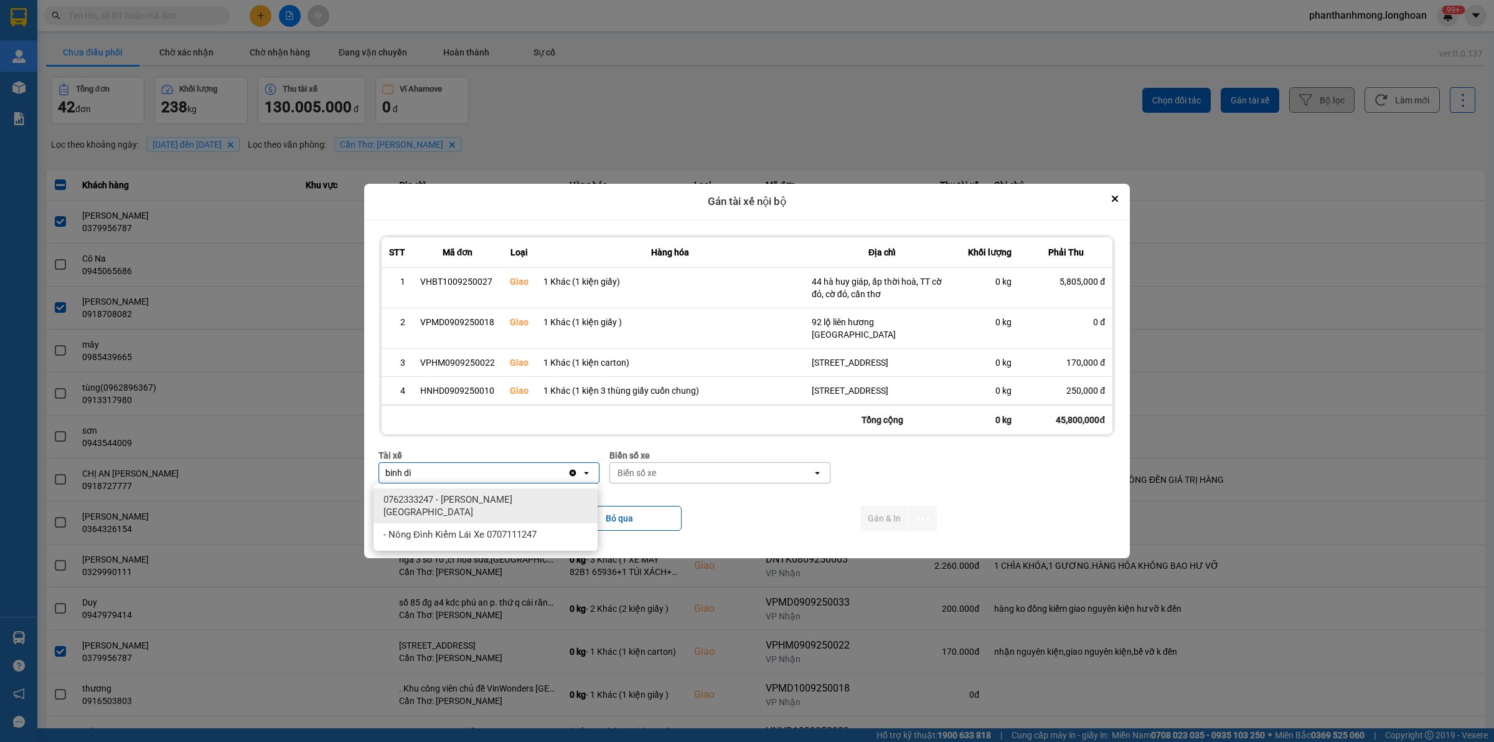
type input "binh di"
click at [532, 498] on span "0762333247 - [PERSON_NAME][GEOGRAPHIC_DATA]" at bounding box center [488, 505] width 209 height 25
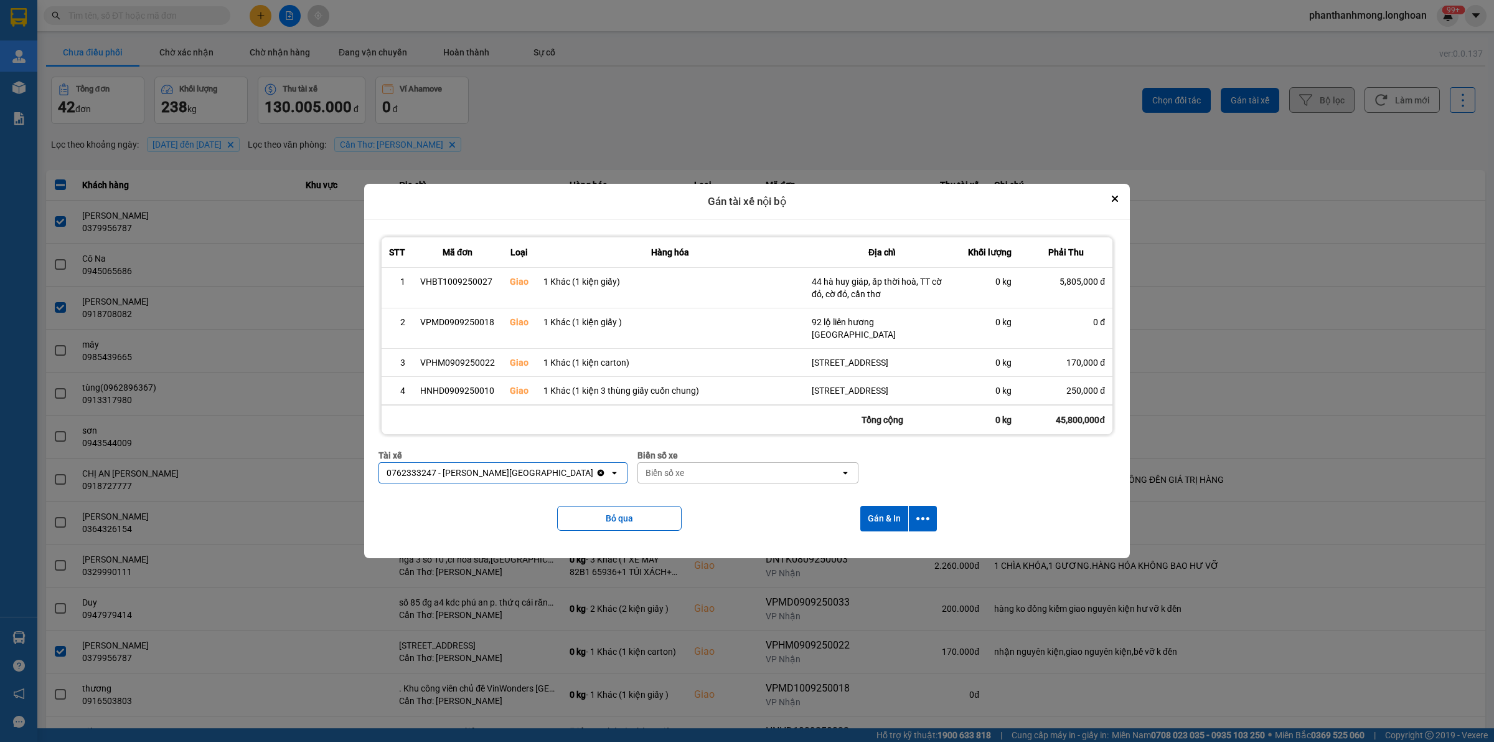
click at [652, 475] on div "Biển số xe" at bounding box center [665, 472] width 39 height 12
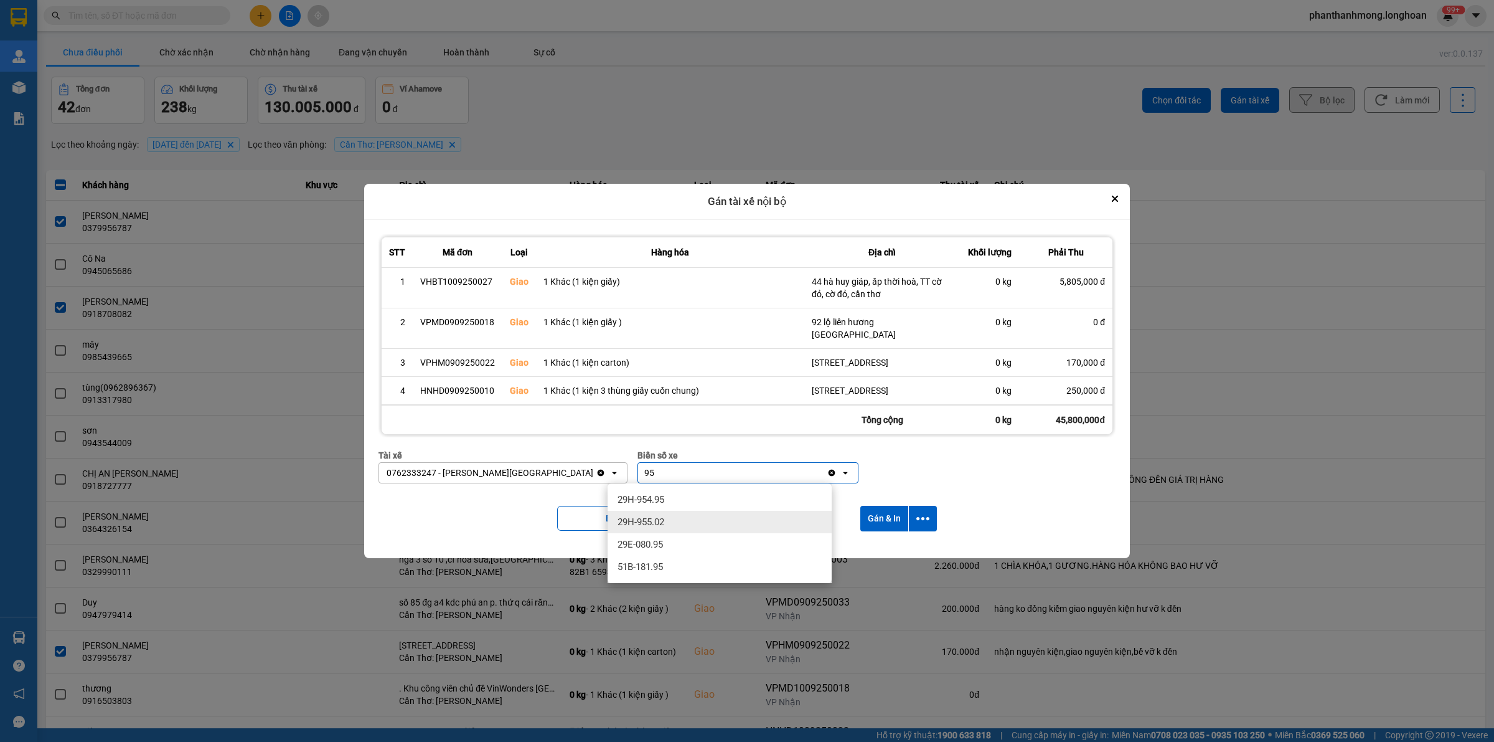
type input "95"
click at [665, 544] on div "29E-080.95" at bounding box center [720, 544] width 224 height 22
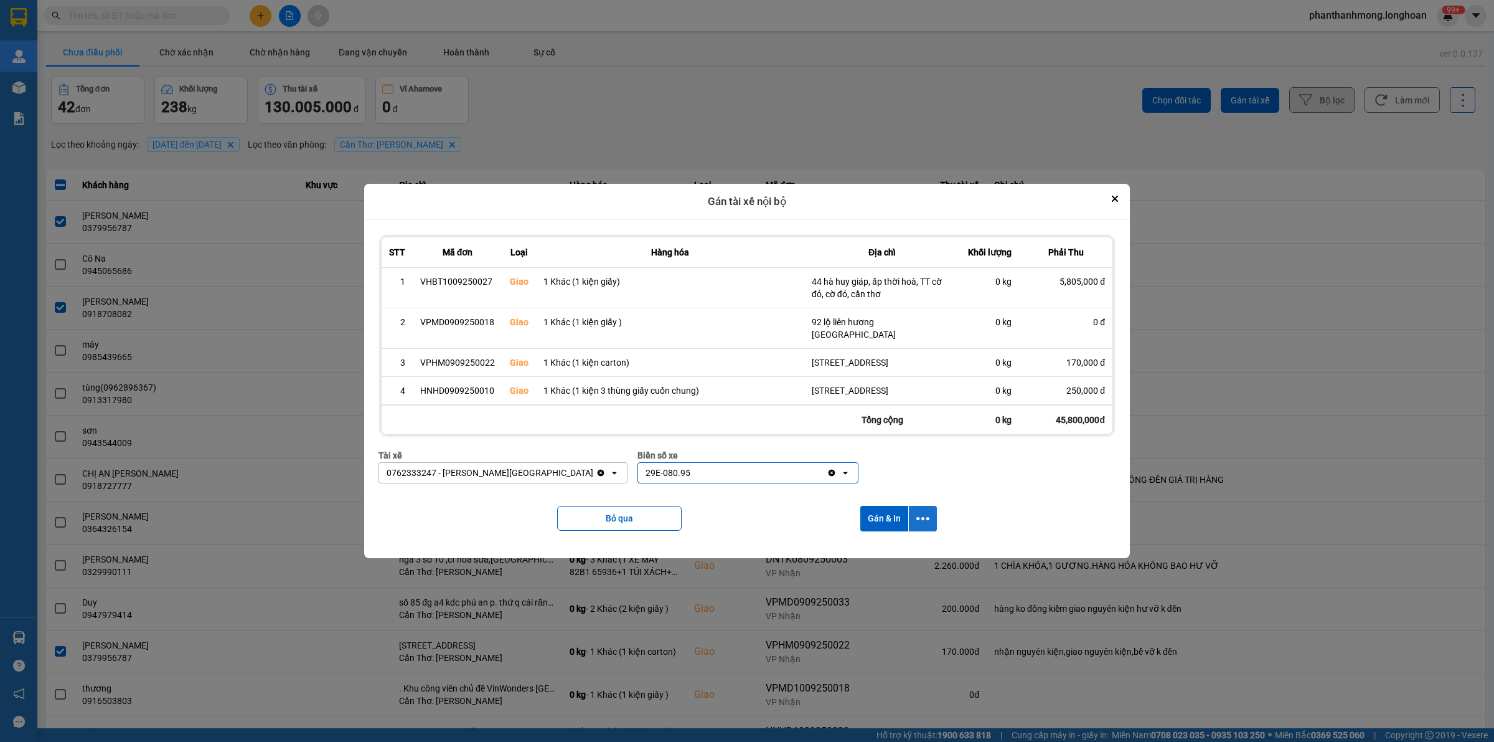
click at [932, 520] on button "dialog" at bounding box center [923, 519] width 28 height 26
click at [883, 553] on span "Chỉ gán tài" at bounding box center [875, 552] width 41 height 12
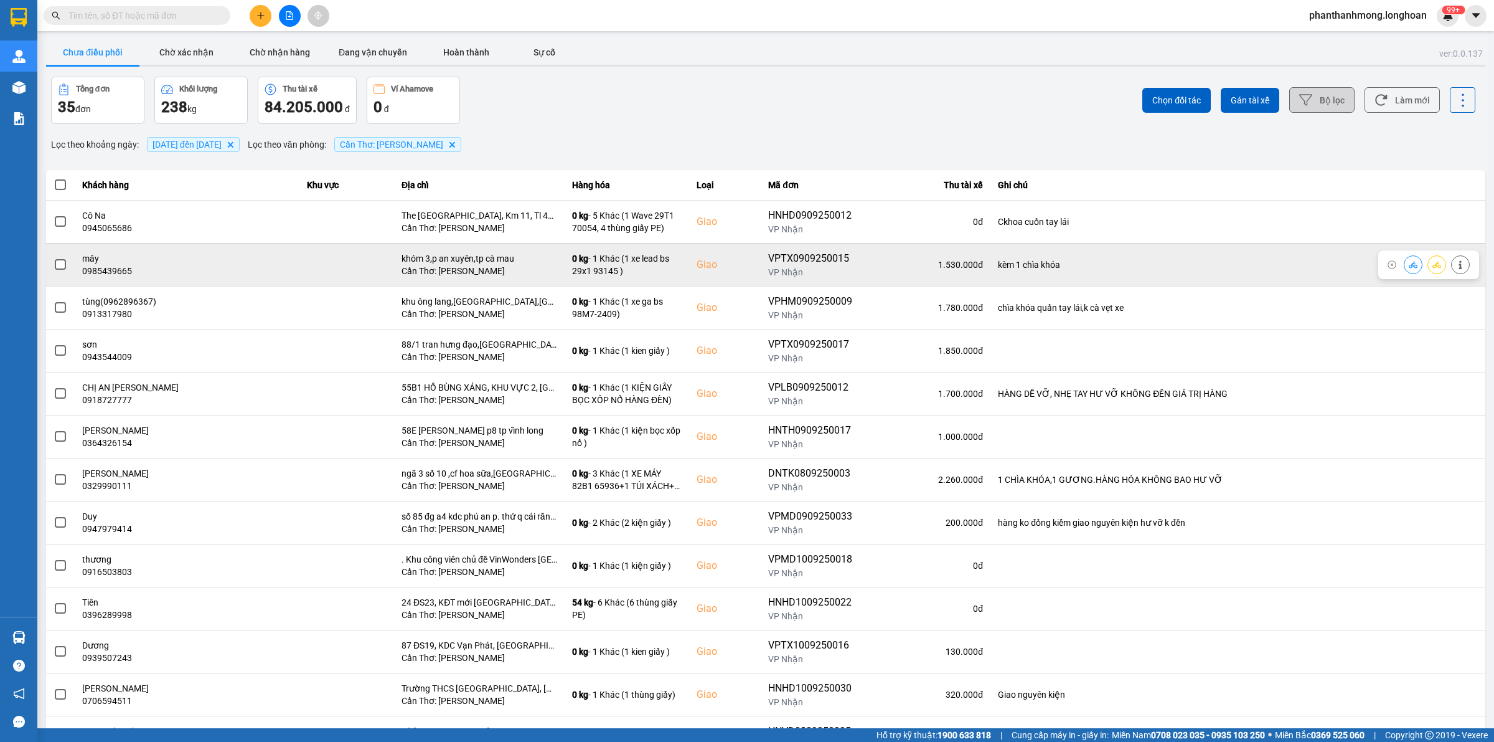
click at [60, 268] on span at bounding box center [60, 264] width 11 height 11
click at [54, 258] on input "checkbox" at bounding box center [54, 258] width 0 height 0
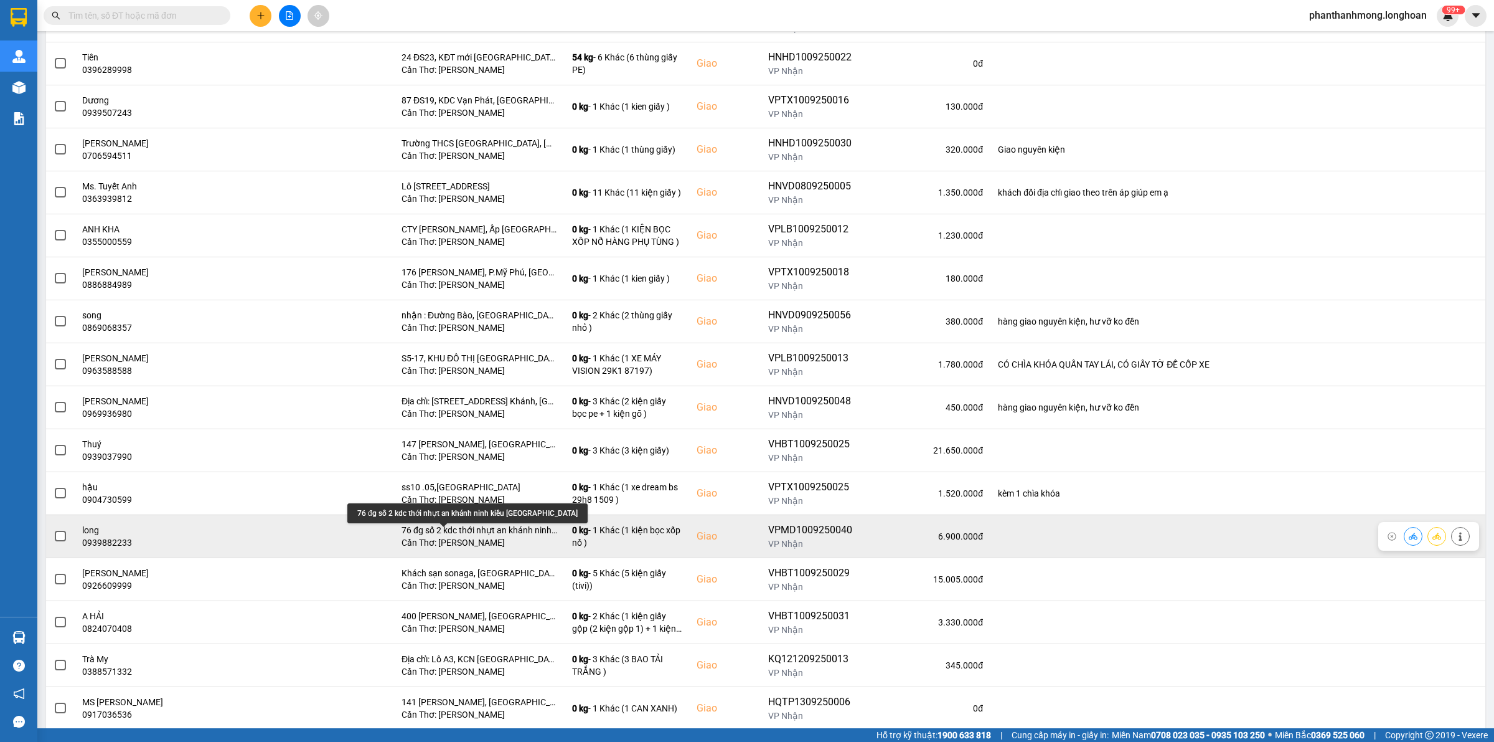
scroll to position [623, 0]
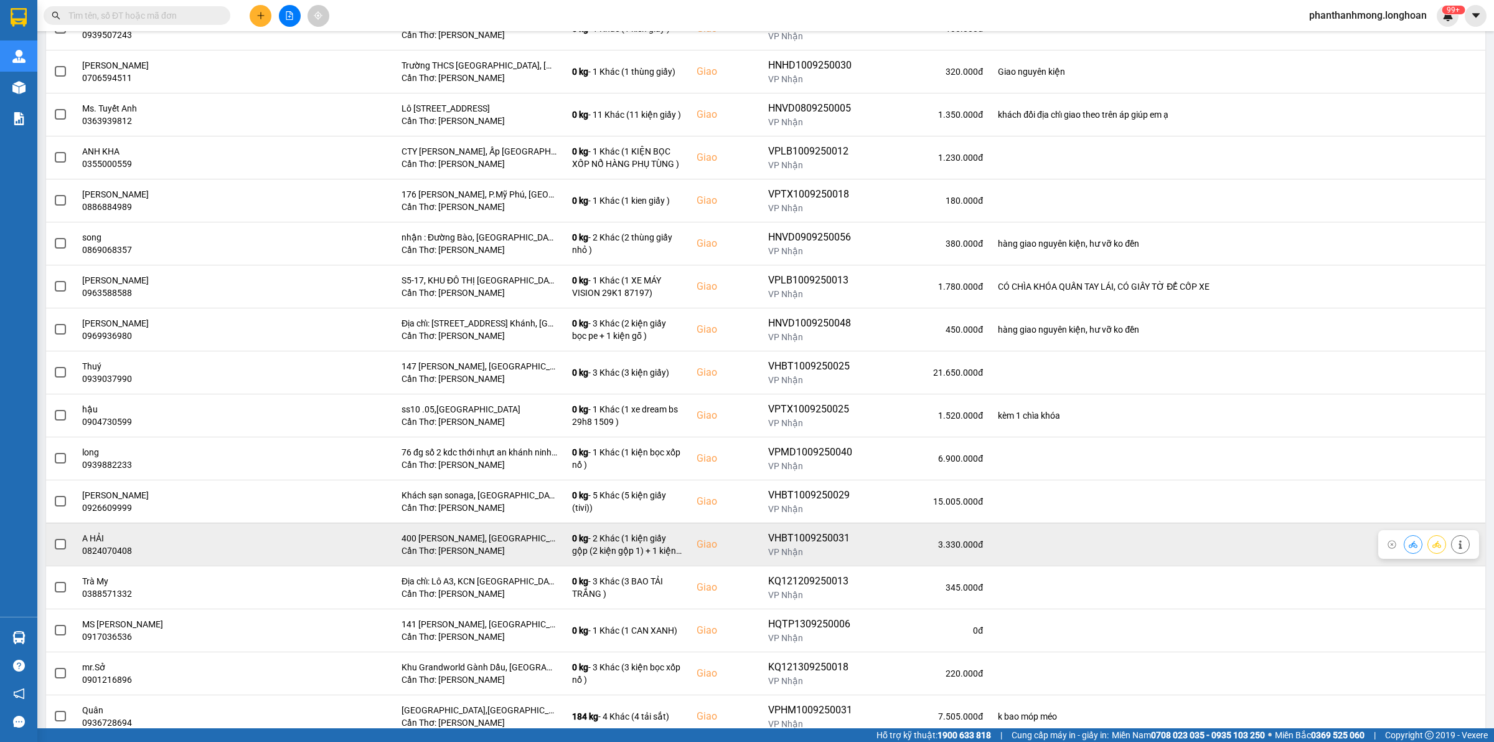
click at [60, 548] on span at bounding box center [60, 544] width 11 height 11
click at [54, 537] on input "checkbox" at bounding box center [54, 537] width 0 height 0
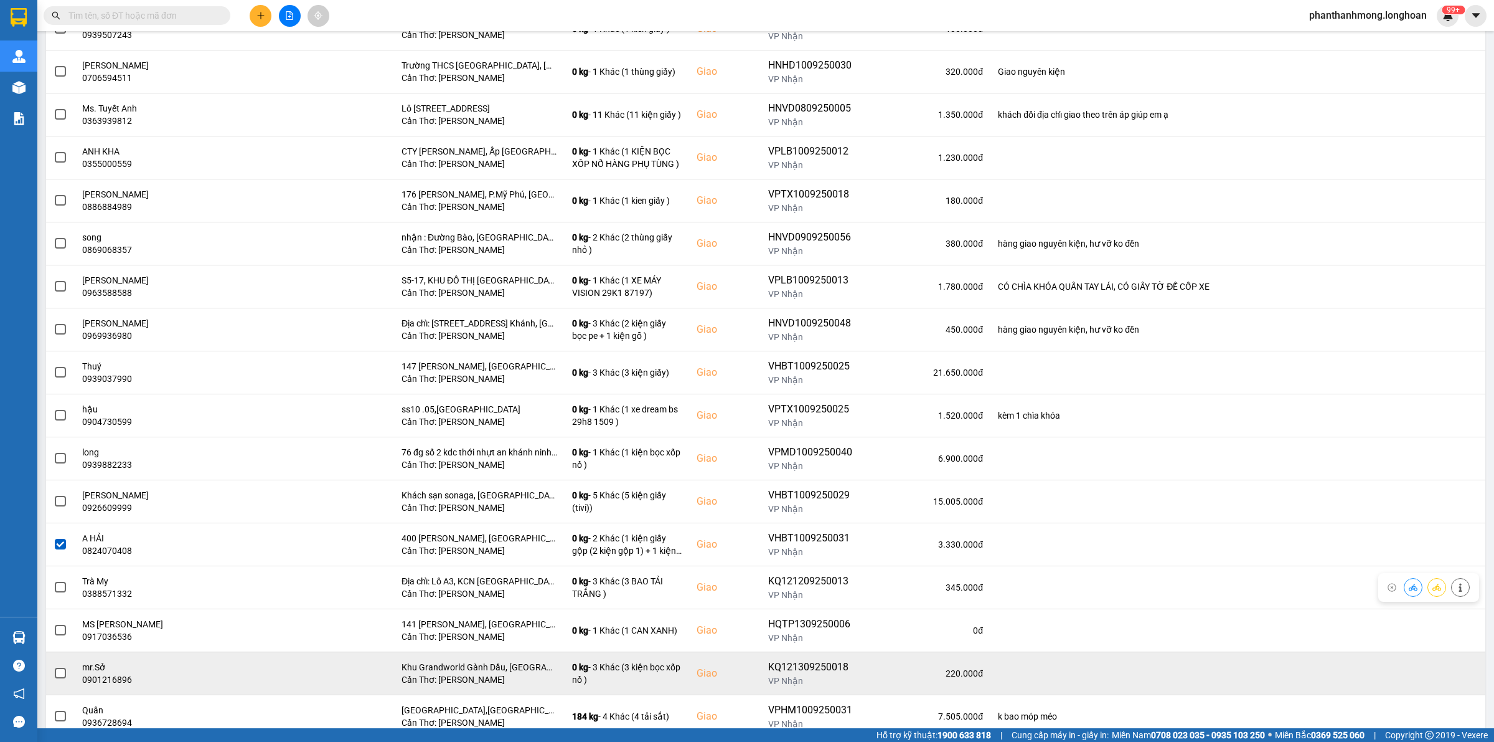
scroll to position [701, 0]
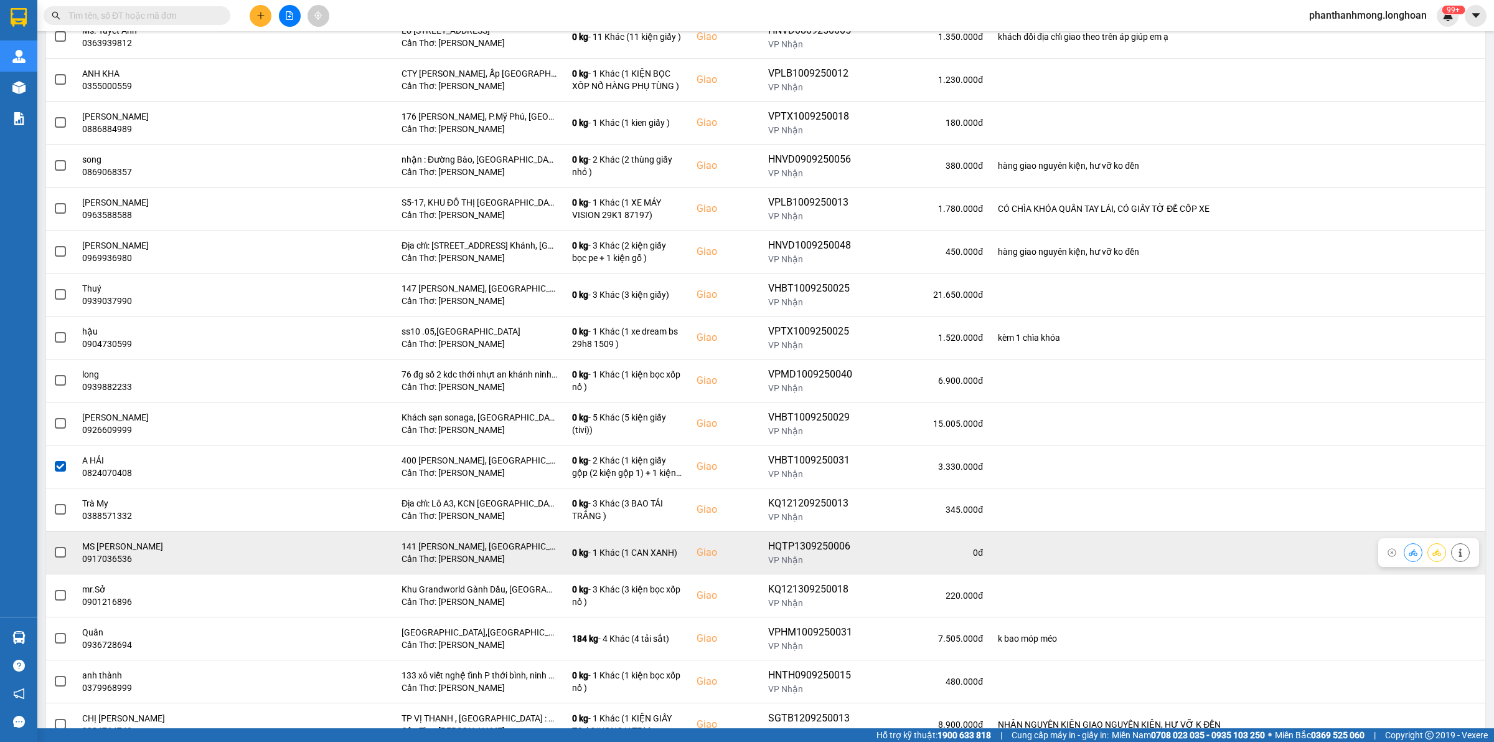
click at [65, 558] on span at bounding box center [60, 552] width 11 height 11
click at [54, 545] on input "checkbox" at bounding box center [54, 545] width 0 height 0
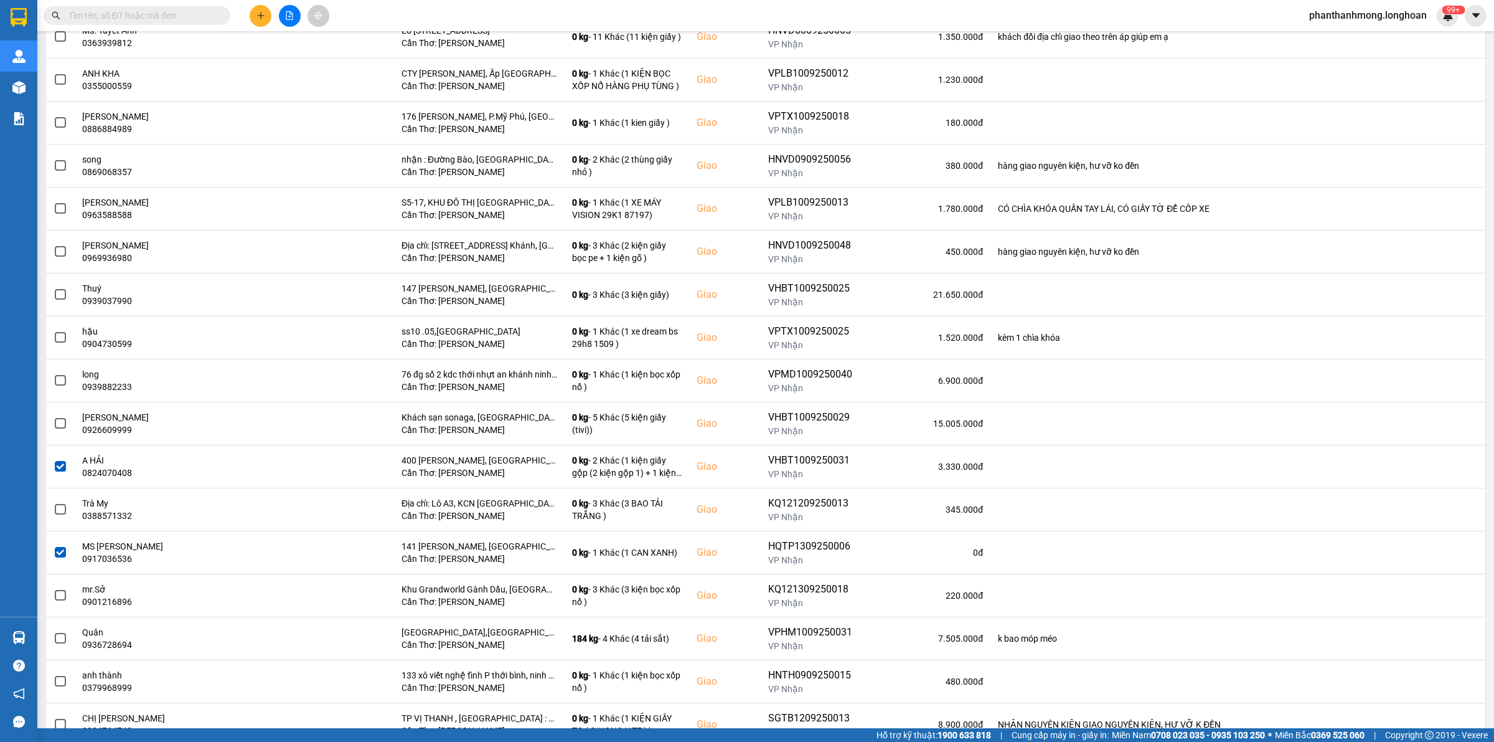
click at [59, 552] on span at bounding box center [60, 552] width 11 height 11
click at [54, 545] on input "checkbox" at bounding box center [54, 545] width 0 height 0
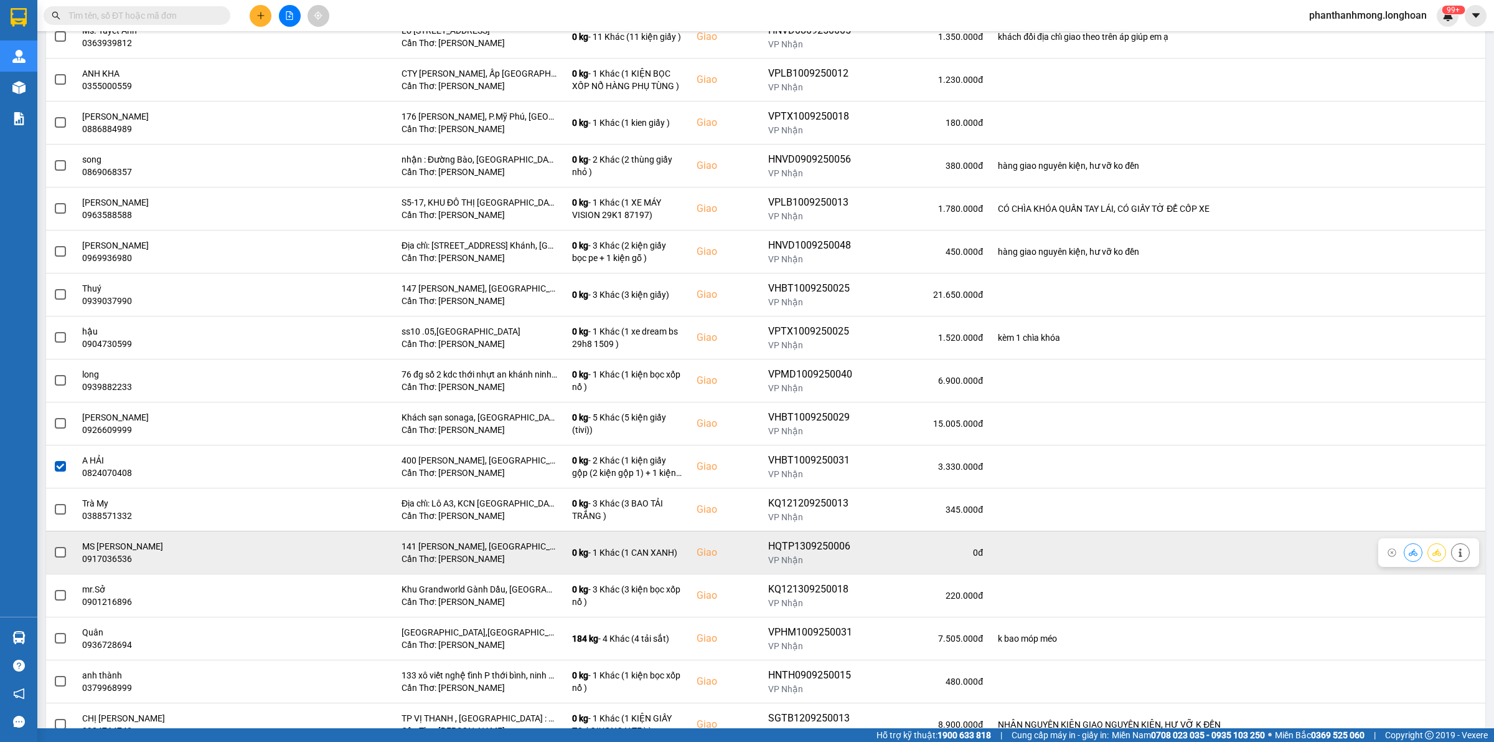
click at [60, 552] on span at bounding box center [60, 552] width 11 height 11
click at [54, 545] on input "checkbox" at bounding box center [54, 545] width 0 height 0
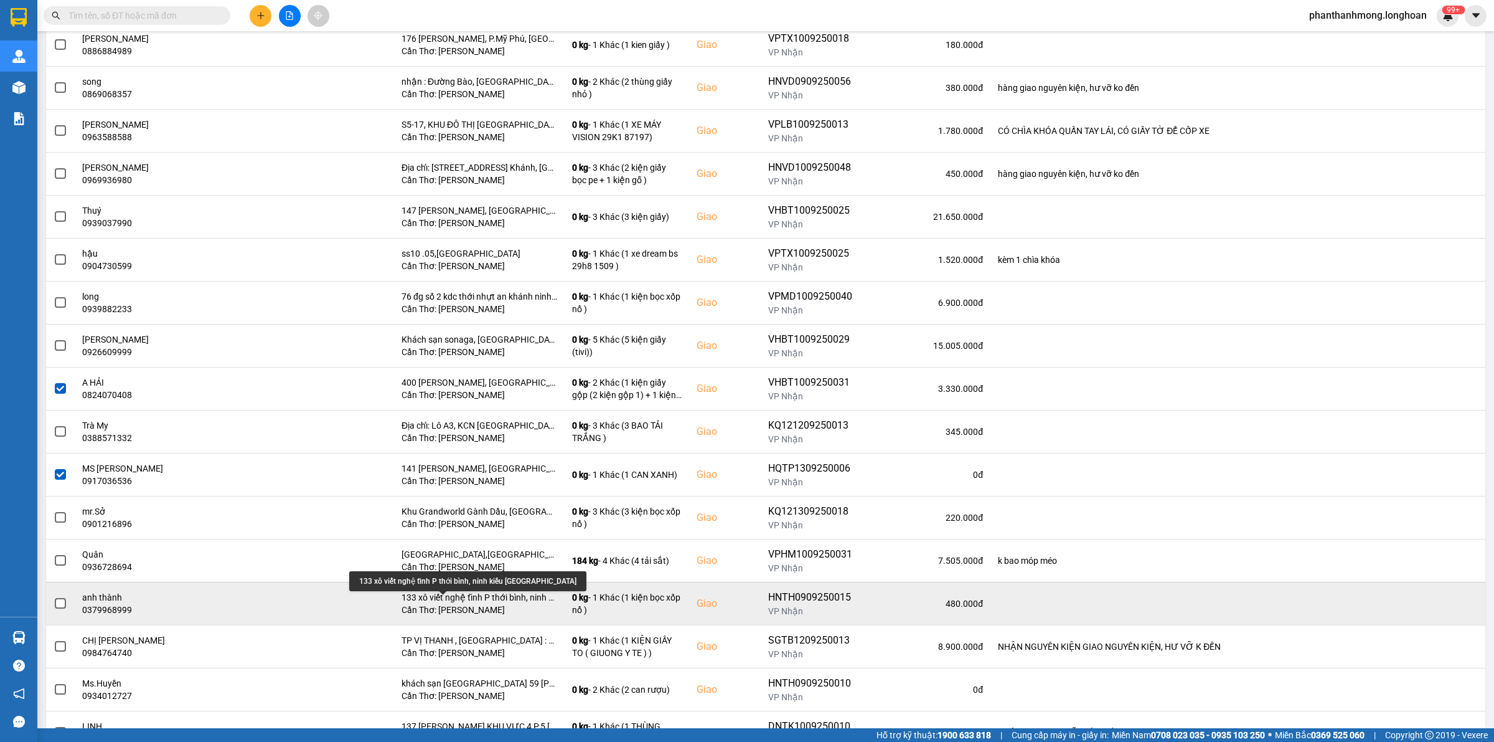
scroll to position [856, 0]
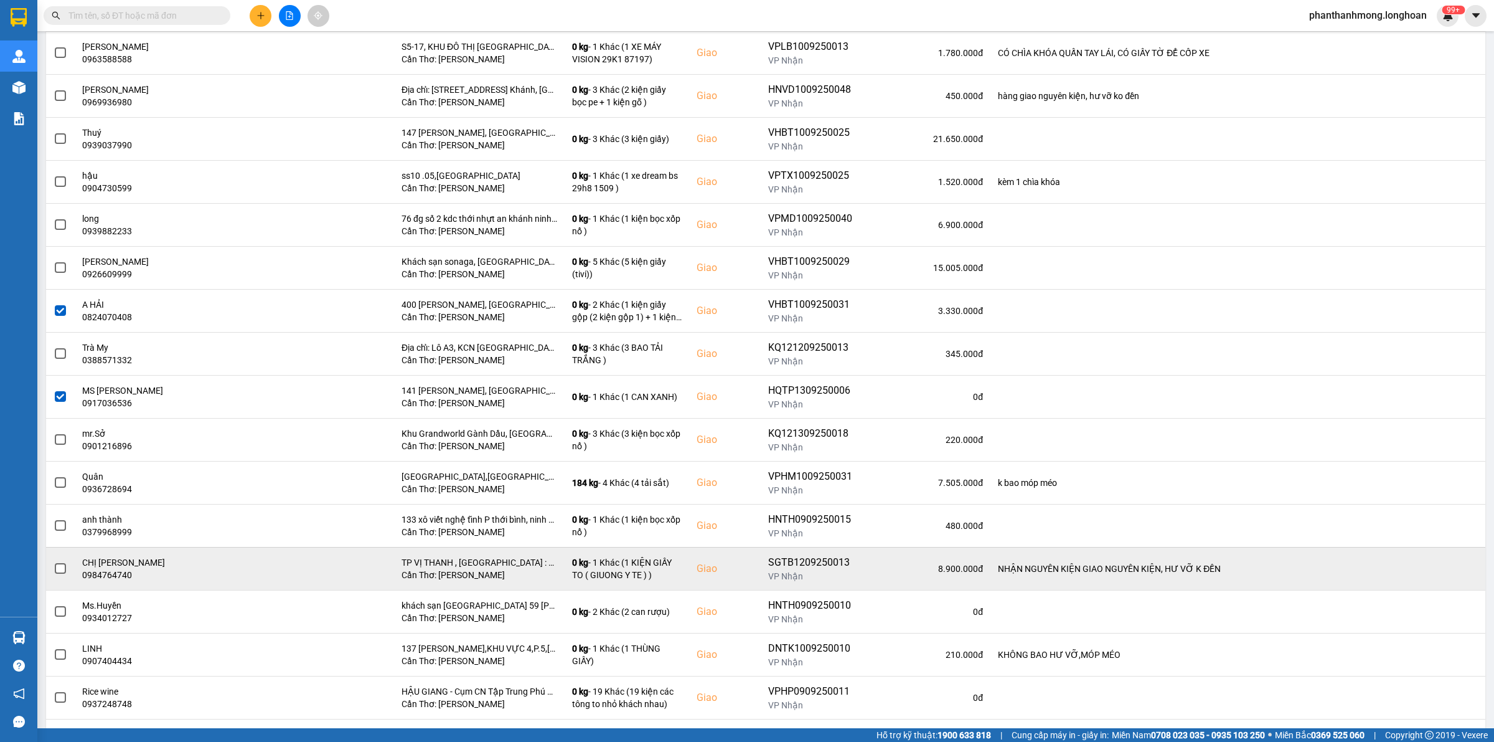
click at [56, 573] on span at bounding box center [60, 568] width 11 height 11
click at [54, 562] on input "checkbox" at bounding box center [54, 562] width 0 height 0
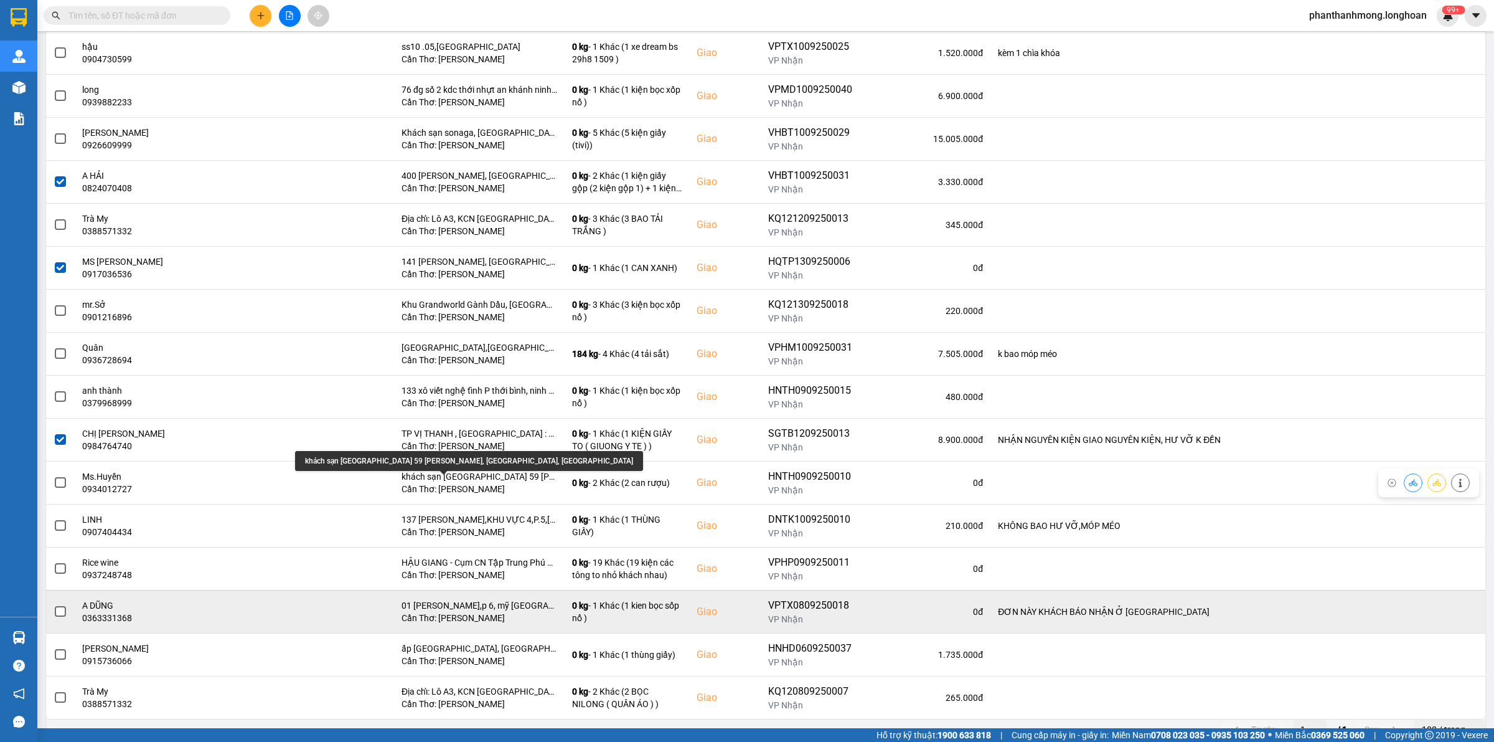
scroll to position [1010, 0]
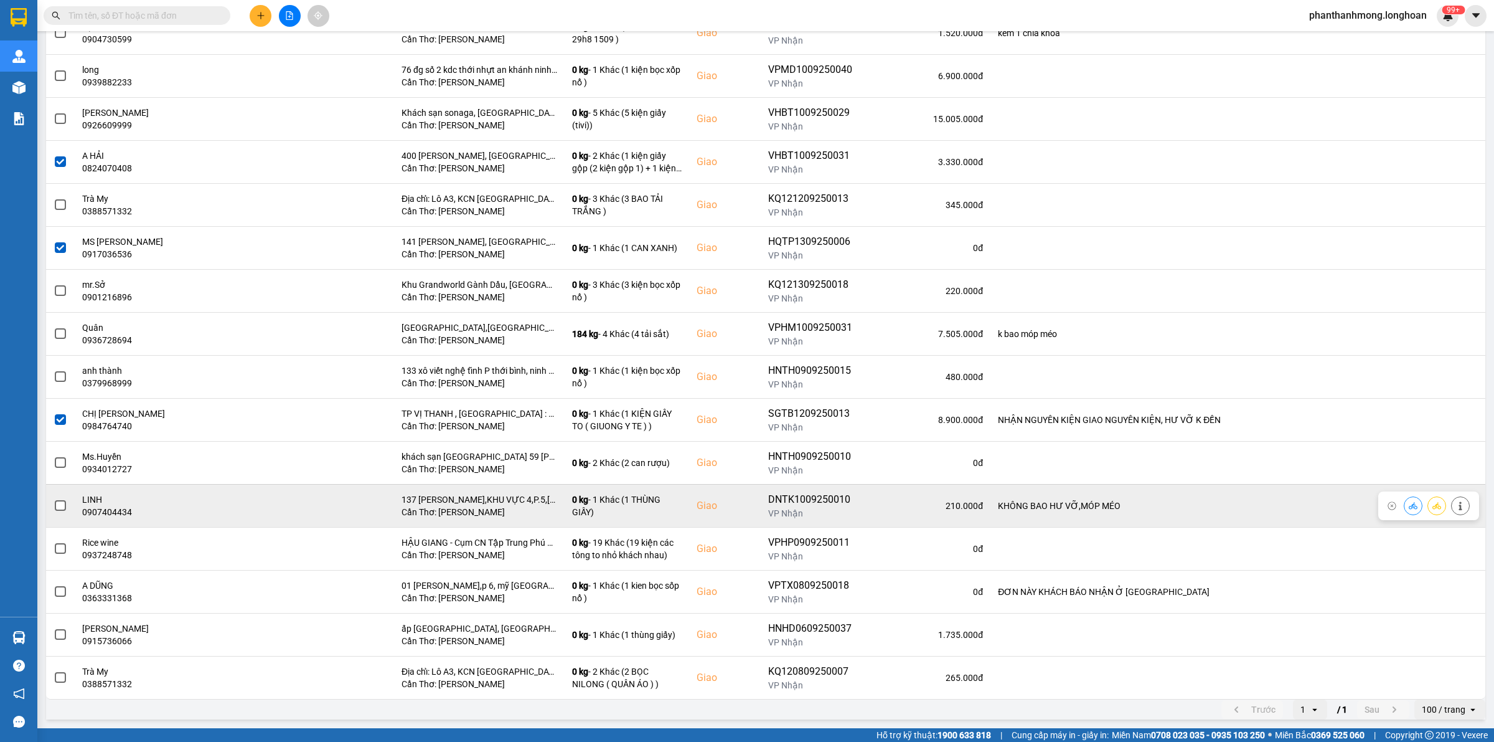
click at [60, 504] on span at bounding box center [60, 505] width 11 height 11
click at [54, 499] on input "checkbox" at bounding box center [54, 499] width 0 height 0
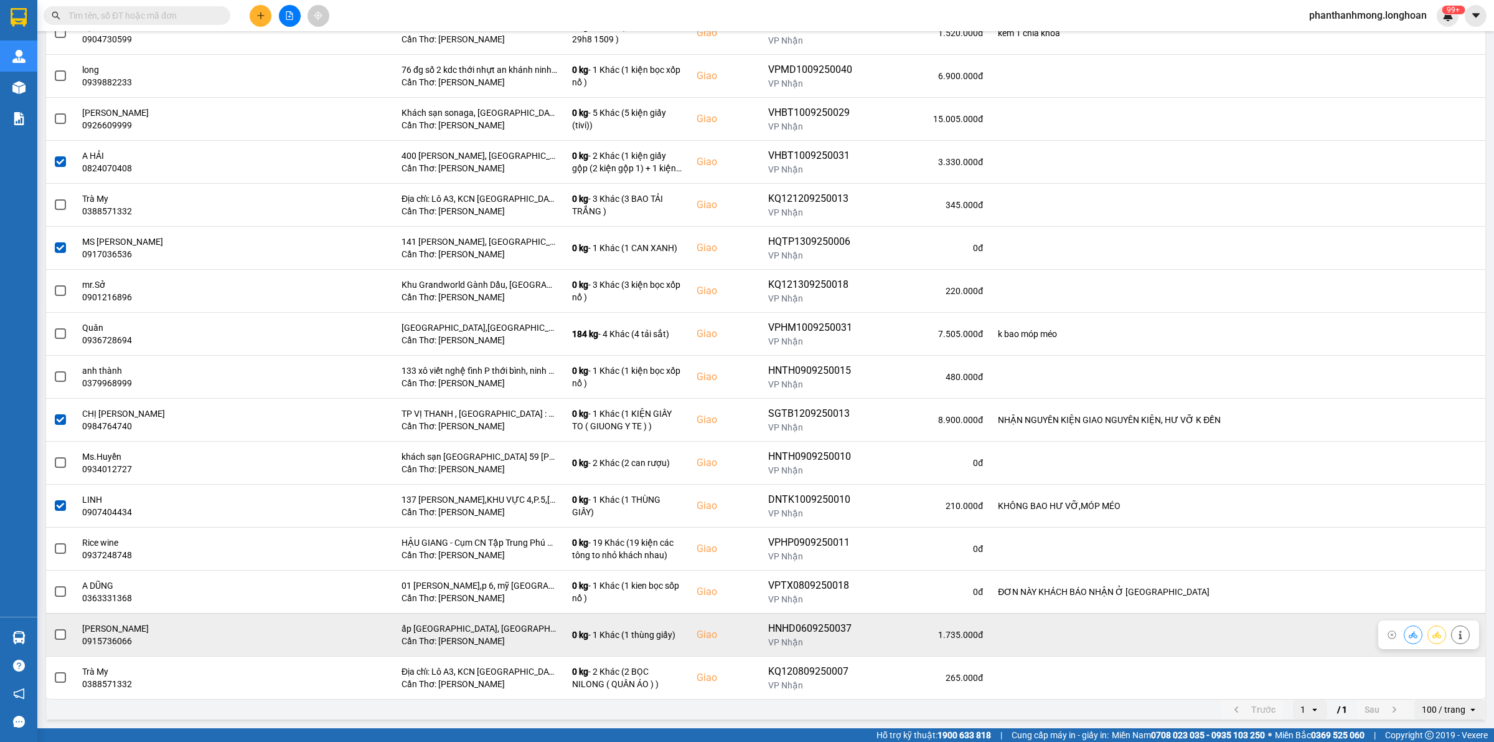
click at [59, 639] on label at bounding box center [61, 635] width 14 height 14
click at [54, 628] on input "checkbox" at bounding box center [54, 628] width 0 height 0
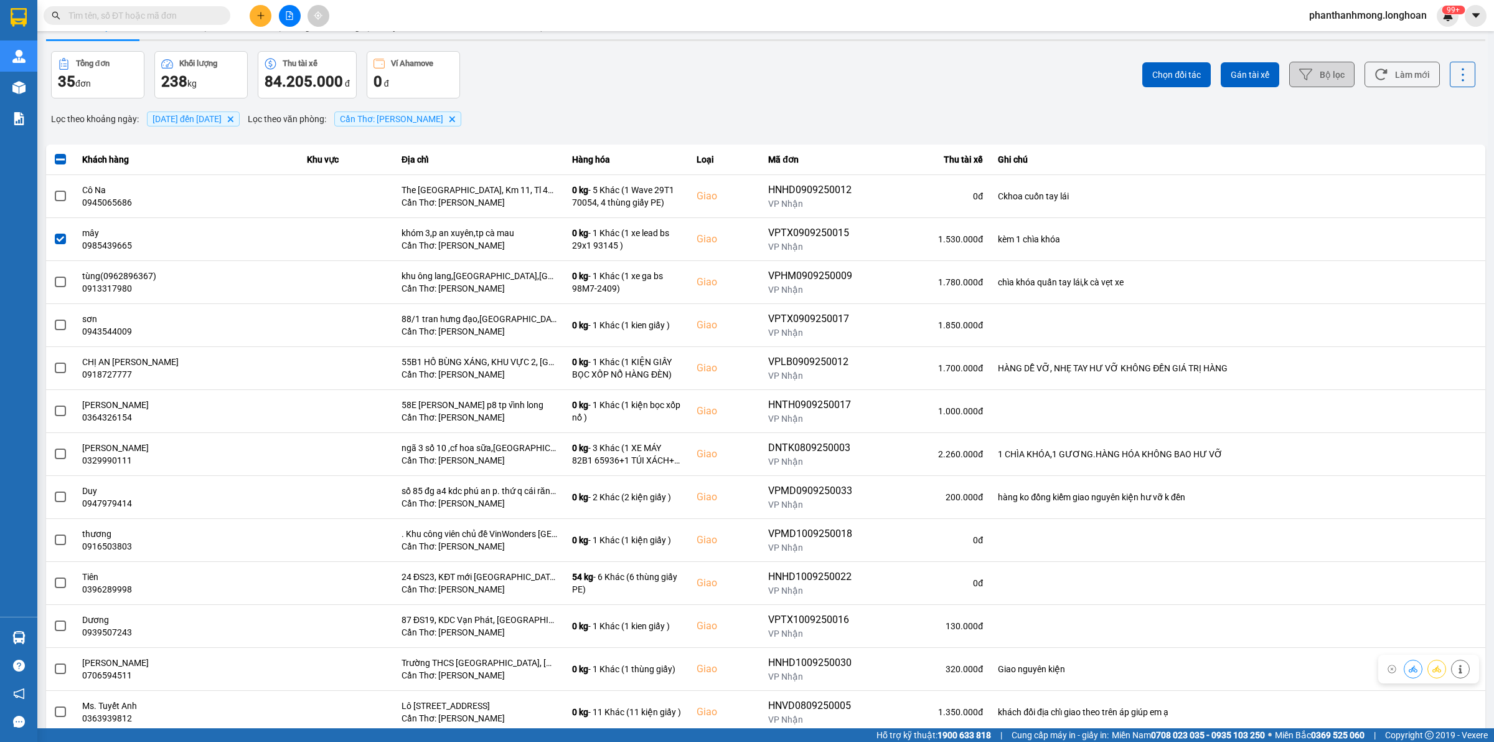
scroll to position [0, 0]
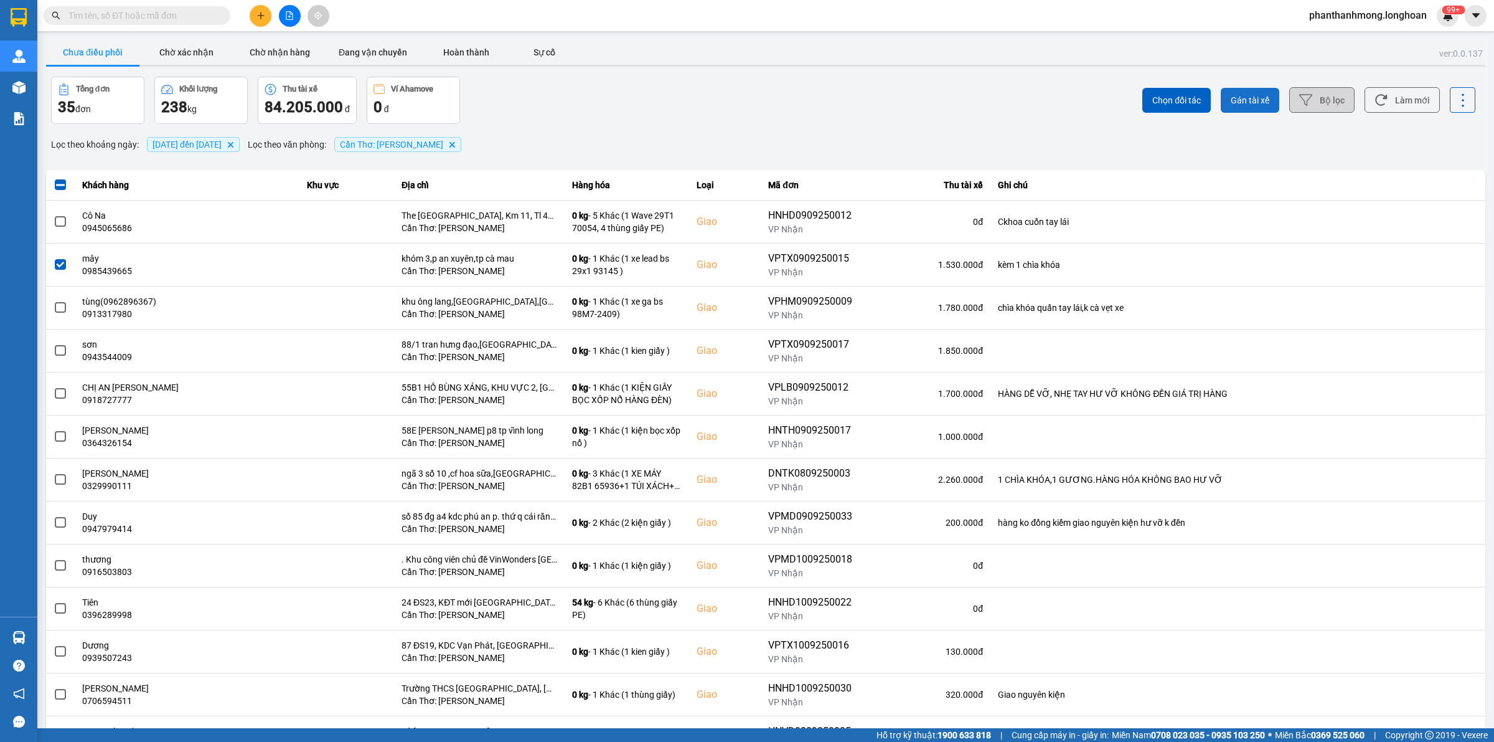
click at [1261, 107] on button "Gán tài xế" at bounding box center [1250, 100] width 59 height 25
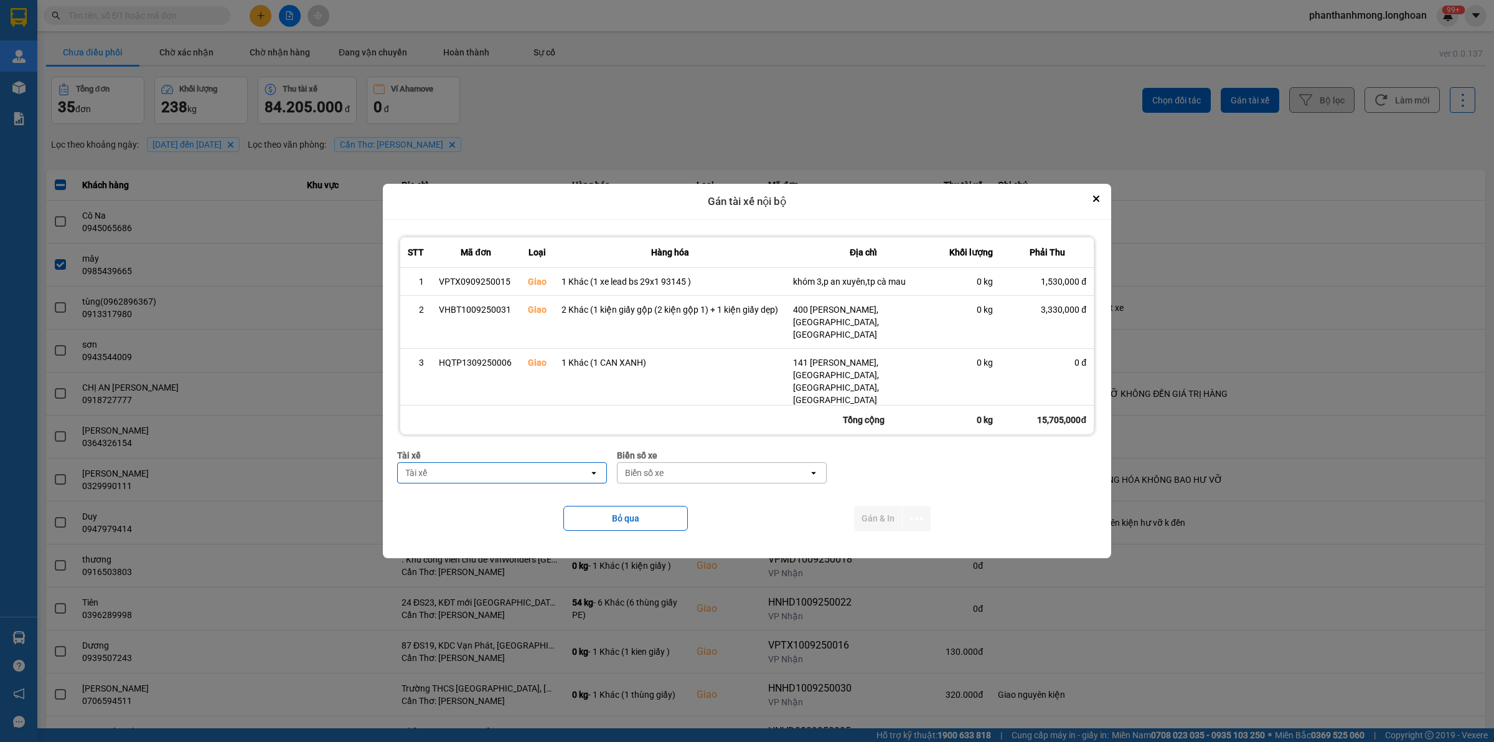
click at [514, 468] on div "Tài xế" at bounding box center [493, 473] width 191 height 20
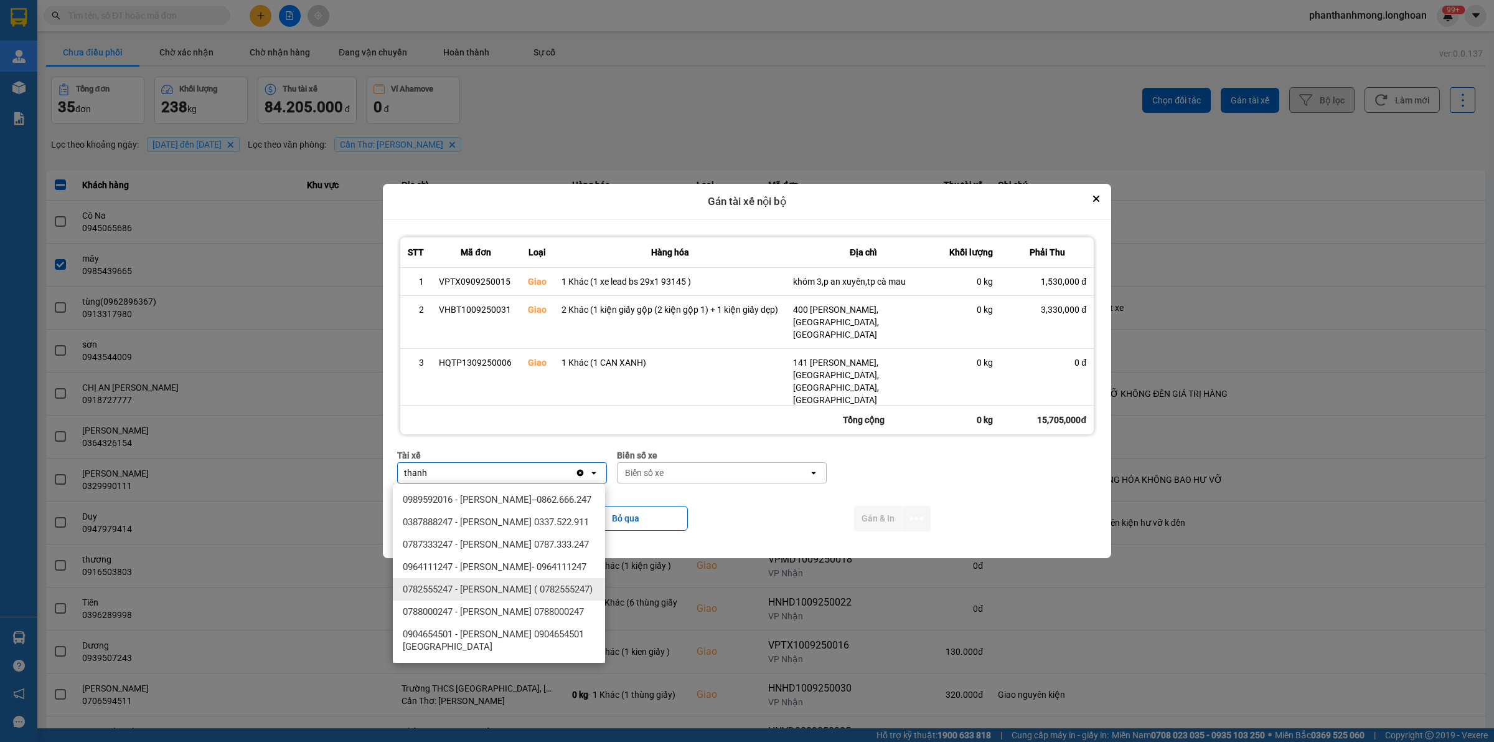
type input "thanh"
click at [537, 595] on span "0782555247 - [PERSON_NAME] ( 0782555247)" at bounding box center [498, 589] width 190 height 12
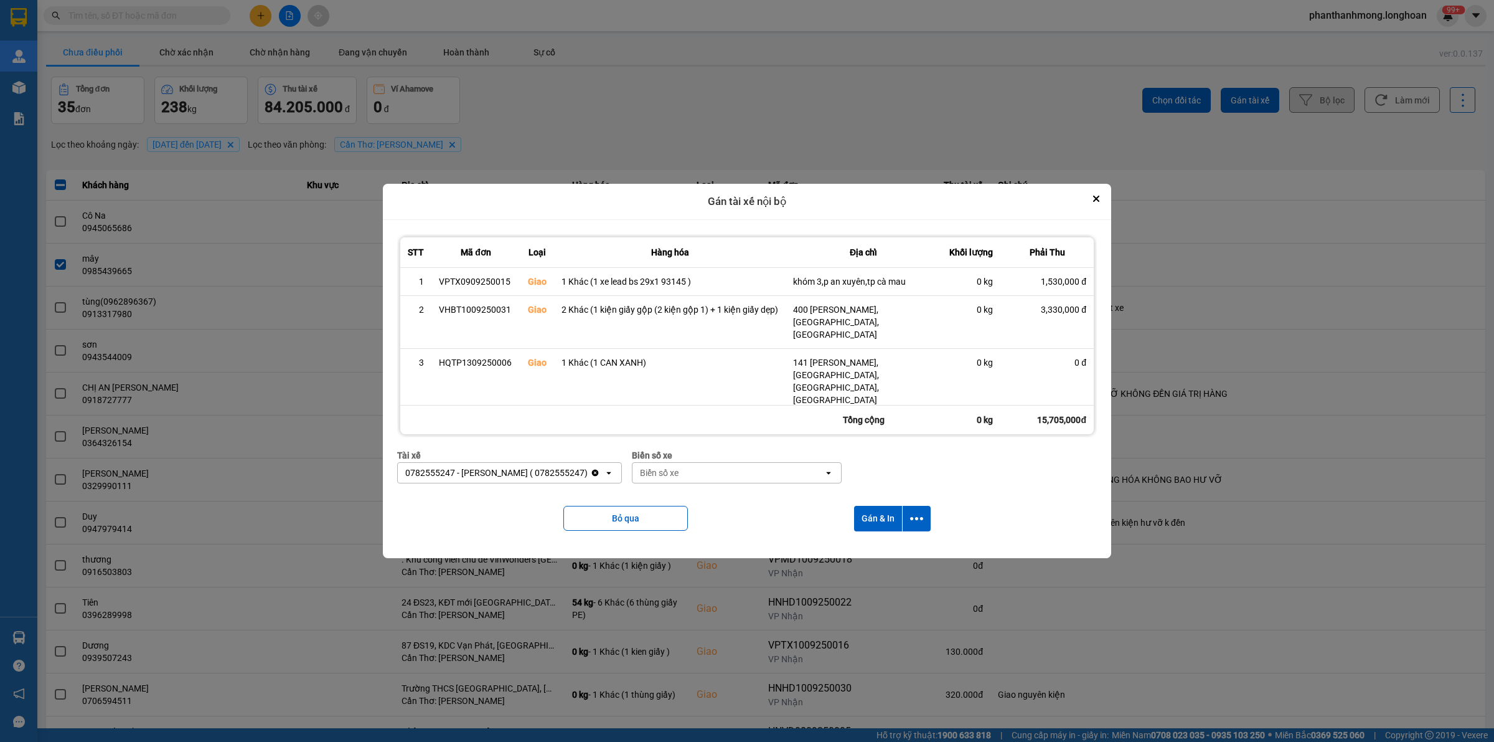
click at [742, 475] on div "Biển số xe" at bounding box center [728, 473] width 191 height 20
type input "2030"
click at [740, 500] on div "29E-120.30" at bounding box center [752, 499] width 212 height 22
click at [922, 512] on icon "dialog" at bounding box center [916, 518] width 13 height 13
click at [851, 549] on span "Chỉ gán tài" at bounding box center [869, 552] width 41 height 12
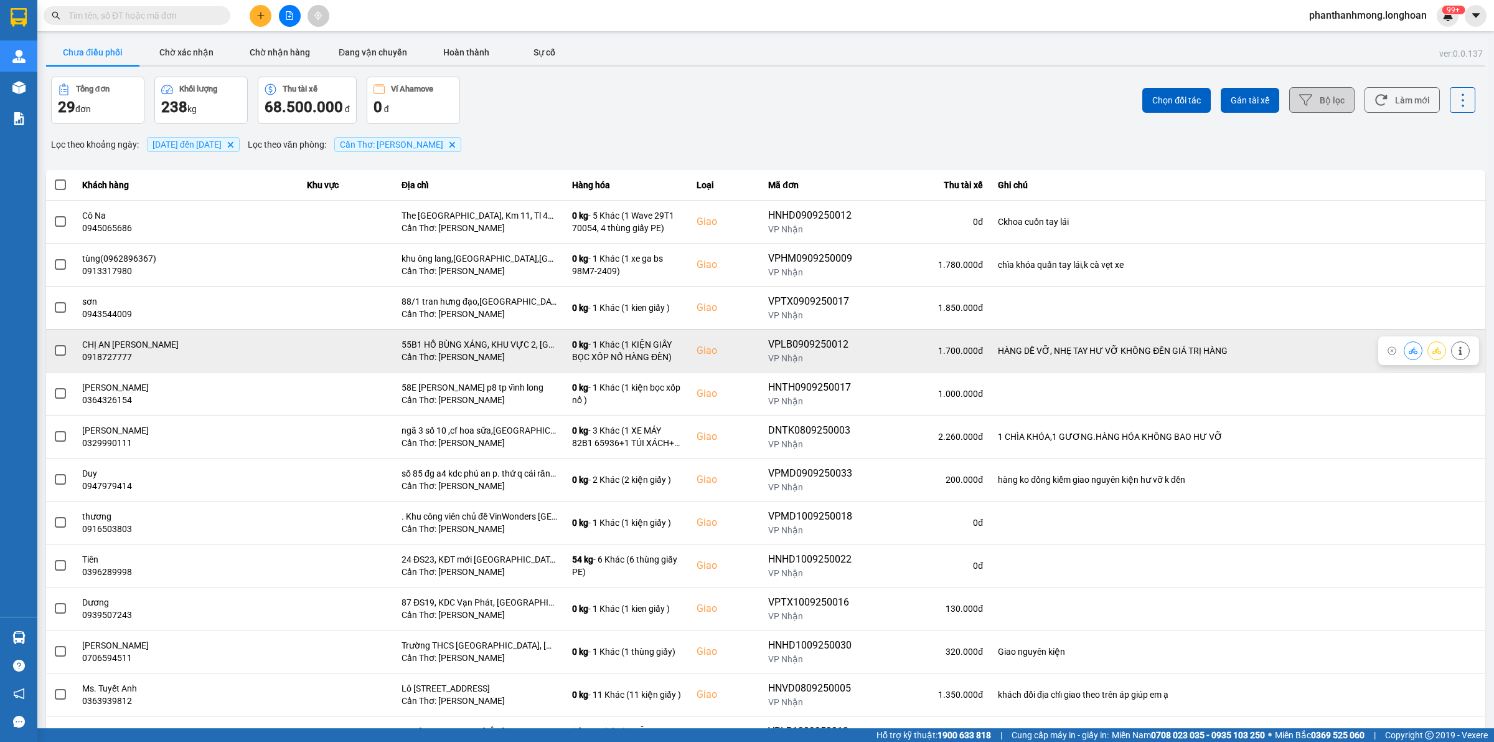
click at [59, 354] on span at bounding box center [60, 350] width 11 height 11
click at [54, 344] on input "checkbox" at bounding box center [54, 344] width 0 height 0
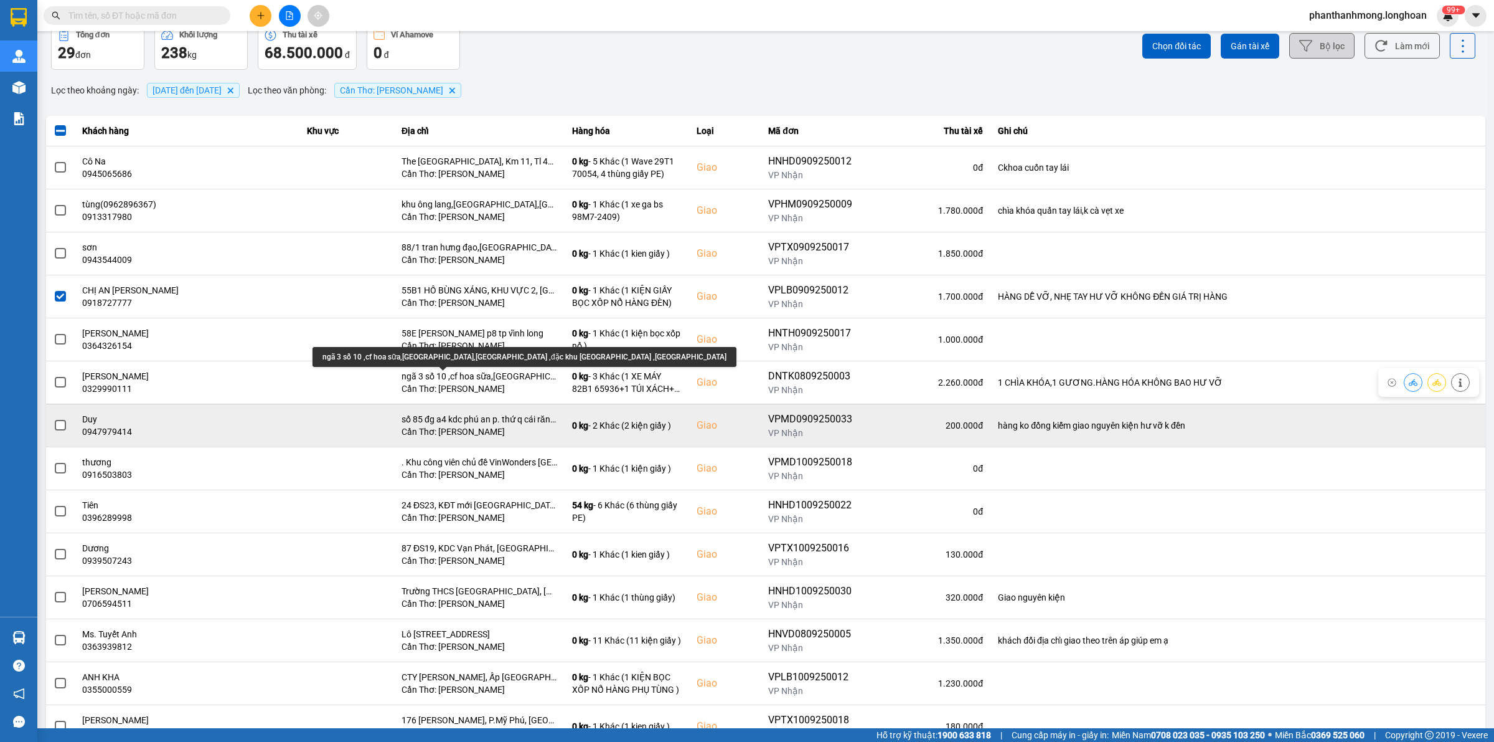
scroll to position [78, 0]
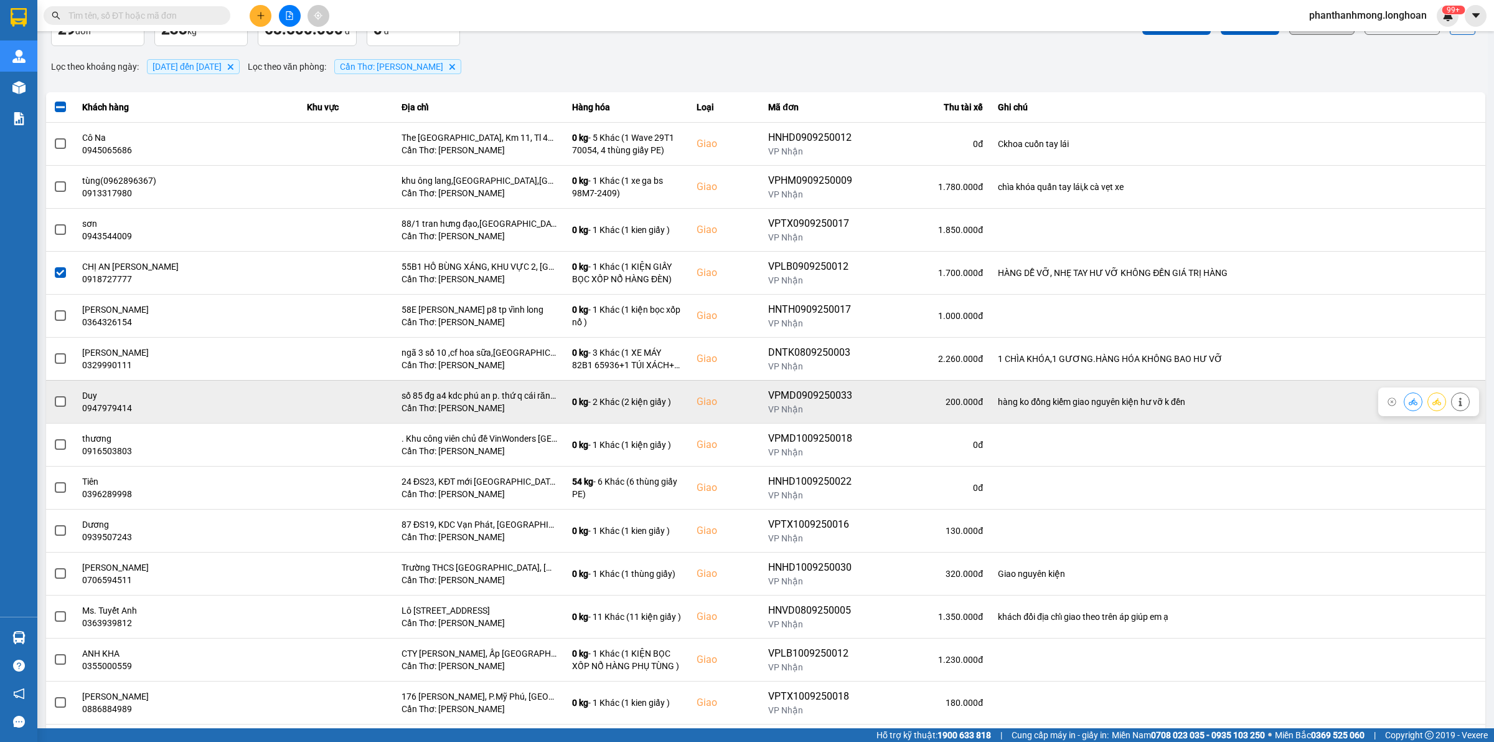
click at [64, 406] on span at bounding box center [60, 401] width 11 height 11
click at [54, 395] on input "checkbox" at bounding box center [54, 395] width 0 height 0
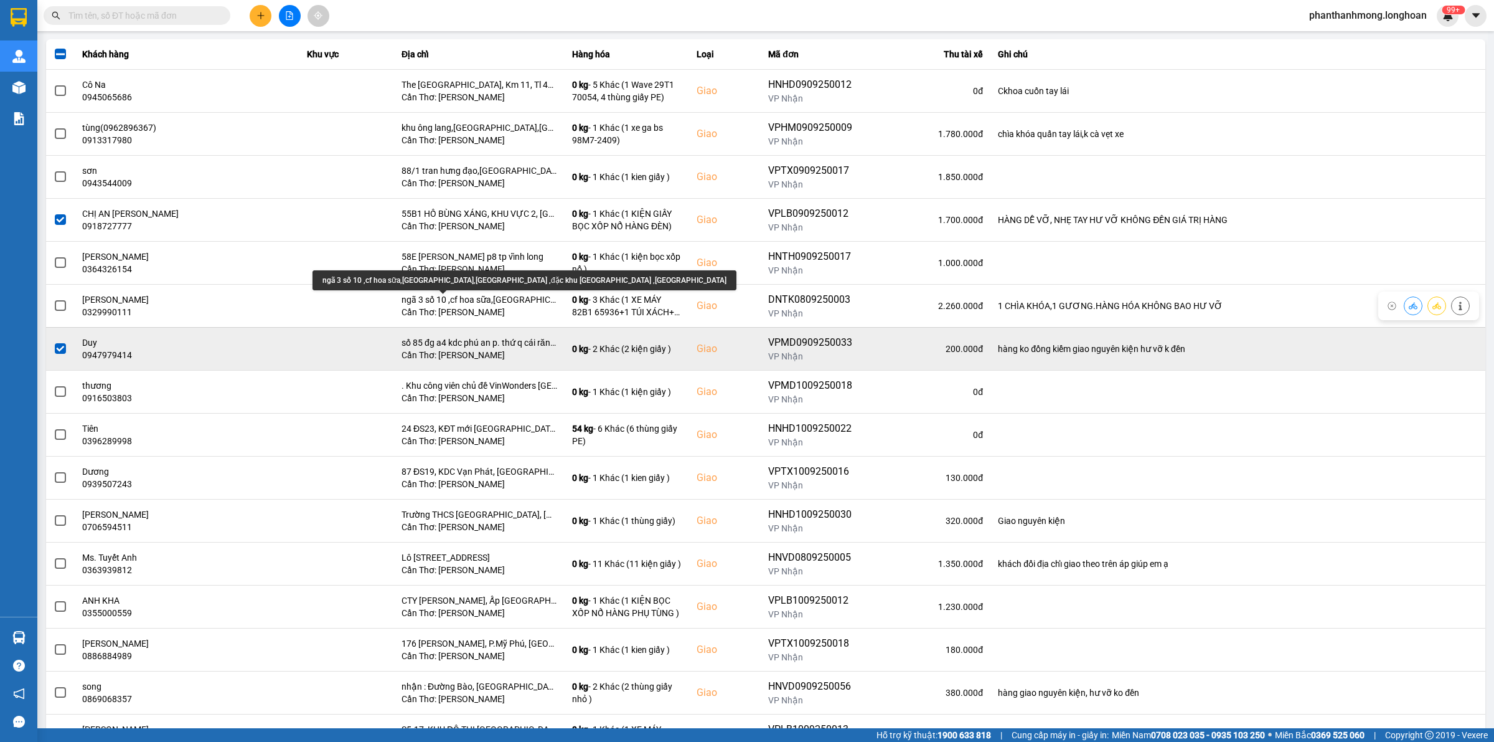
scroll to position [156, 0]
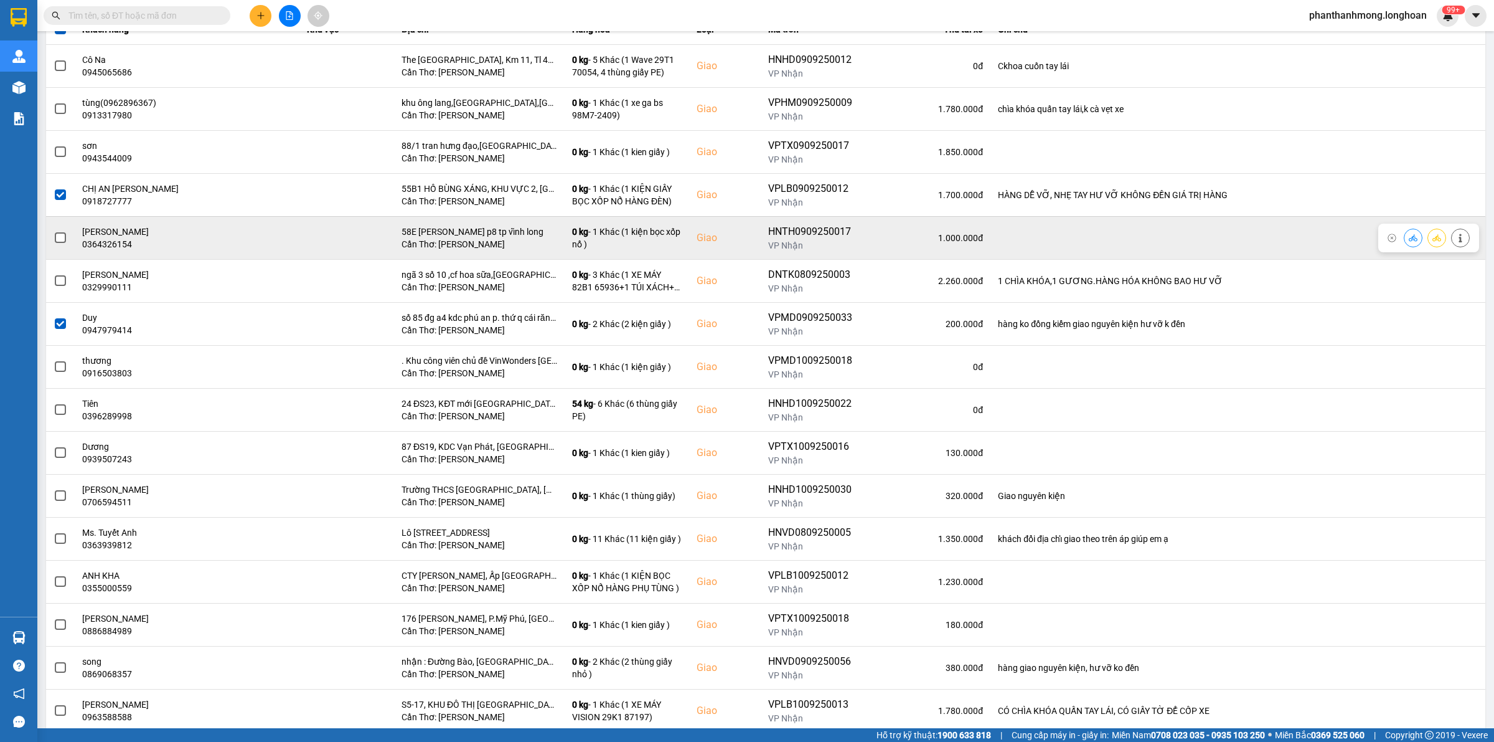
click at [64, 240] on span at bounding box center [60, 237] width 11 height 11
click at [54, 231] on input "checkbox" at bounding box center [54, 231] width 0 height 0
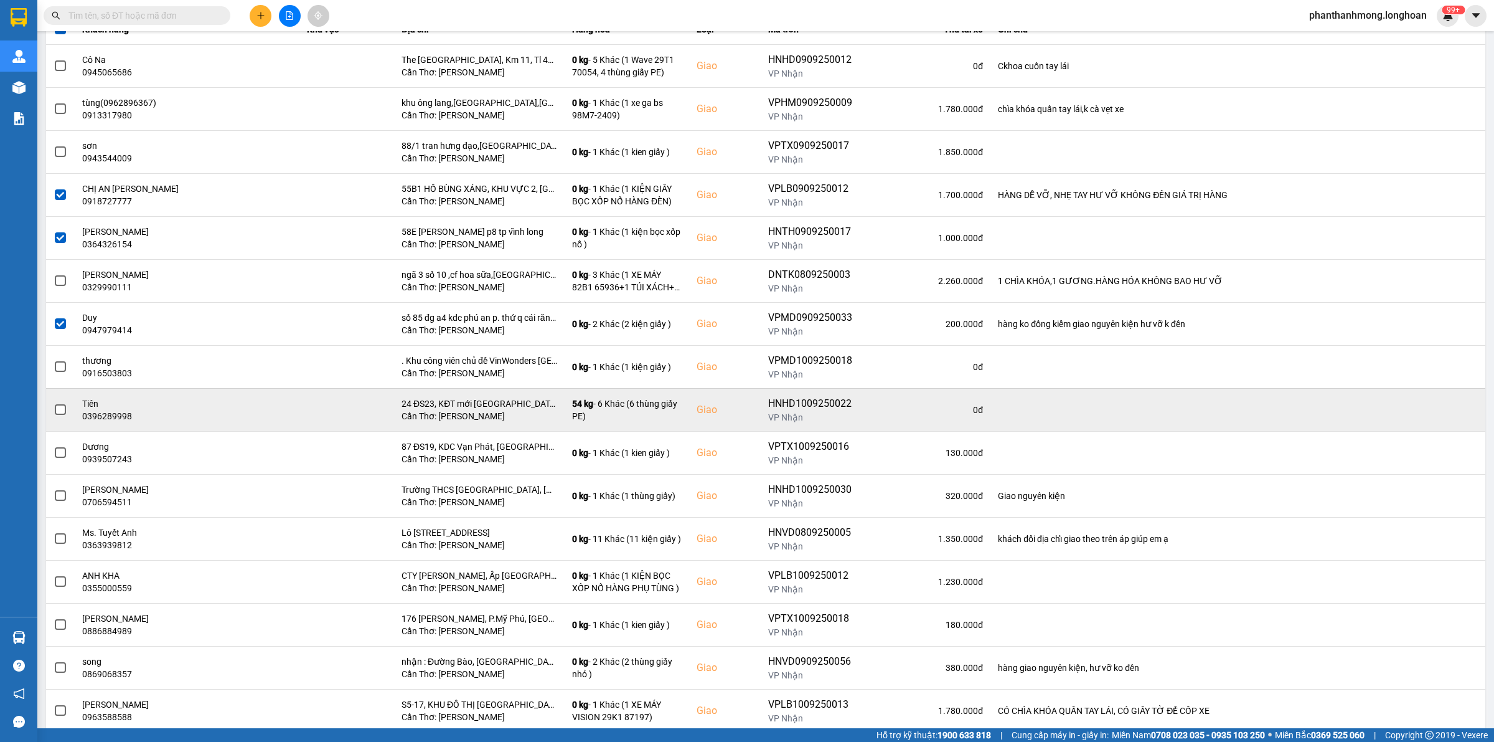
click at [57, 413] on span at bounding box center [60, 409] width 11 height 11
click at [54, 403] on input "checkbox" at bounding box center [54, 403] width 0 height 0
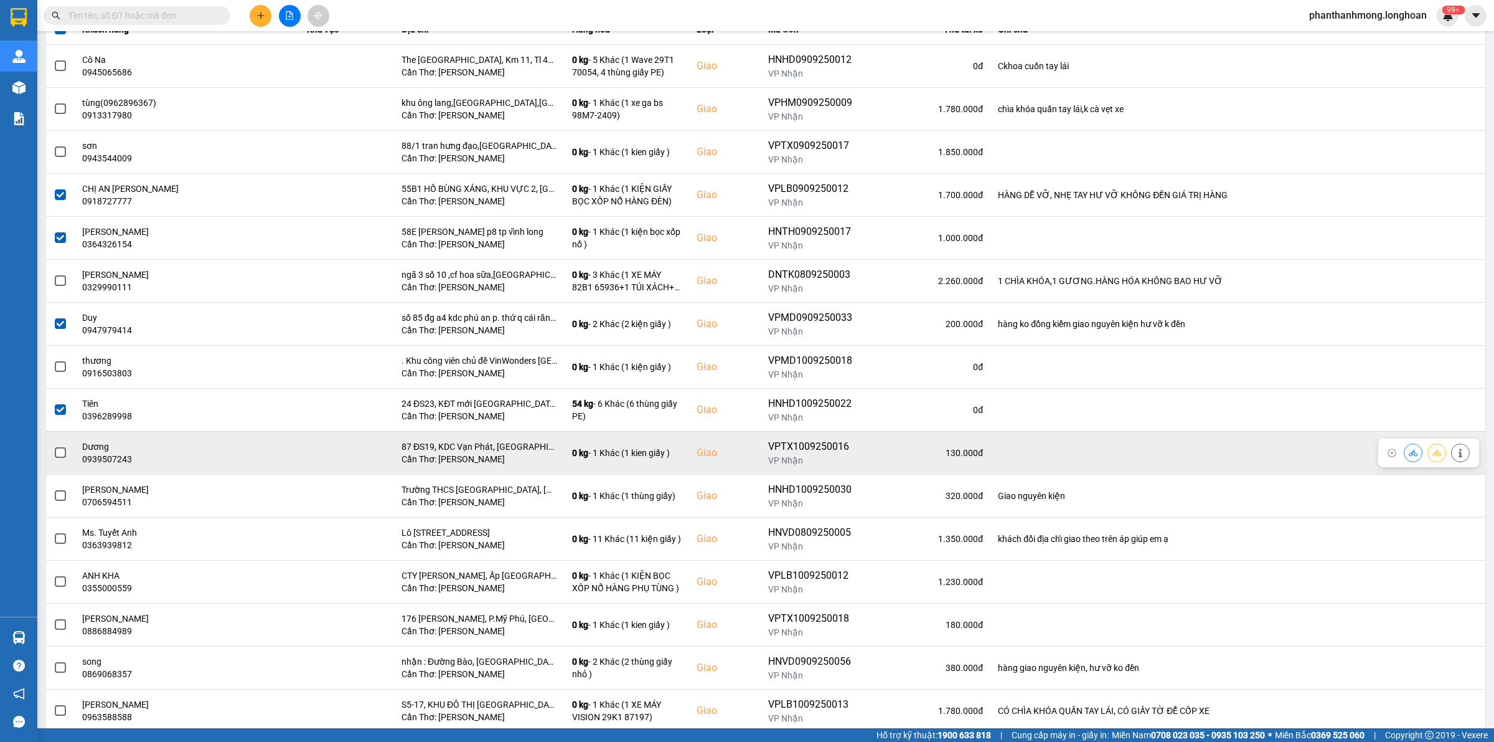
click at [57, 450] on span at bounding box center [60, 452] width 11 height 11
click at [54, 446] on input "checkbox" at bounding box center [54, 446] width 0 height 0
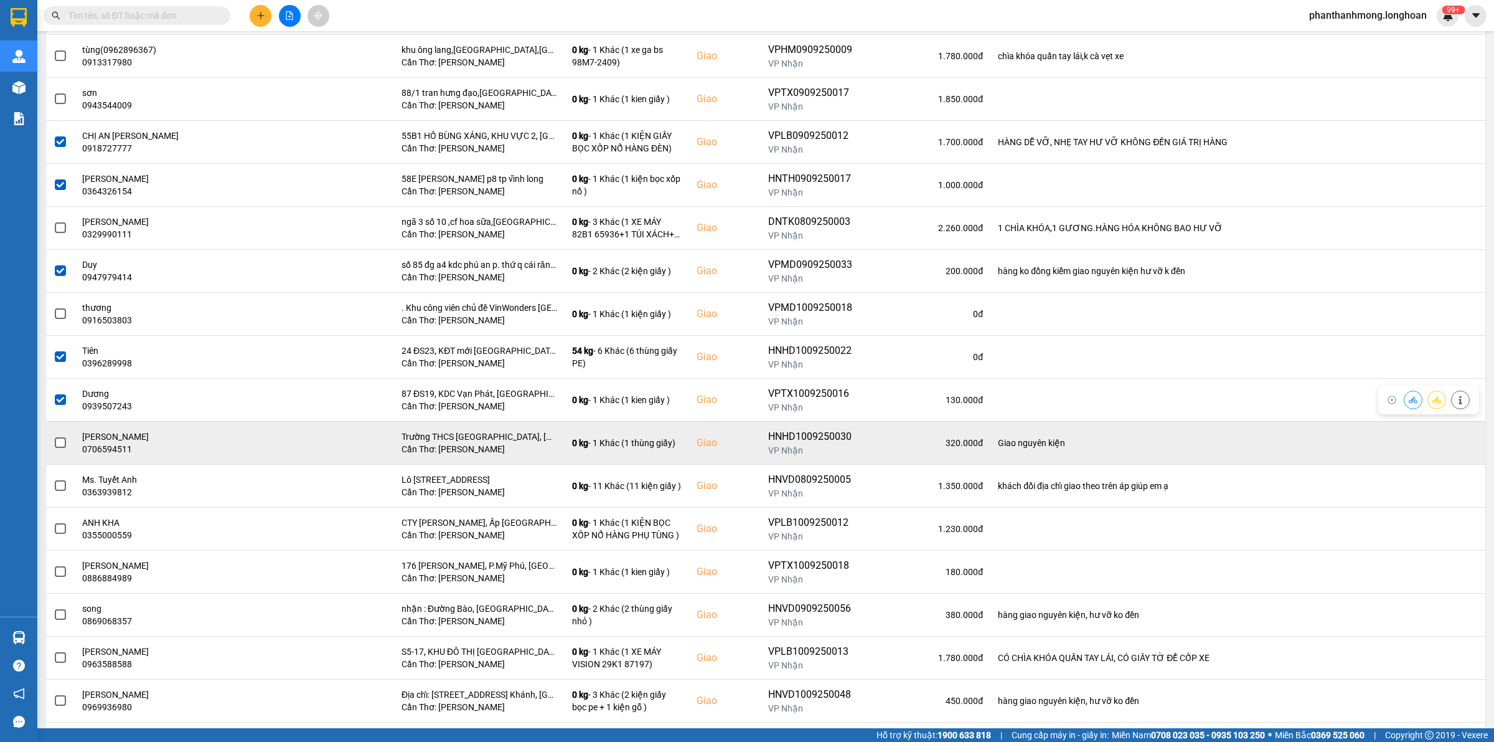
scroll to position [234, 0]
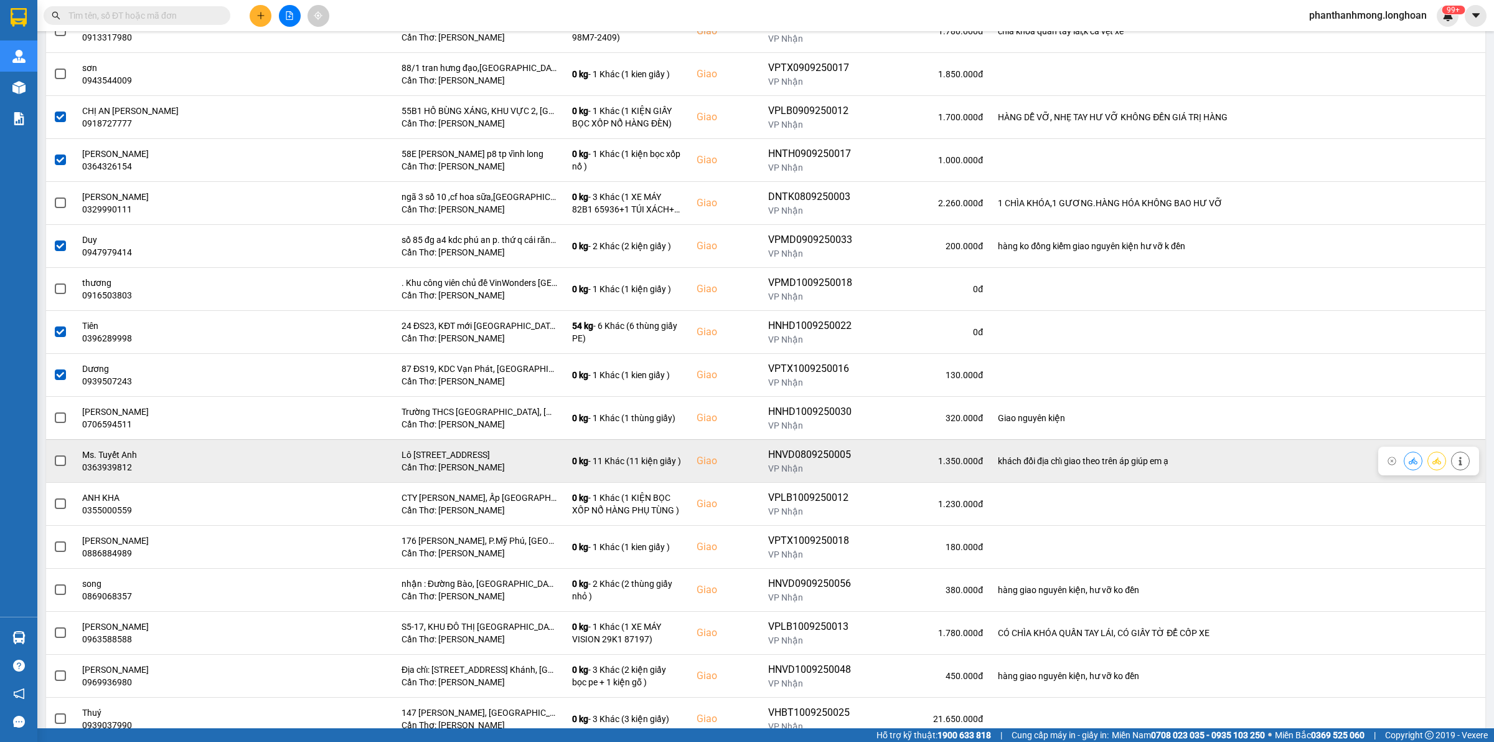
click at [67, 461] on td at bounding box center [60, 460] width 29 height 43
click at [62, 461] on td at bounding box center [60, 460] width 29 height 43
click at [62, 461] on span at bounding box center [60, 460] width 11 height 11
click at [54, 454] on input "checkbox" at bounding box center [54, 454] width 0 height 0
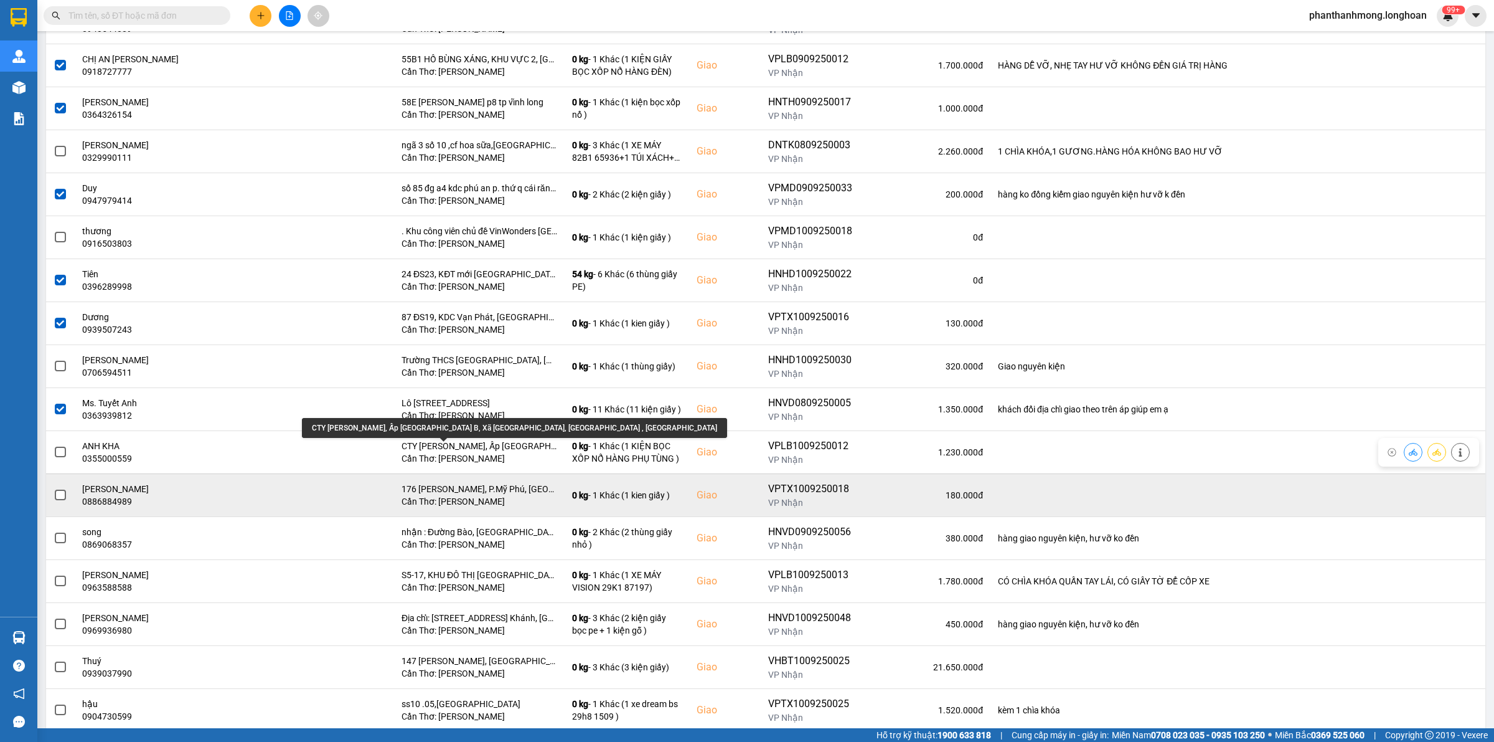
scroll to position [311, 0]
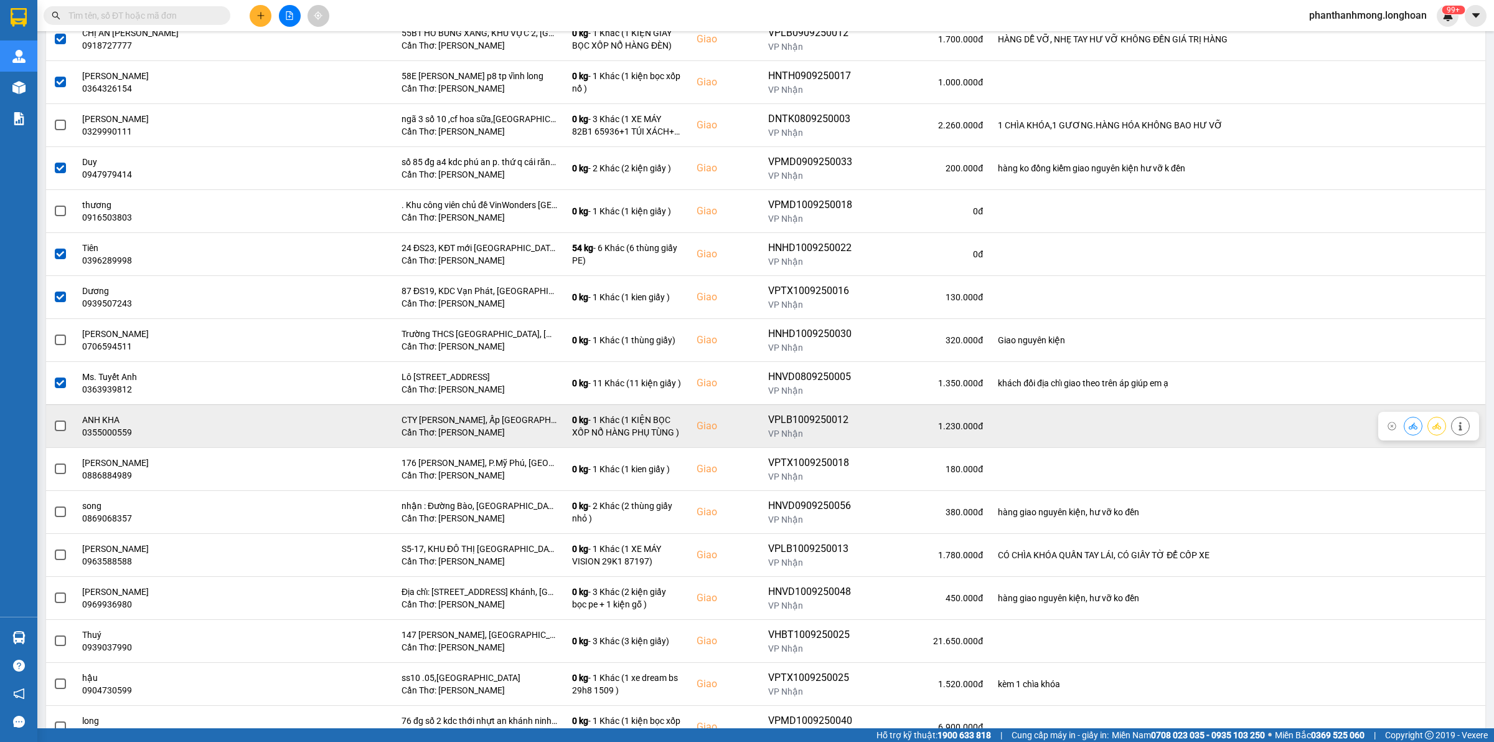
click at [55, 428] on span at bounding box center [60, 425] width 11 height 11
click at [54, 419] on input "checkbox" at bounding box center [54, 419] width 0 height 0
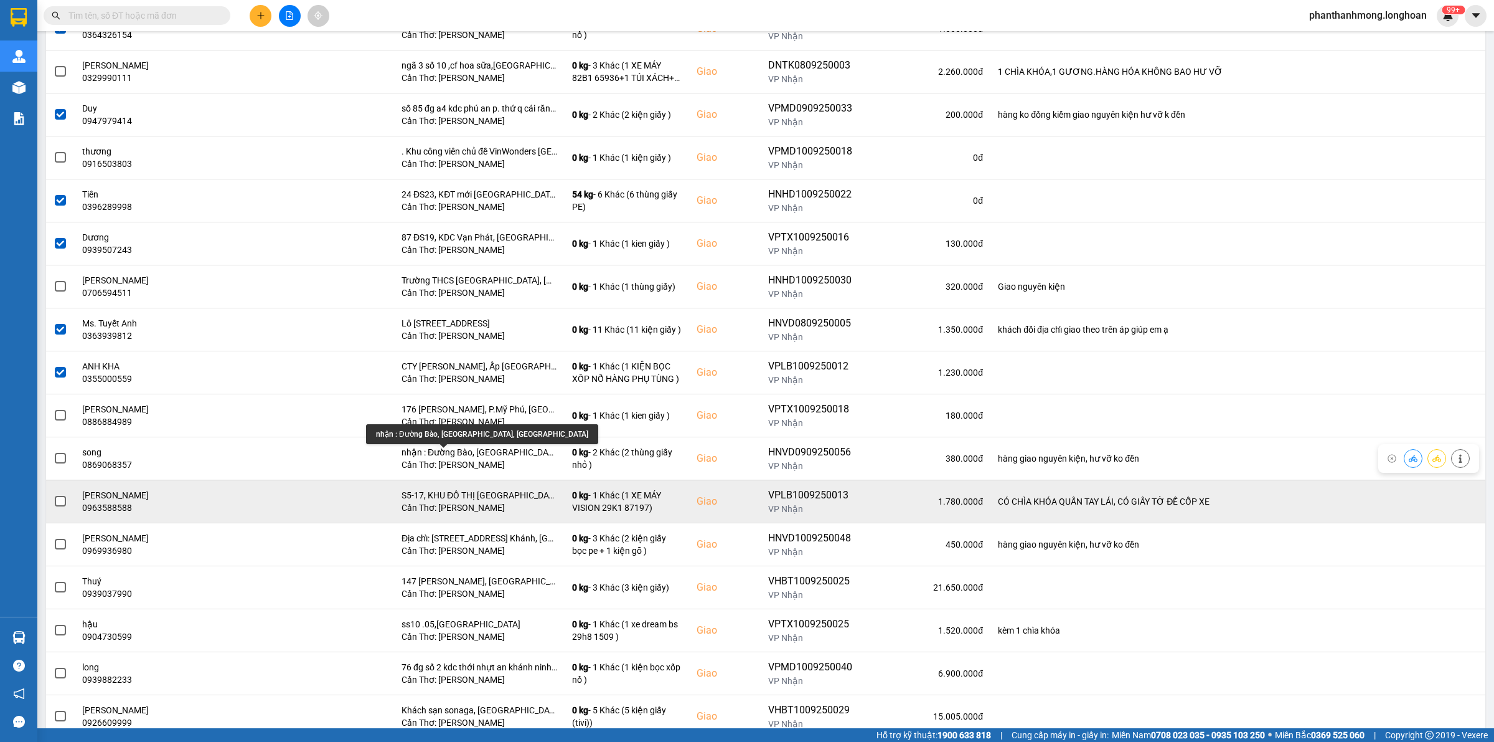
scroll to position [389, 0]
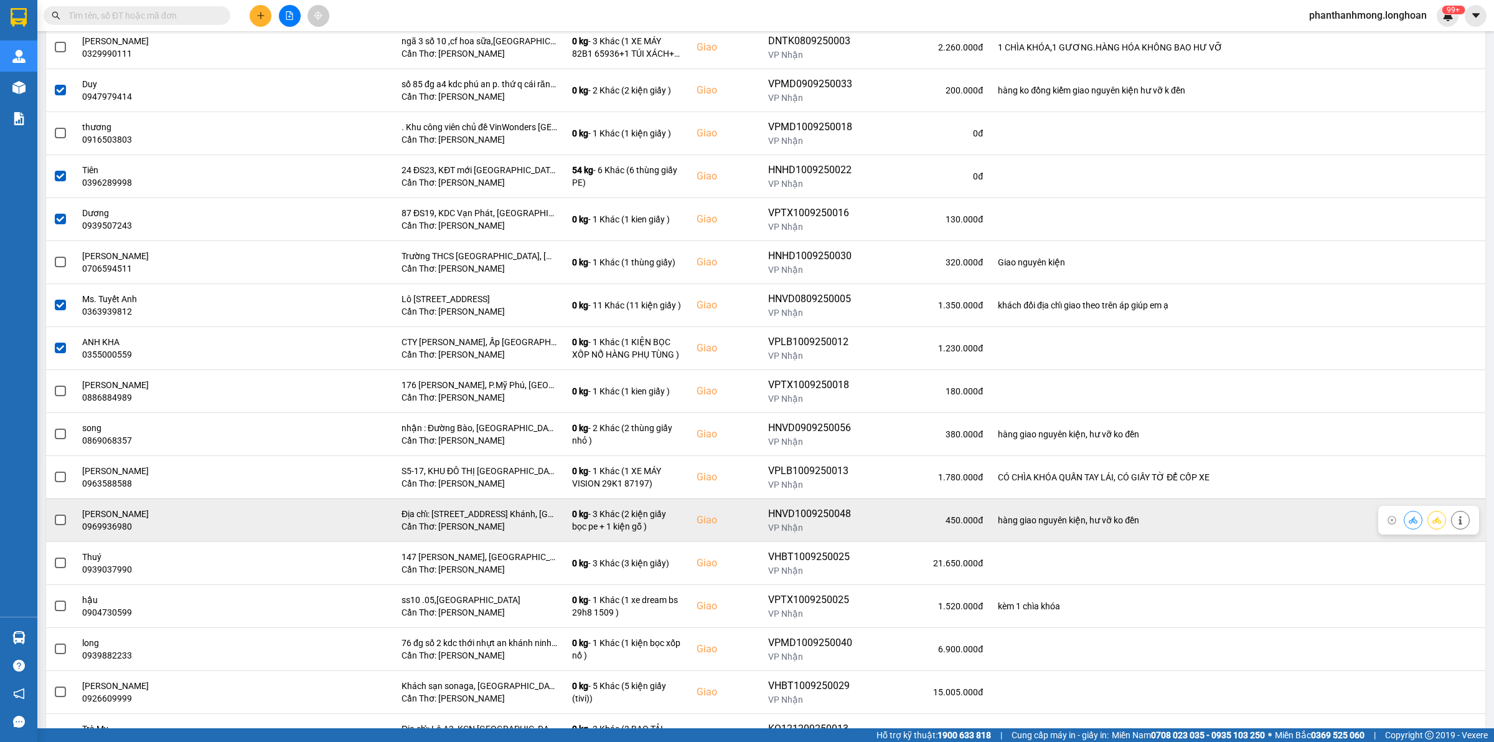
click at [57, 521] on span at bounding box center [60, 519] width 11 height 11
click at [54, 513] on input "checkbox" at bounding box center [54, 513] width 0 height 0
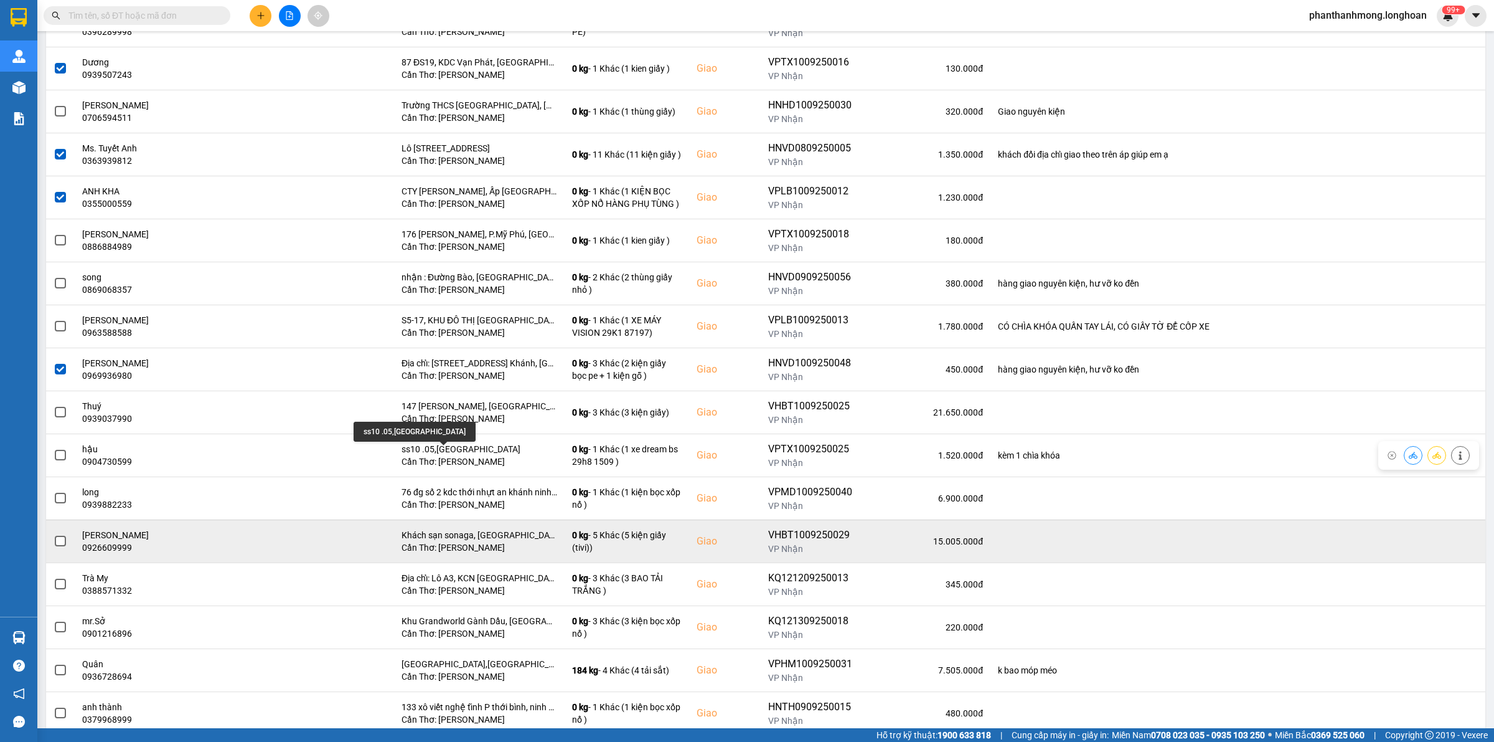
scroll to position [545, 0]
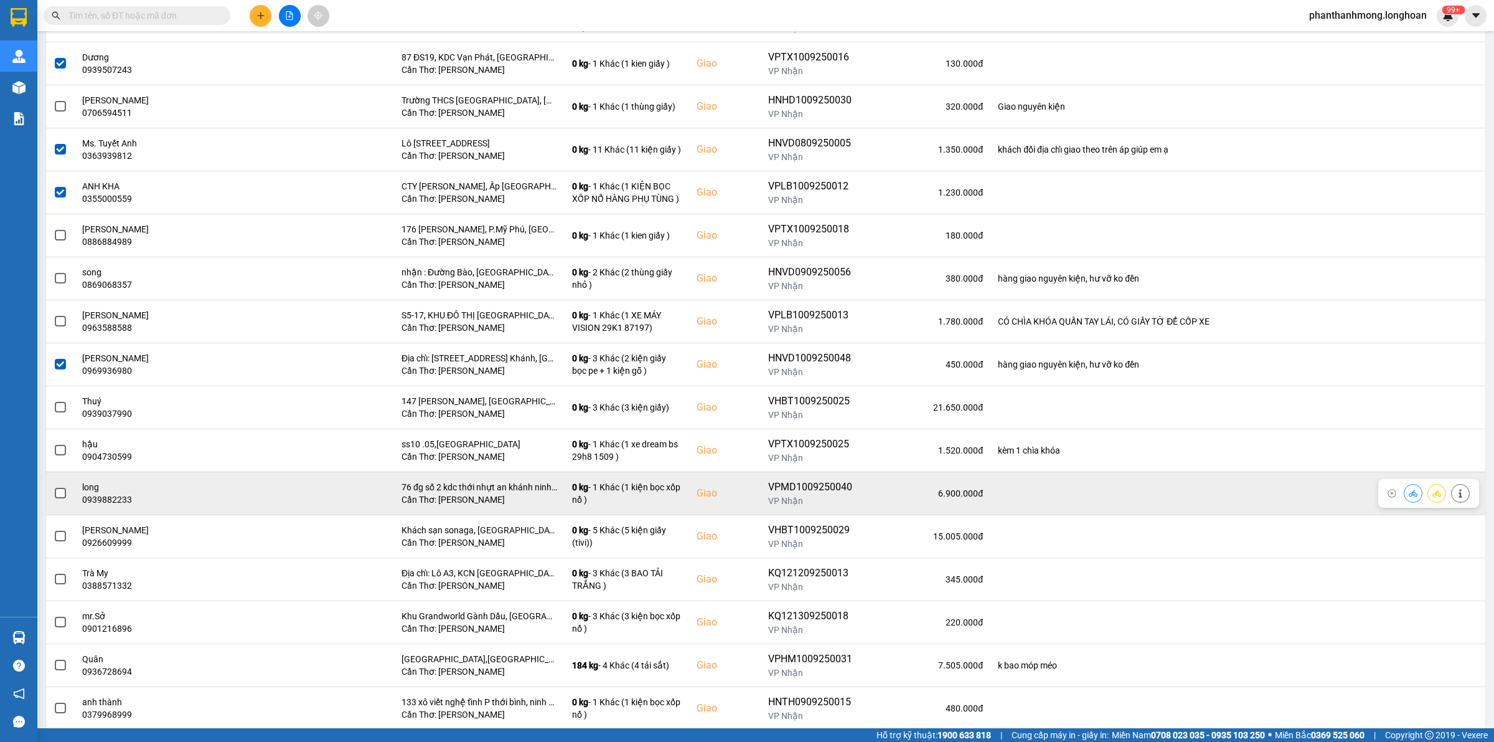
click at [57, 496] on span at bounding box center [60, 493] width 11 height 11
click at [54, 486] on input "checkbox" at bounding box center [54, 486] width 0 height 0
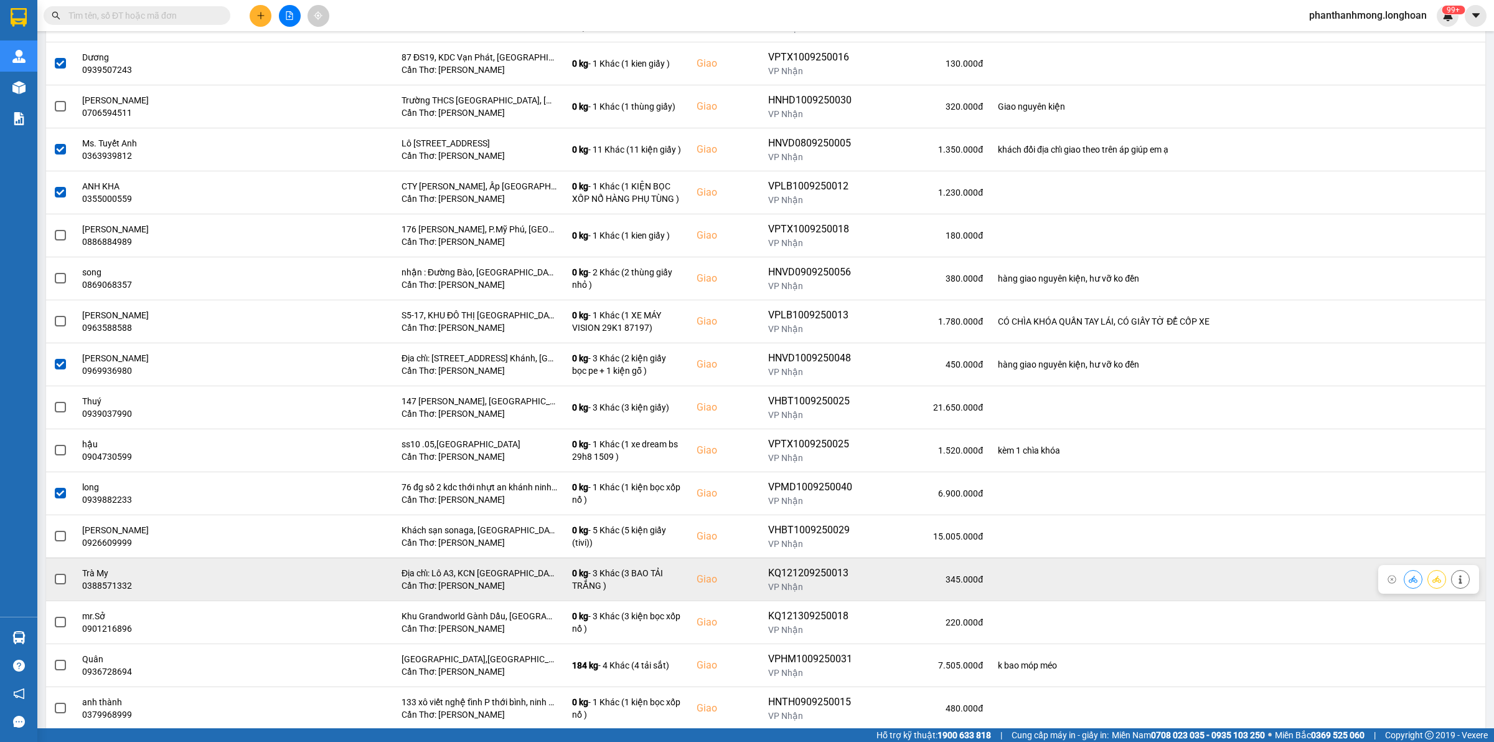
click at [58, 588] on div at bounding box center [61, 579] width 14 height 19
click at [64, 584] on span at bounding box center [60, 578] width 11 height 11
click at [54, 572] on input "checkbox" at bounding box center [54, 572] width 0 height 0
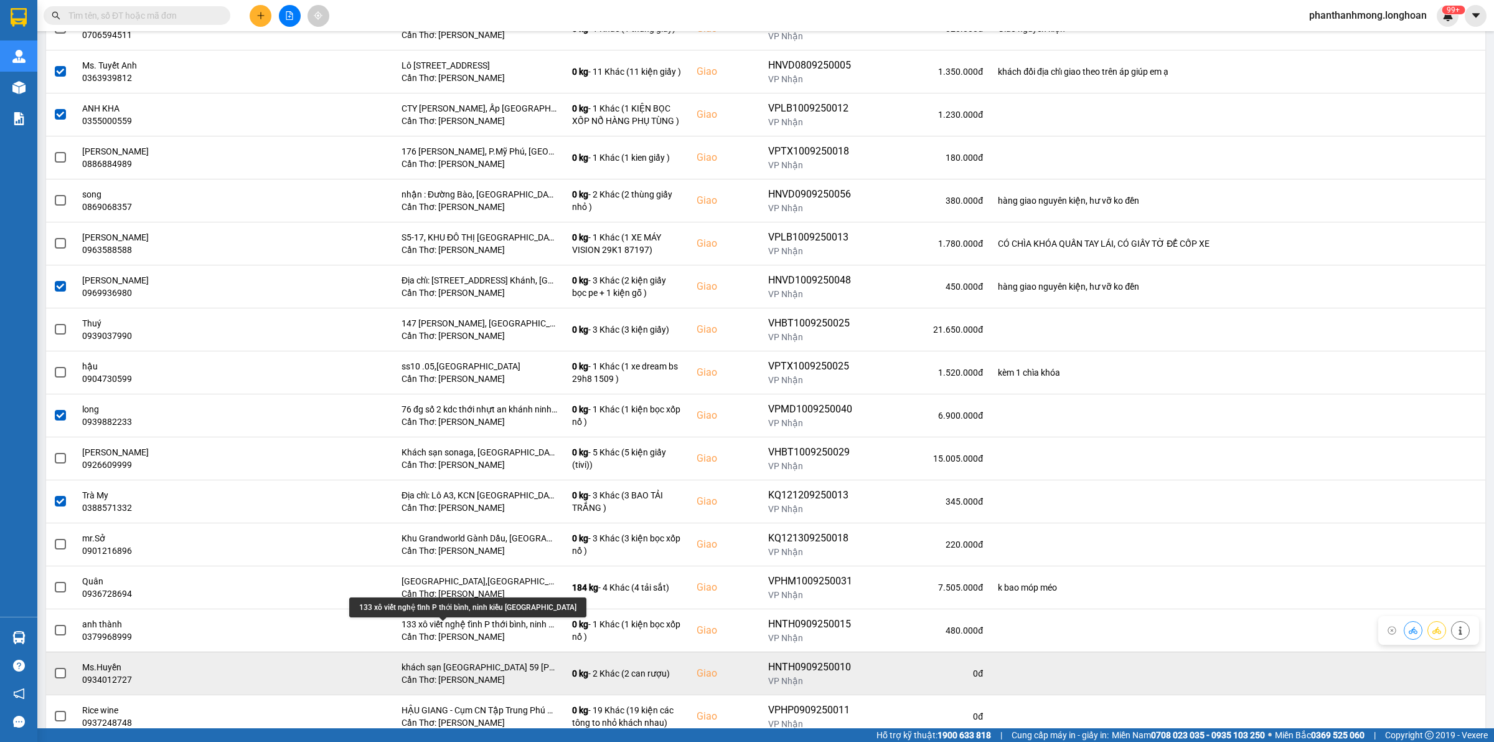
scroll to position [701, 0]
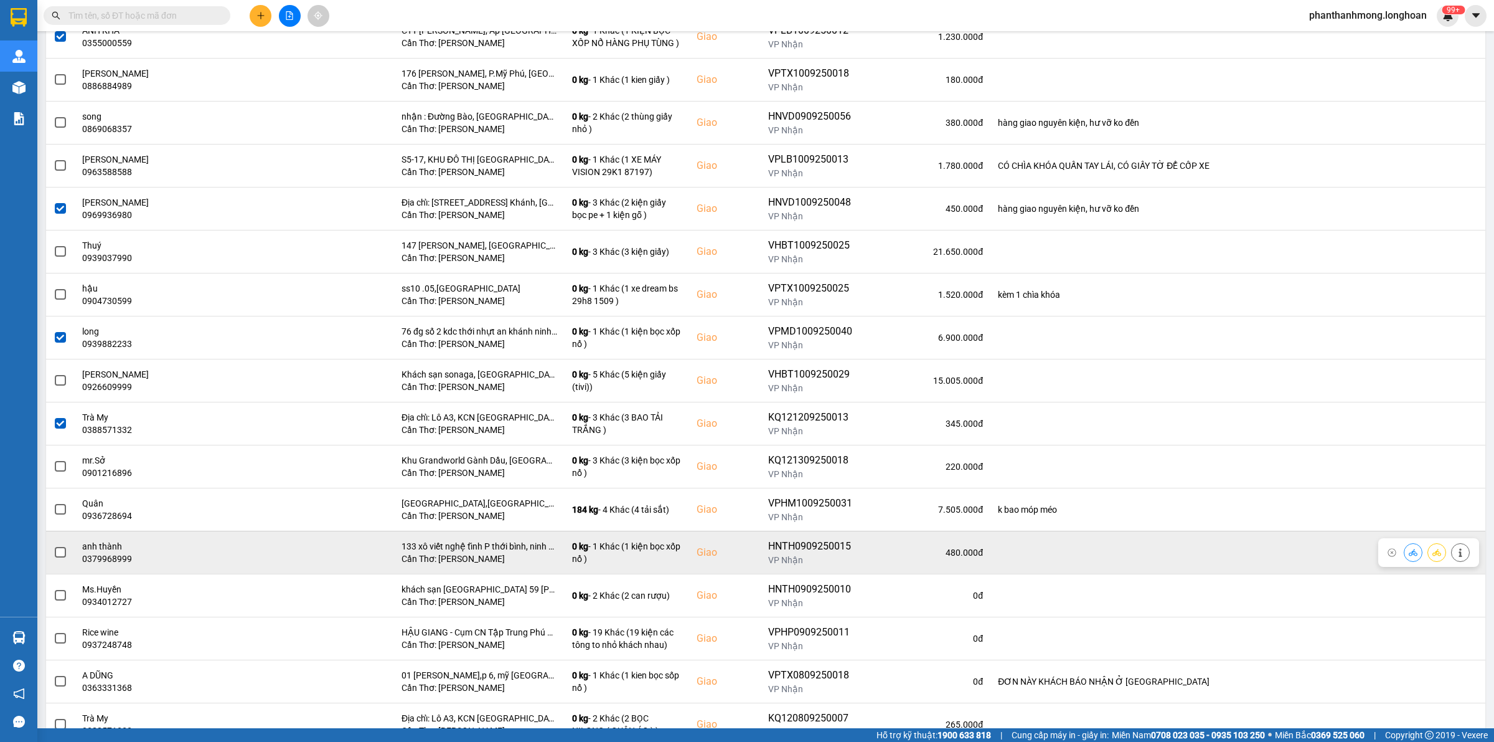
click at [50, 555] on td at bounding box center [60, 552] width 29 height 43
click at [55, 555] on span at bounding box center [60, 552] width 11 height 11
click at [54, 545] on input "checkbox" at bounding box center [54, 545] width 0 height 0
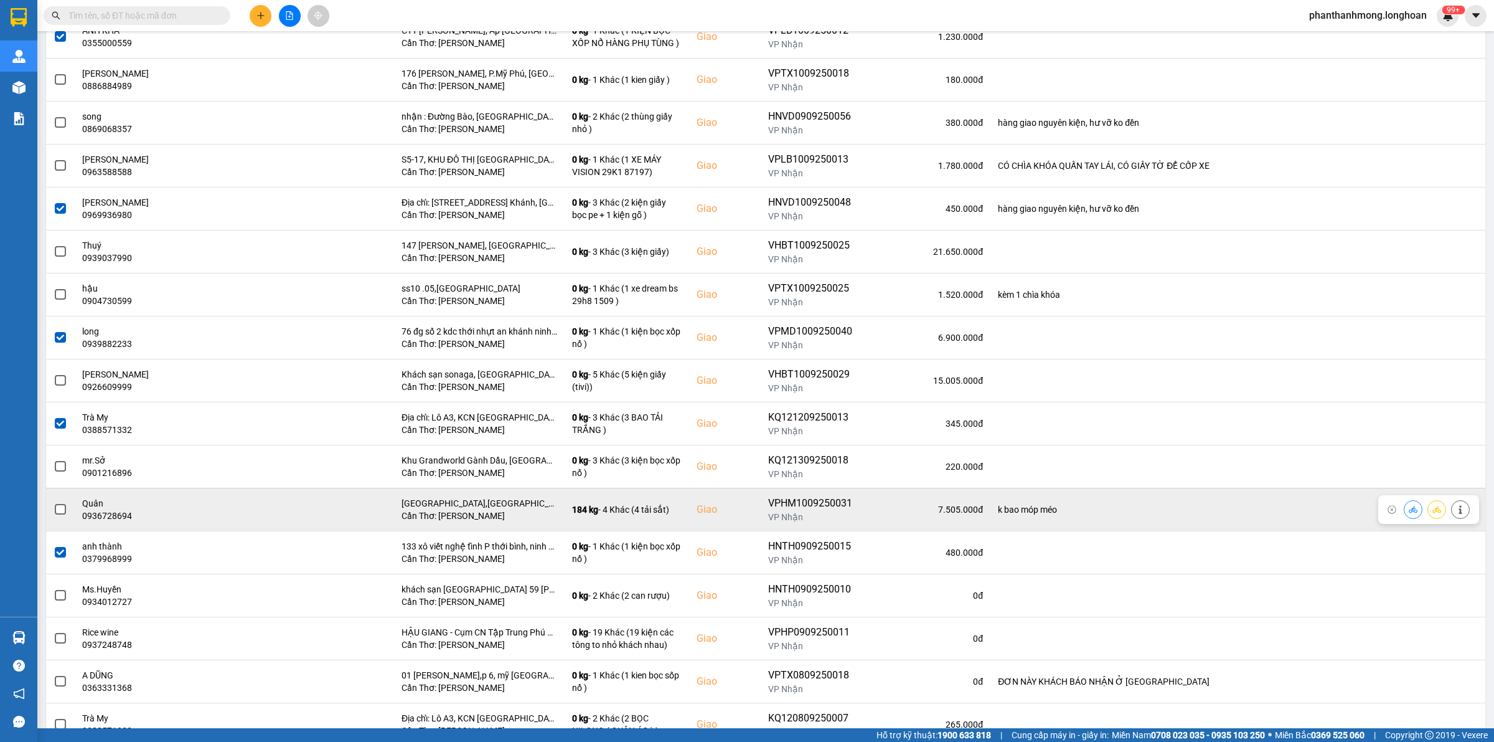
click at [60, 514] on span at bounding box center [60, 509] width 11 height 11
click at [54, 503] on input "checkbox" at bounding box center [54, 503] width 0 height 0
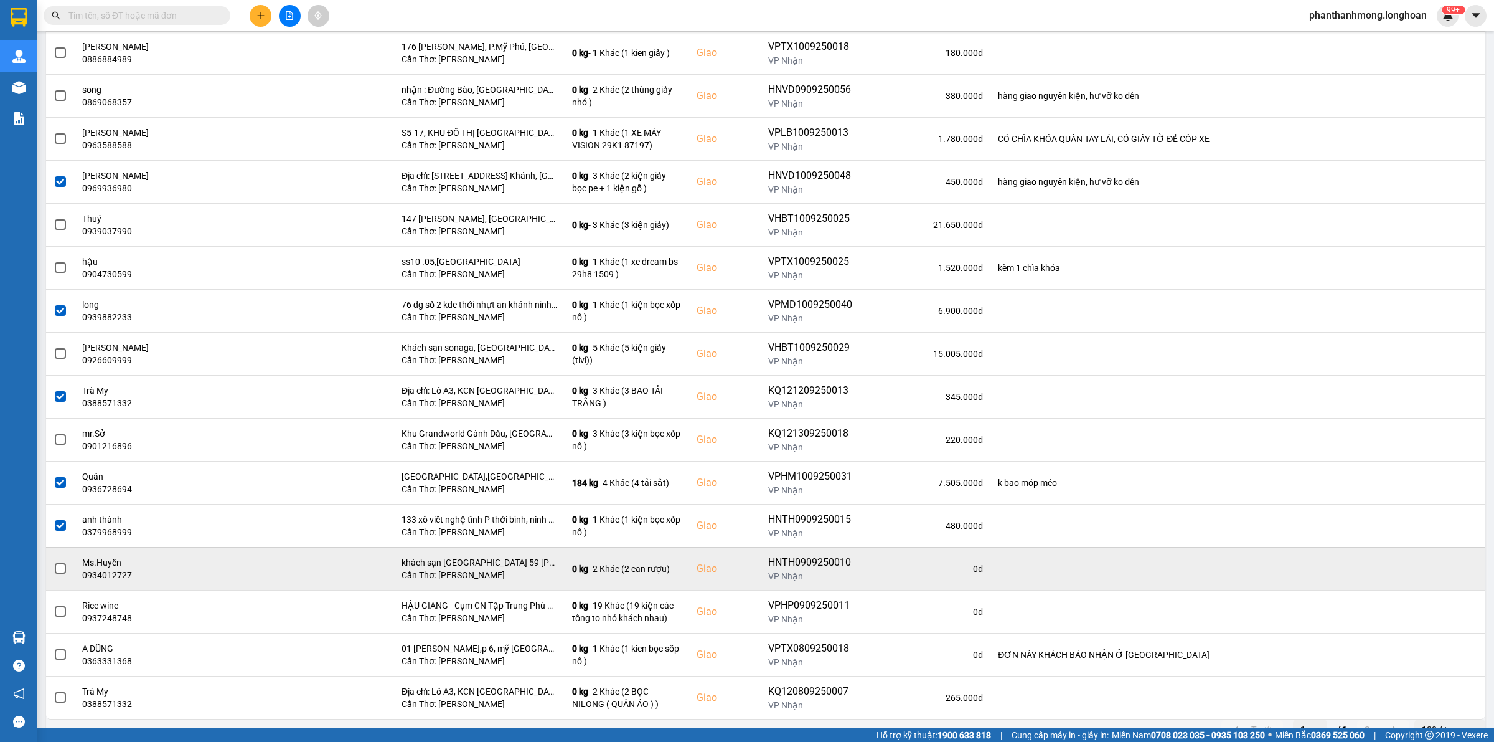
scroll to position [752, 0]
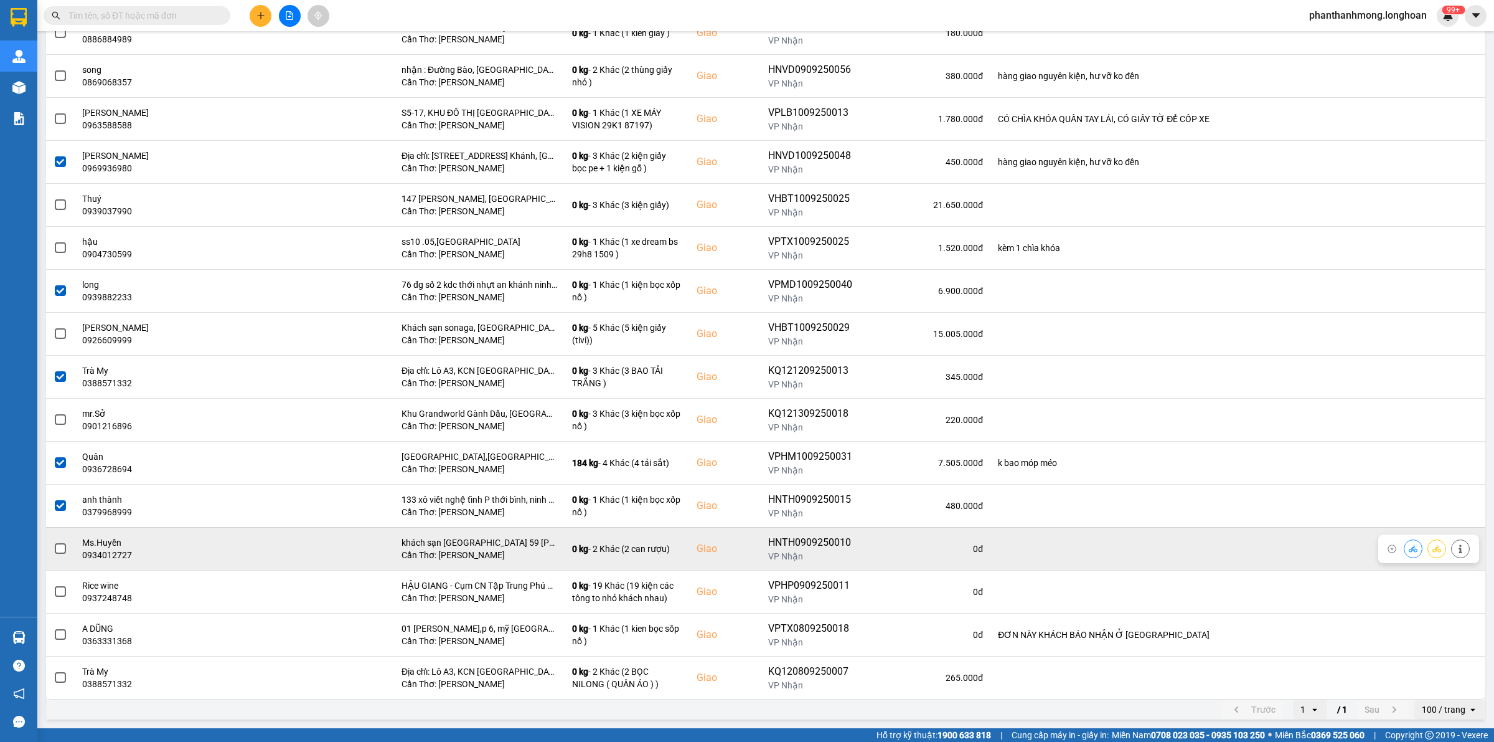
click at [57, 550] on span at bounding box center [60, 548] width 11 height 11
click at [54, 542] on input "checkbox" at bounding box center [54, 542] width 0 height 0
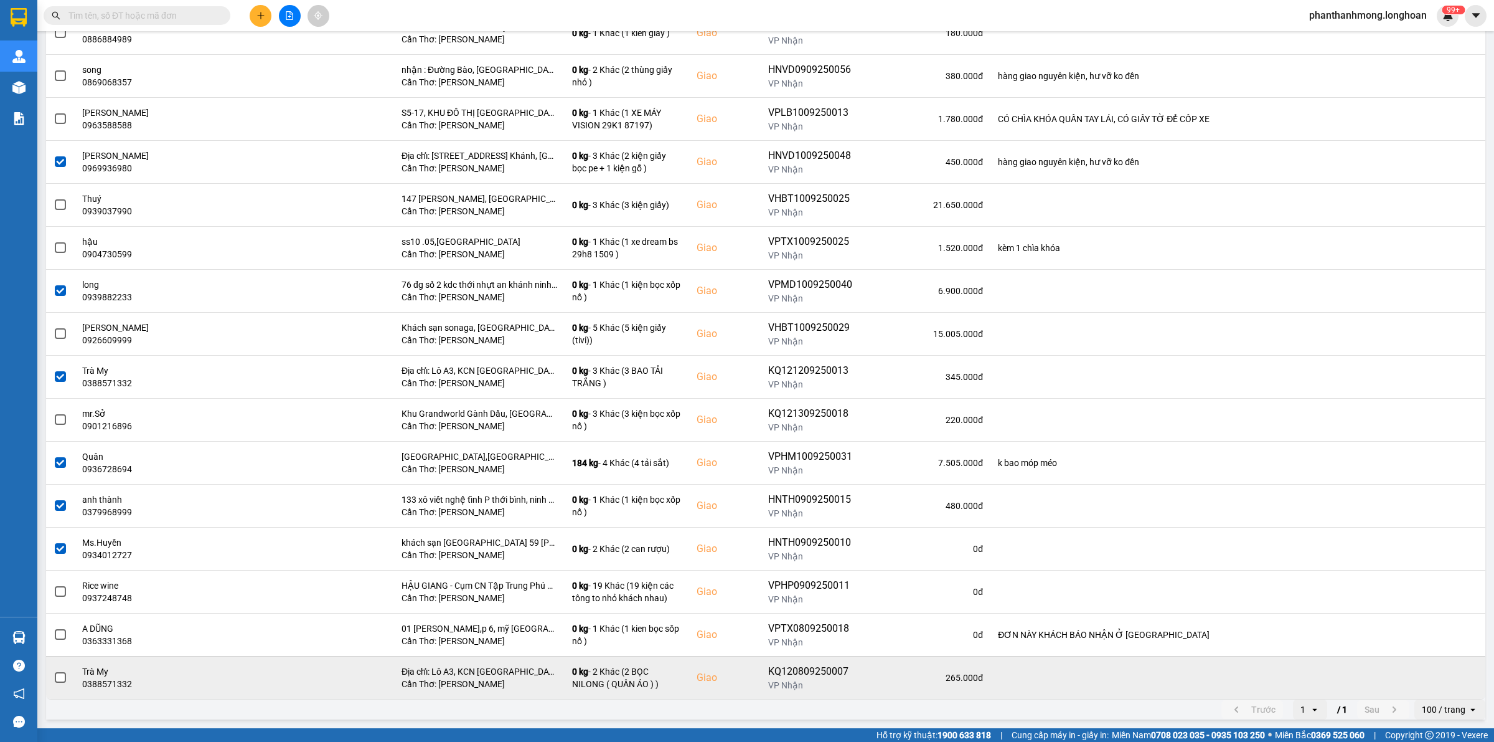
click at [59, 677] on span at bounding box center [60, 677] width 11 height 11
click at [54, 671] on input "checkbox" at bounding box center [54, 671] width 0 height 0
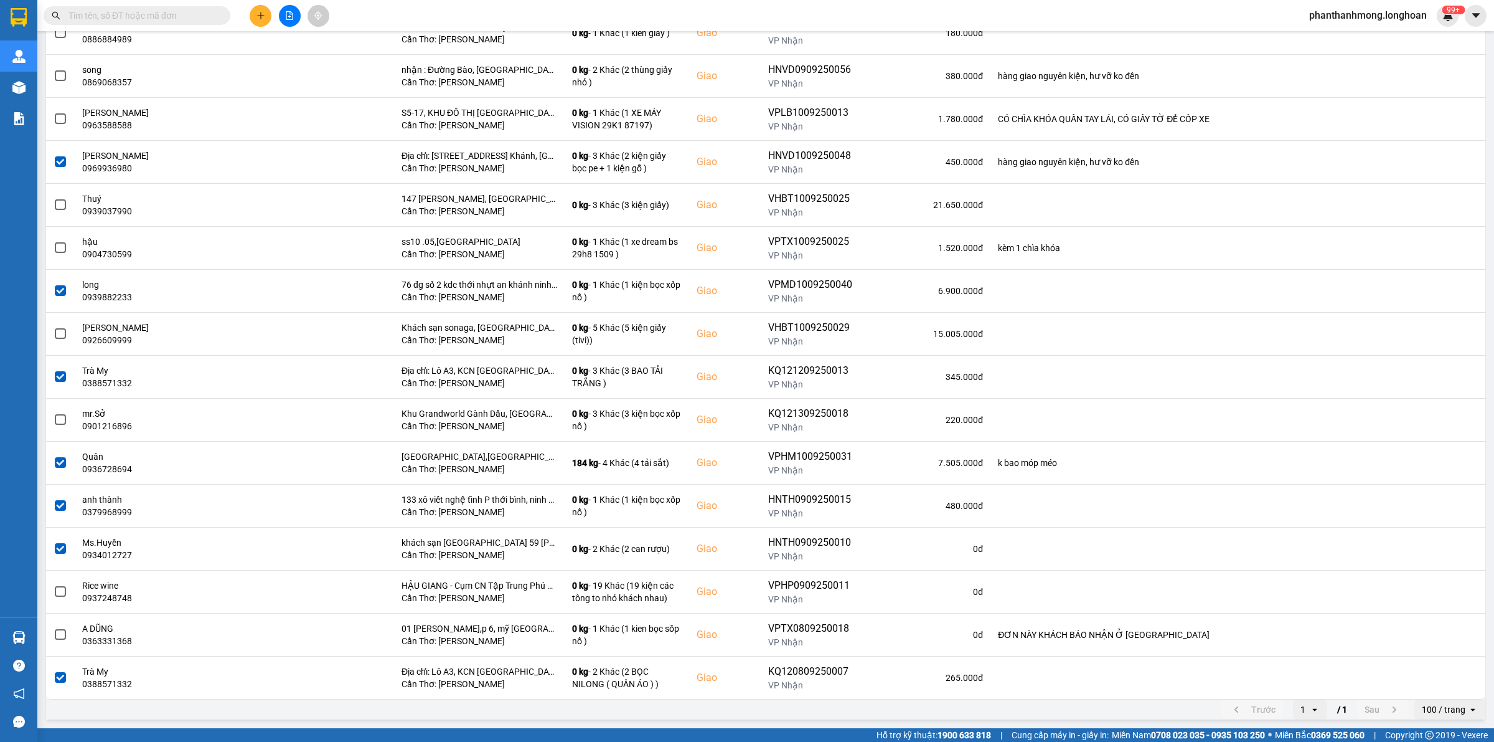
click at [59, 677] on span at bounding box center [60, 677] width 11 height 11
click at [54, 671] on input "checkbox" at bounding box center [54, 671] width 0 height 0
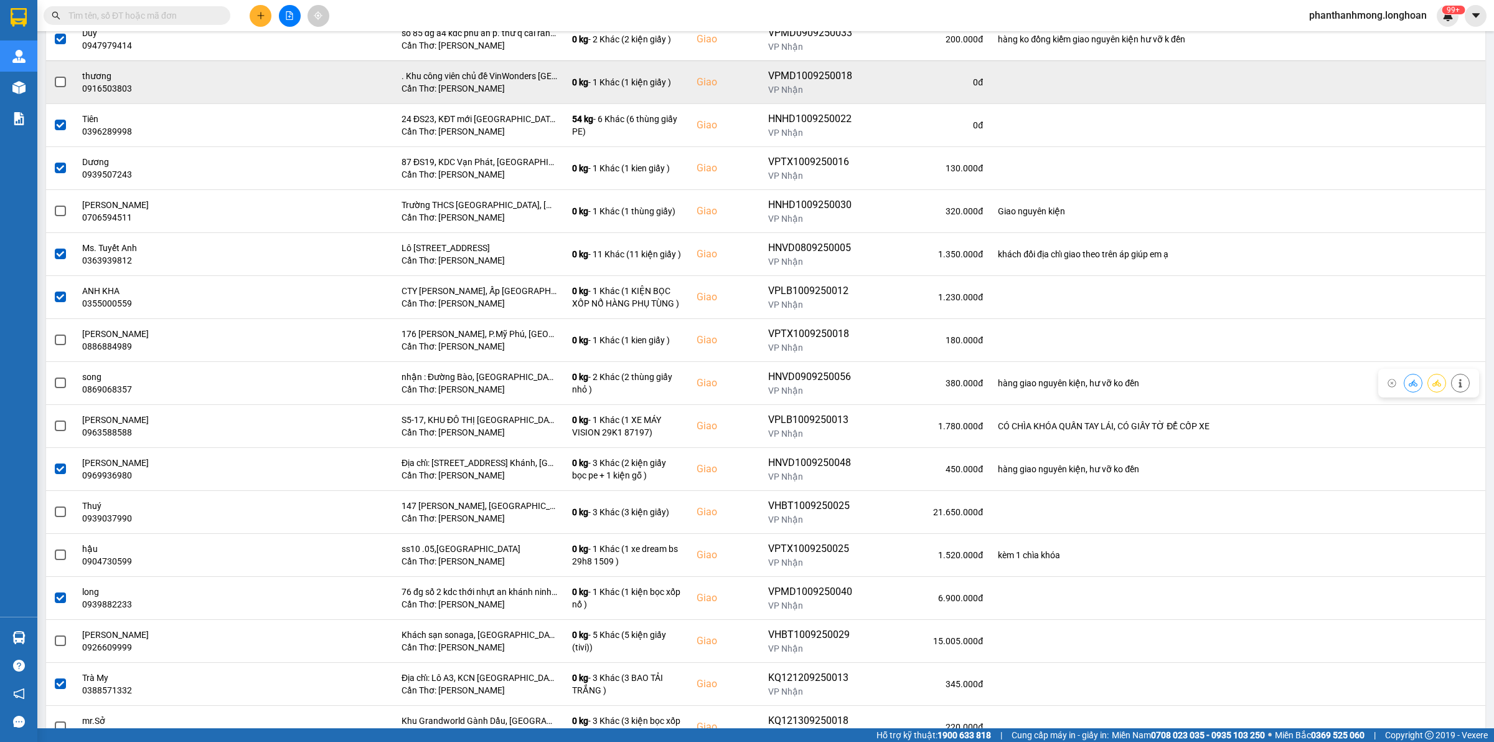
scroll to position [0, 0]
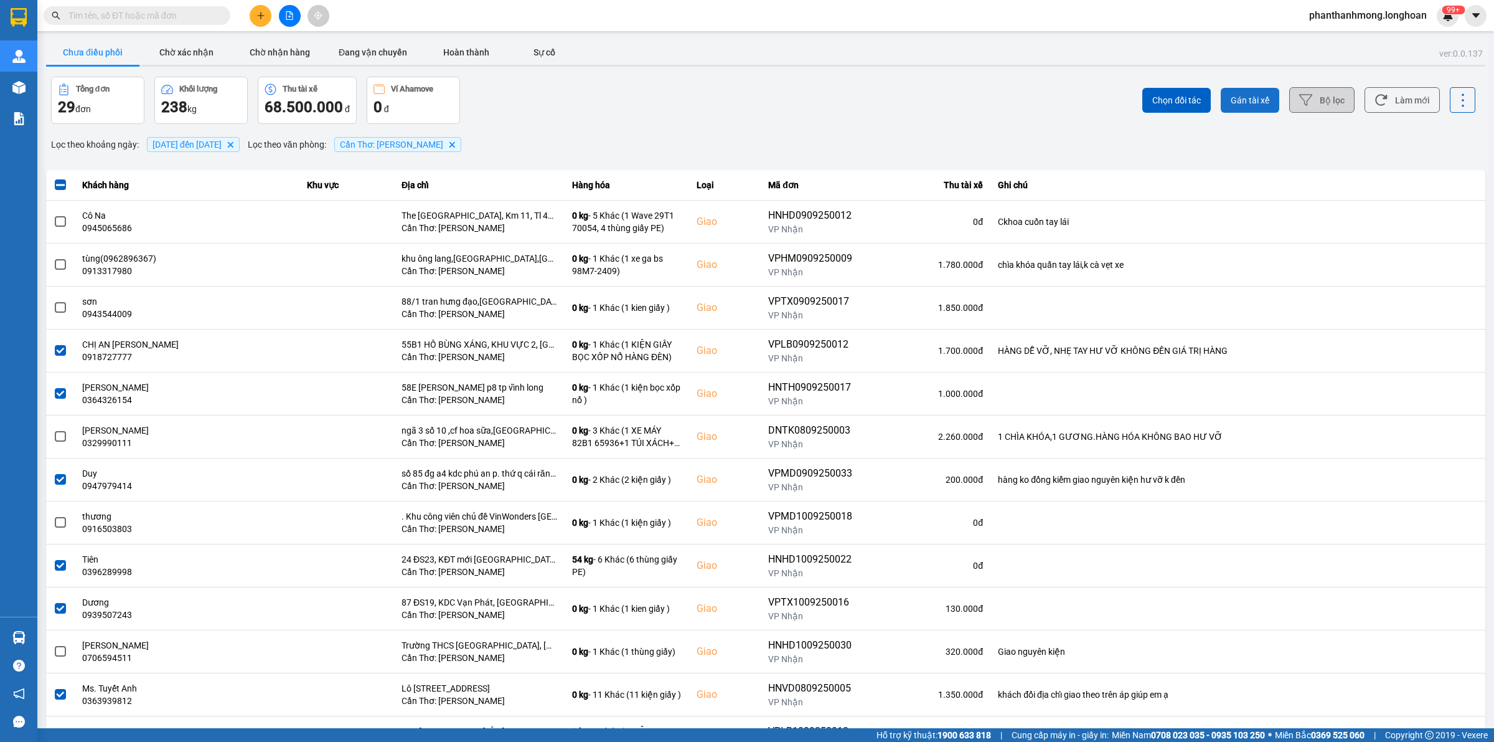
click at [1257, 97] on span "Gán tài xế" at bounding box center [1250, 100] width 39 height 12
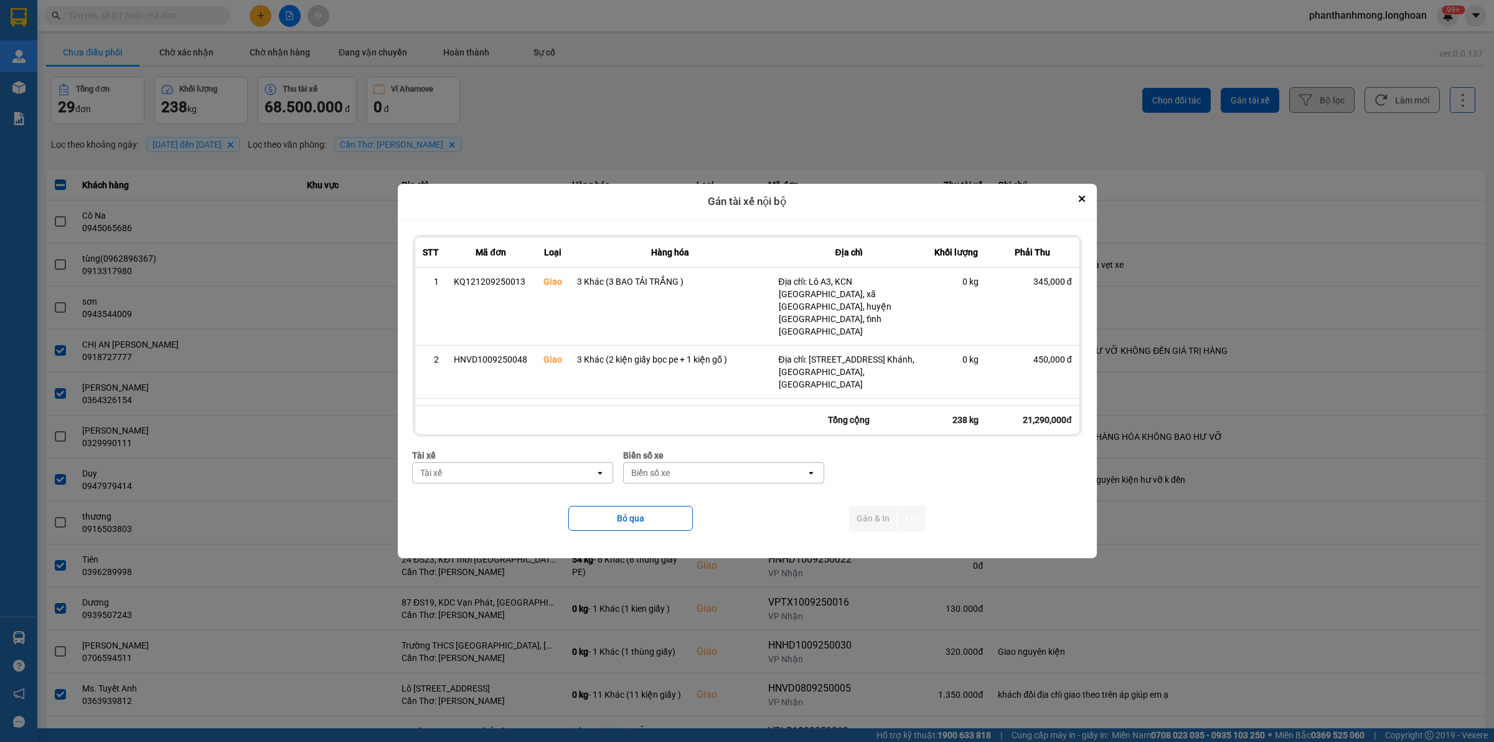
click at [467, 472] on div "Tài xế" at bounding box center [504, 473] width 182 height 20
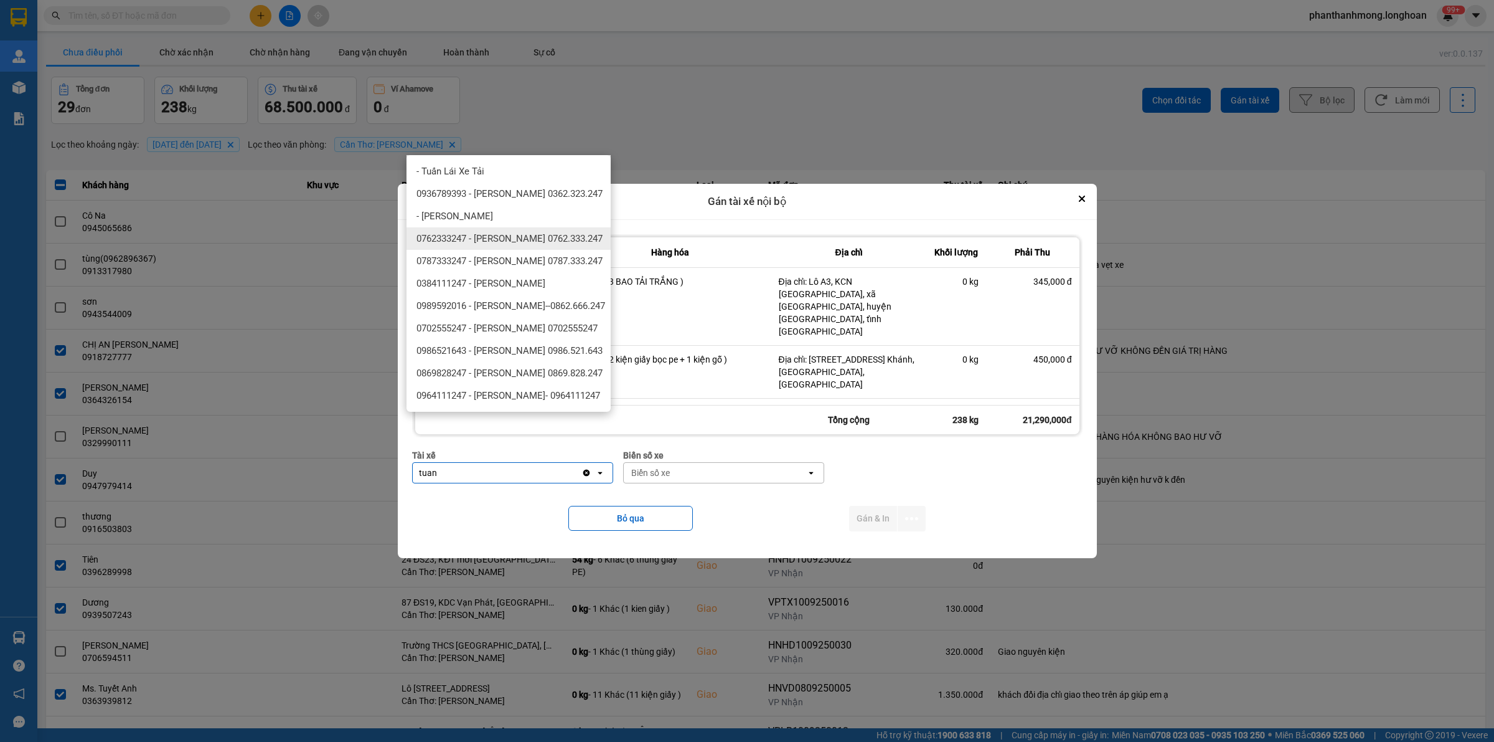
type input "tuan"
click at [532, 238] on span "0762333247 - [PERSON_NAME] 0762.333.247" at bounding box center [510, 238] width 186 height 12
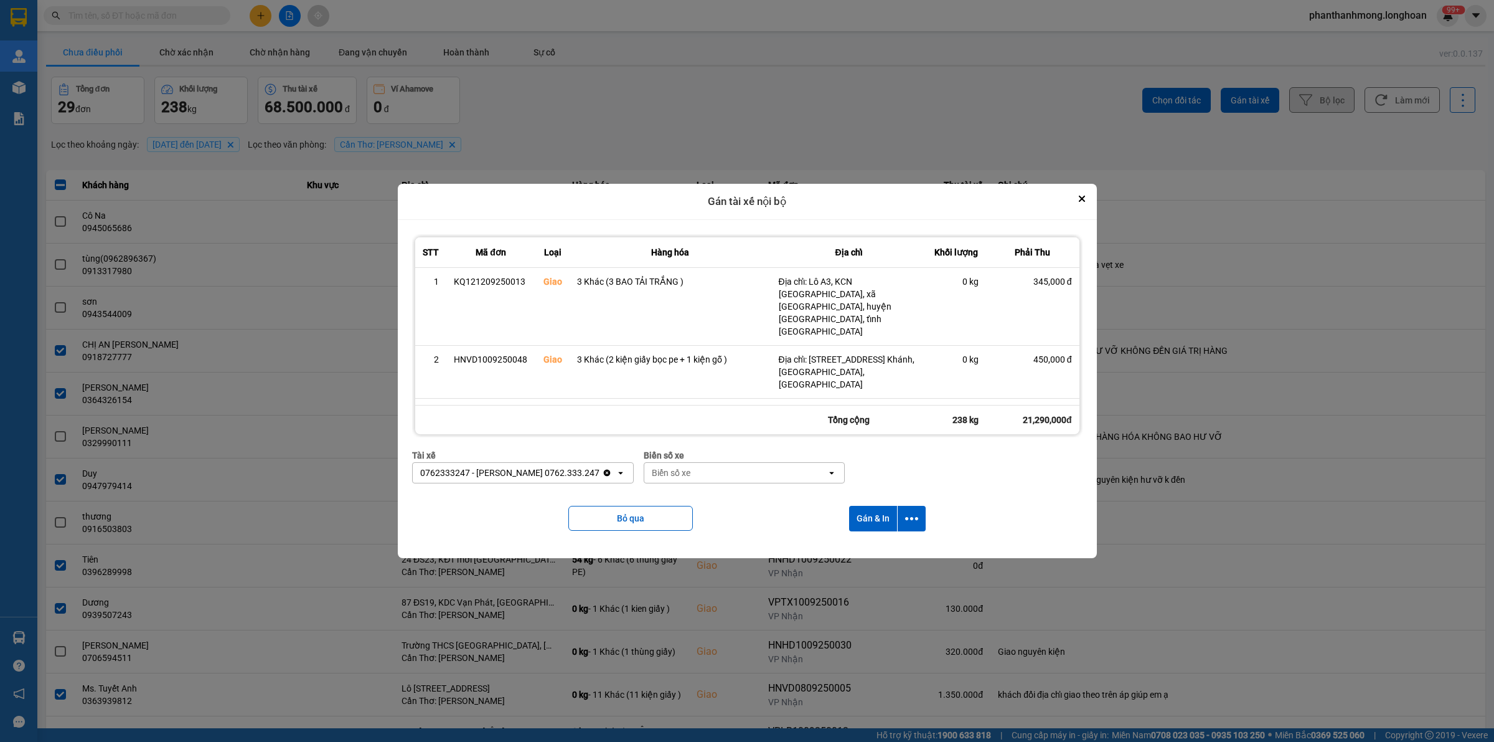
click at [788, 478] on div "Biển số xe" at bounding box center [735, 473] width 182 height 20
type input "90"
click at [767, 505] on div "50H-089.90" at bounding box center [732, 499] width 204 height 22
click at [897, 511] on button "Gán & In" at bounding box center [873, 519] width 48 height 26
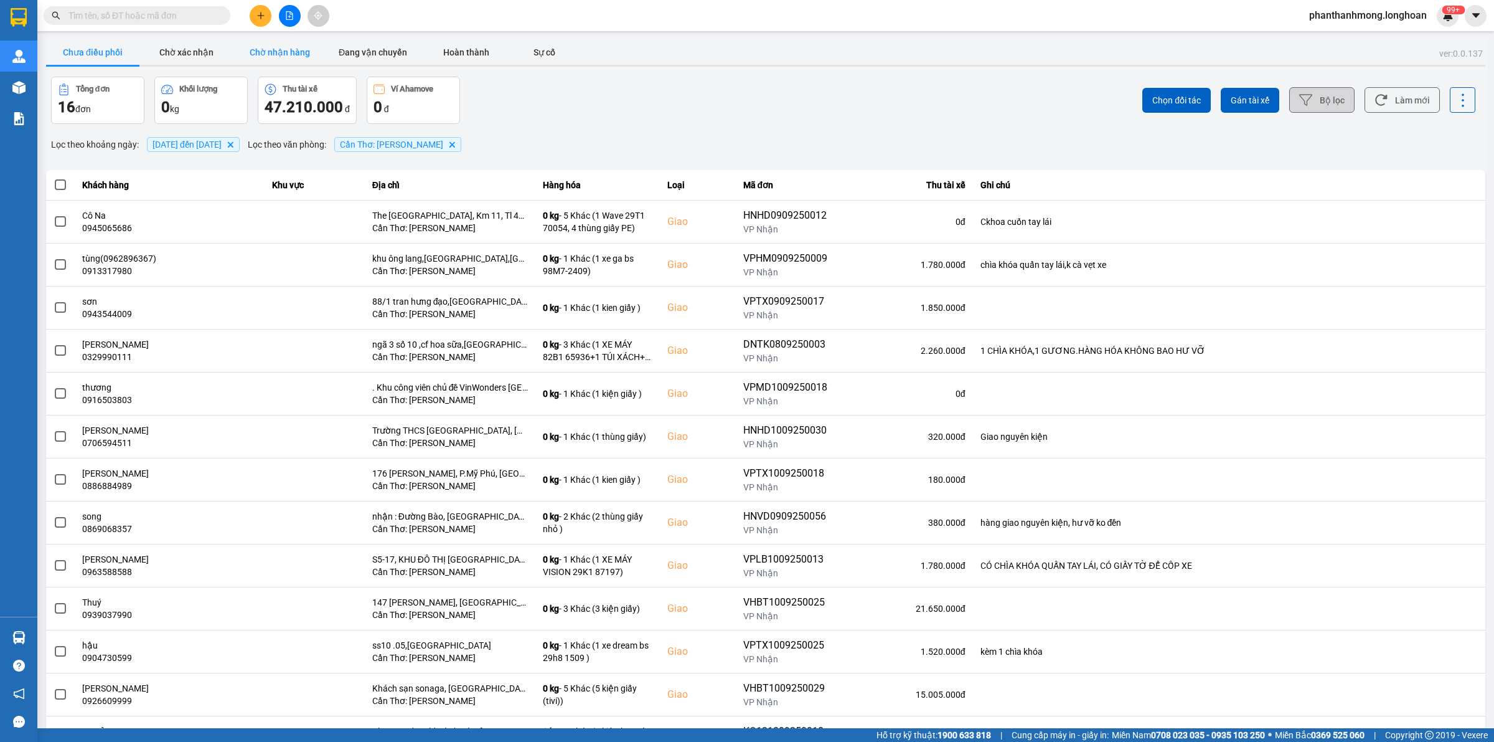
click at [286, 45] on button "Chờ nhận hàng" at bounding box center [279, 52] width 93 height 25
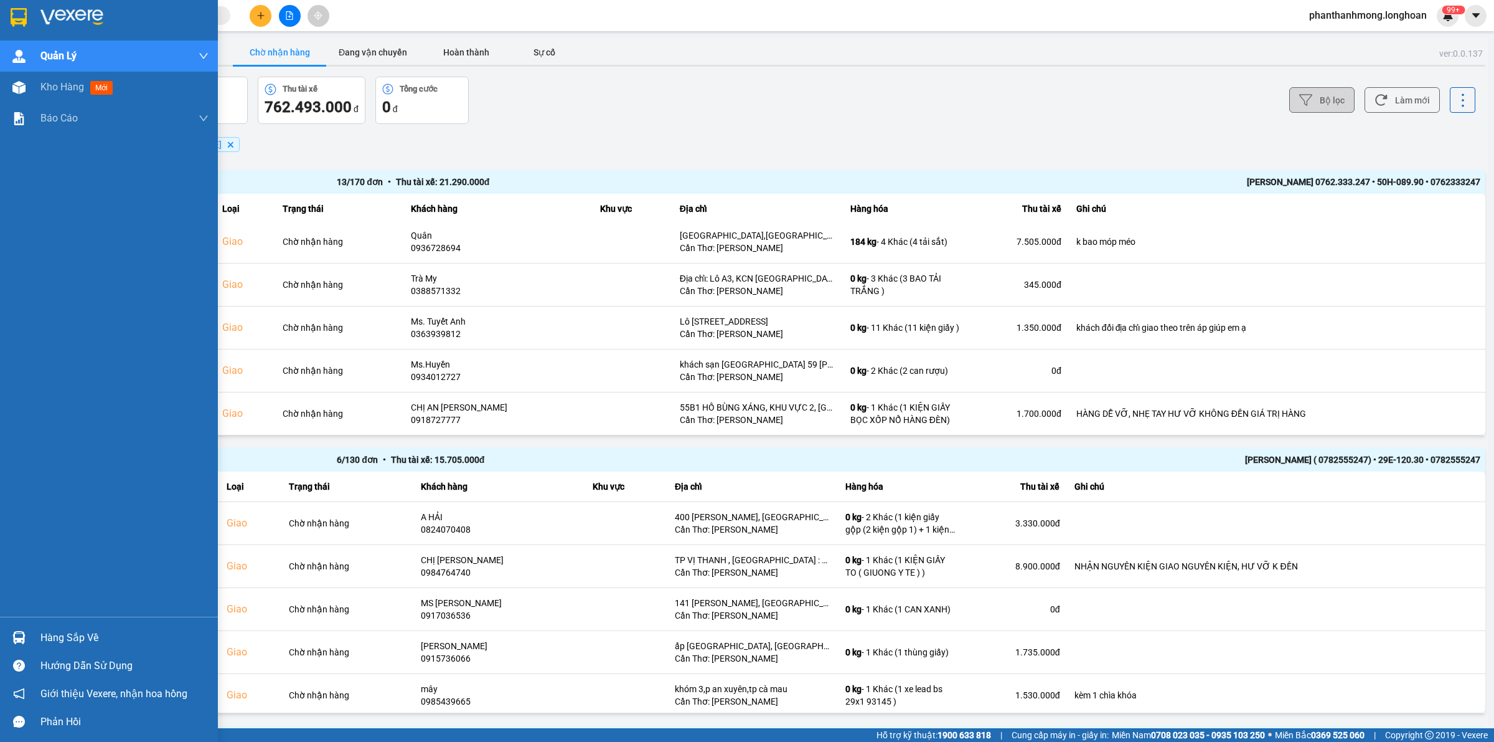
click at [11, 14] on img at bounding box center [19, 17] width 16 height 19
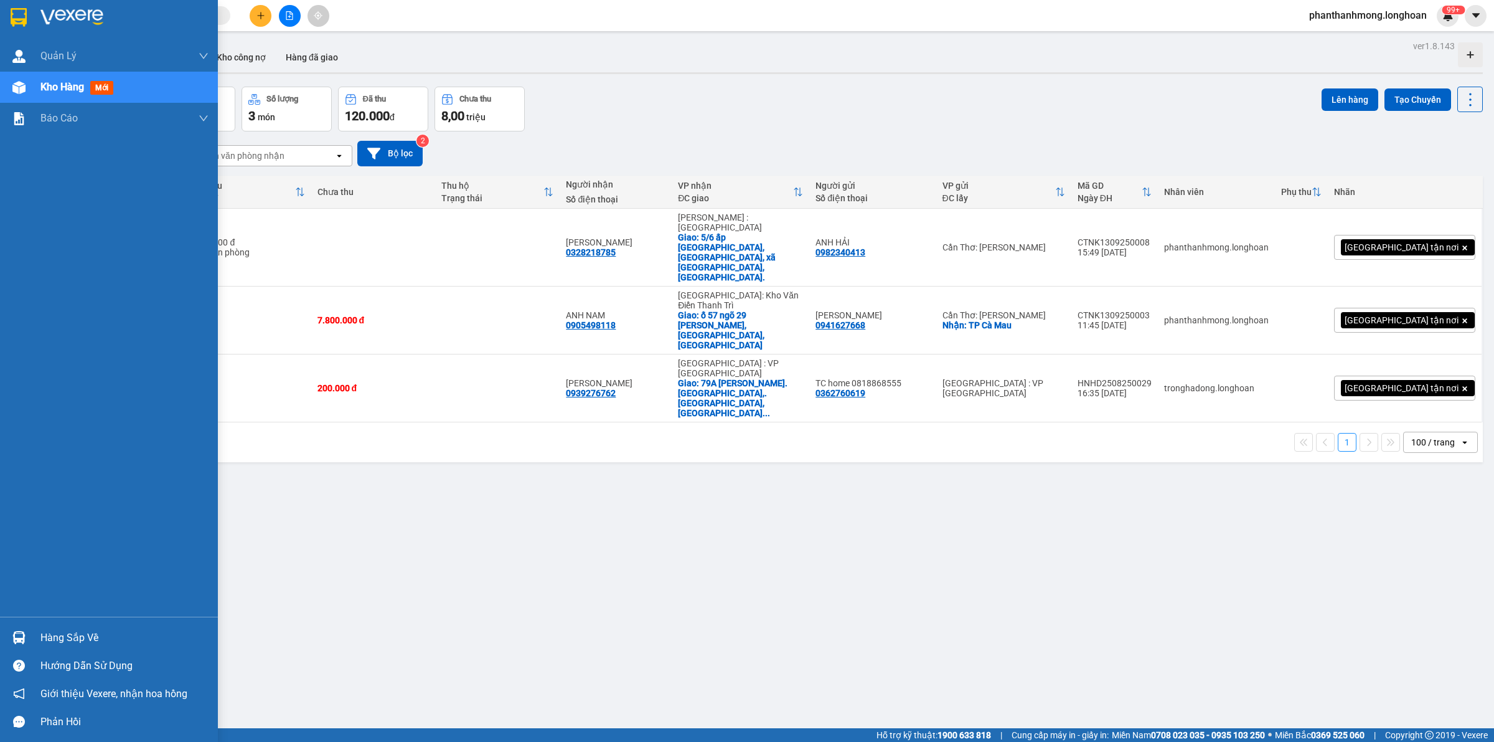
click at [8, 19] on div at bounding box center [19, 17] width 22 height 22
click at [22, 16] on img at bounding box center [19, 17] width 16 height 19
click at [28, 640] on div at bounding box center [19, 637] width 22 height 22
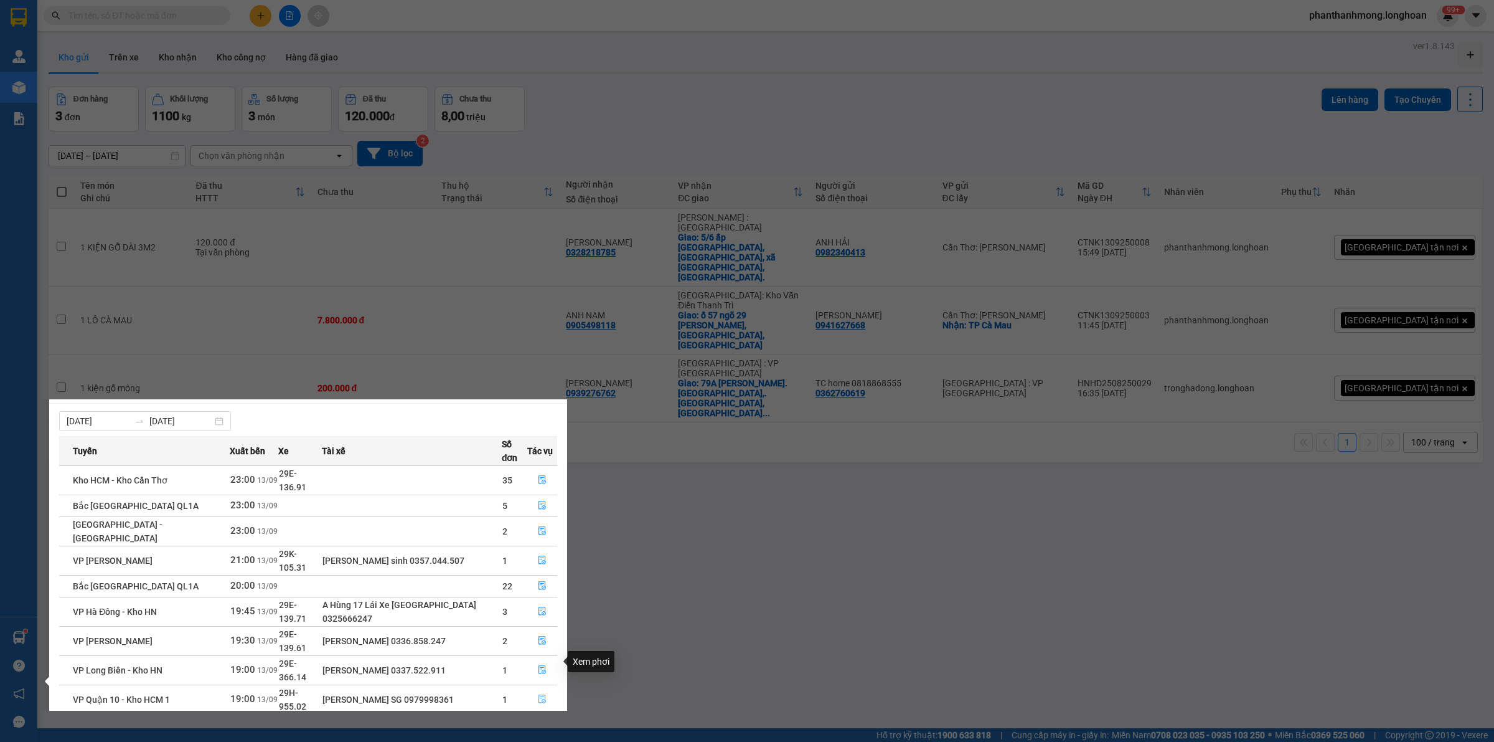
scroll to position [22, 0]
click at [534, 714] on link "2" at bounding box center [535, 754] width 14 height 14
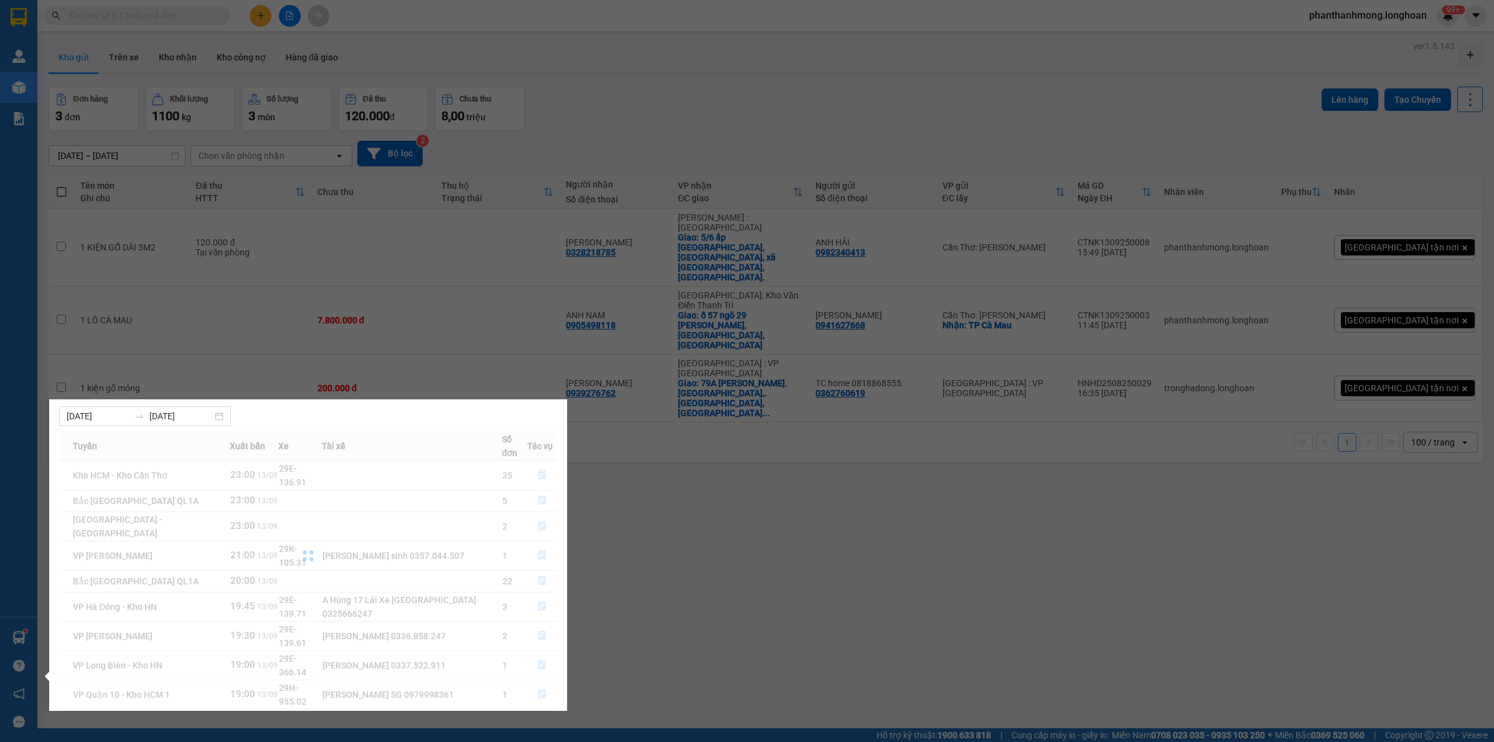
scroll to position [0, 0]
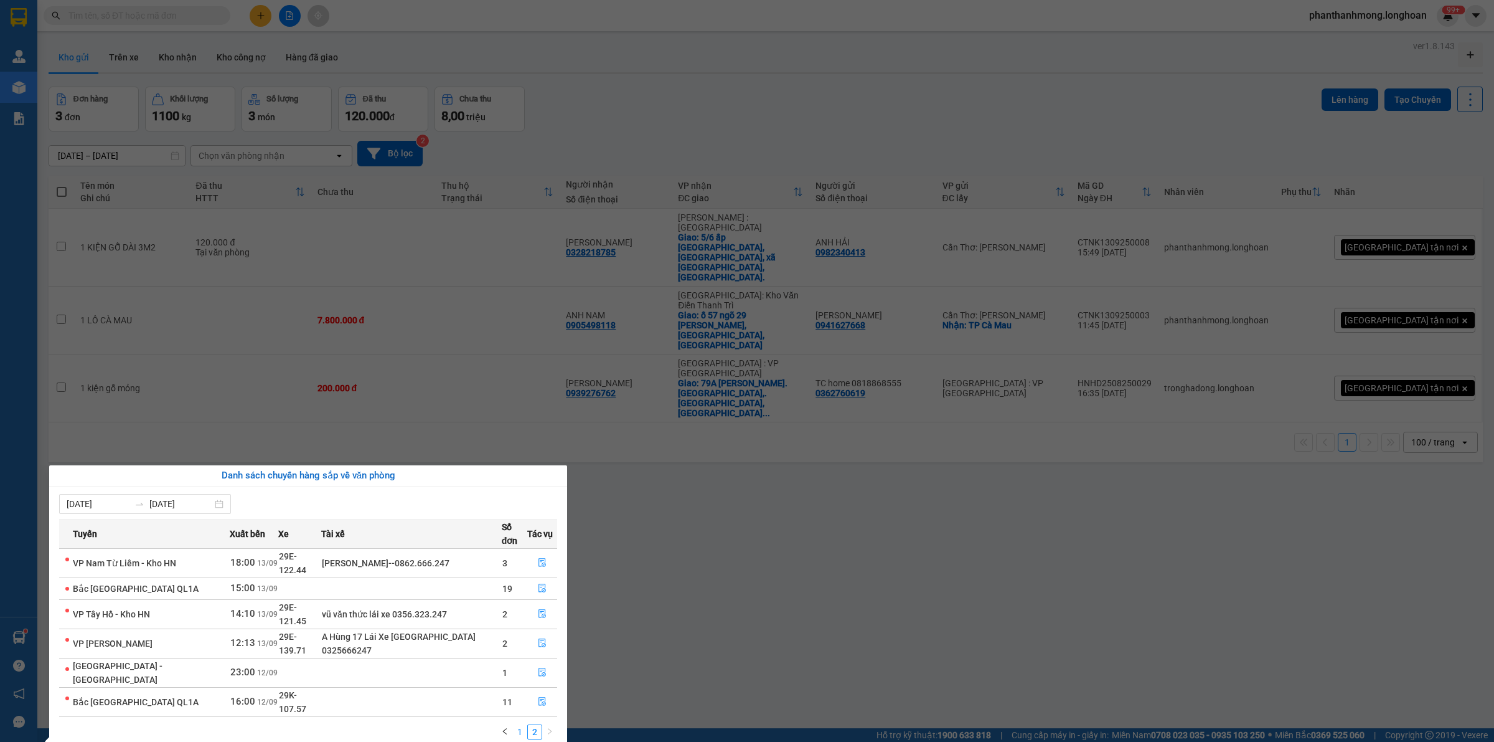
click at [517, 714] on link "1" at bounding box center [520, 732] width 14 height 14
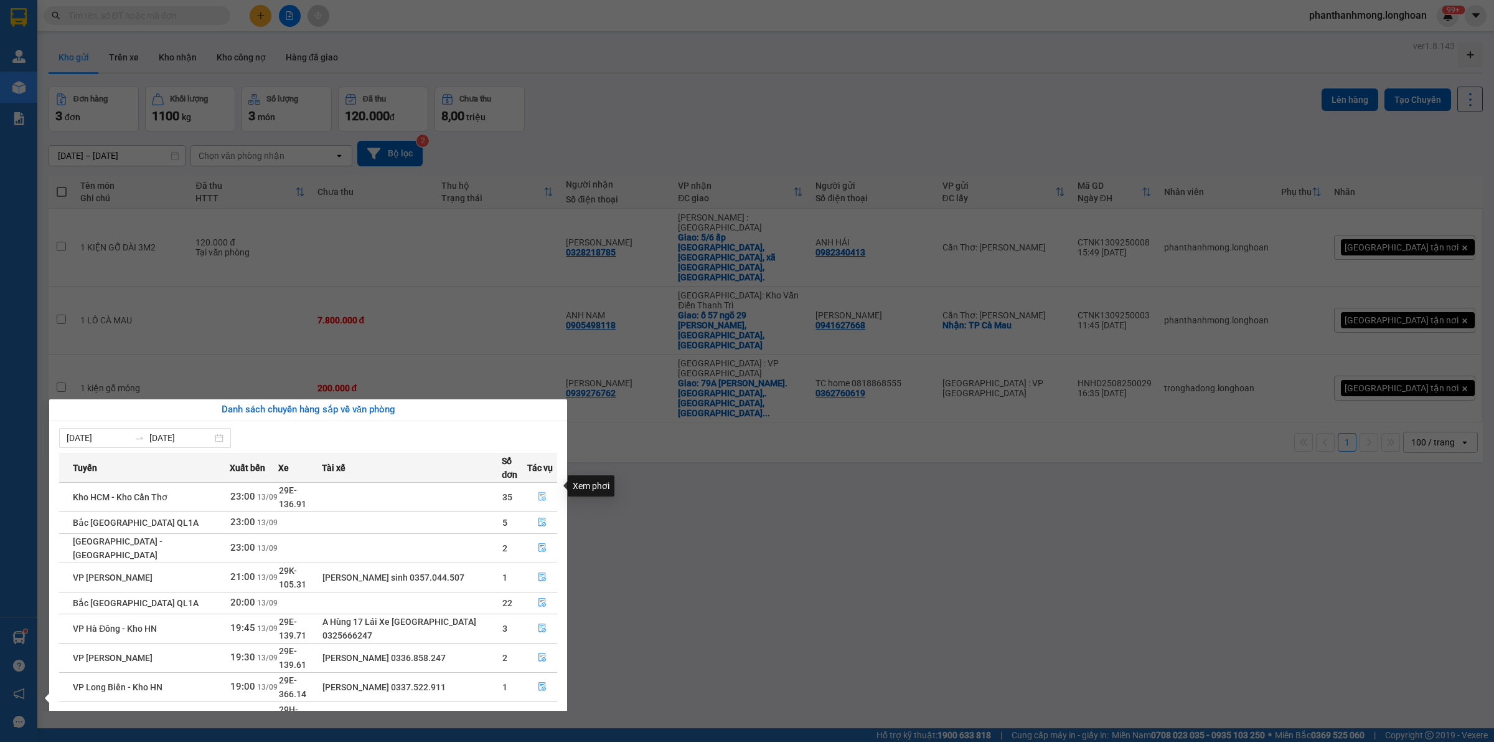
click at [539, 492] on icon "file-done" at bounding box center [542, 496] width 7 height 9
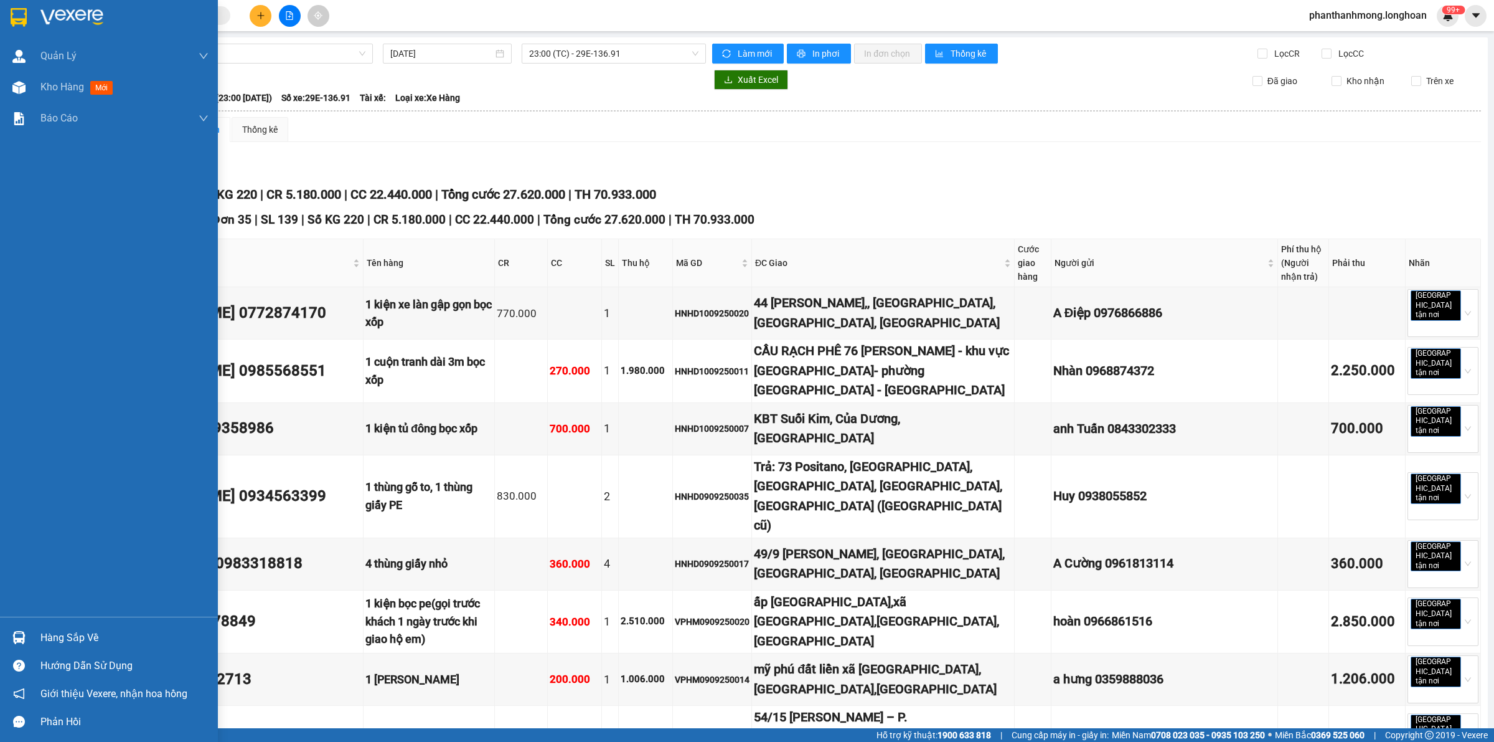
click at [19, 22] on img at bounding box center [19, 17] width 16 height 19
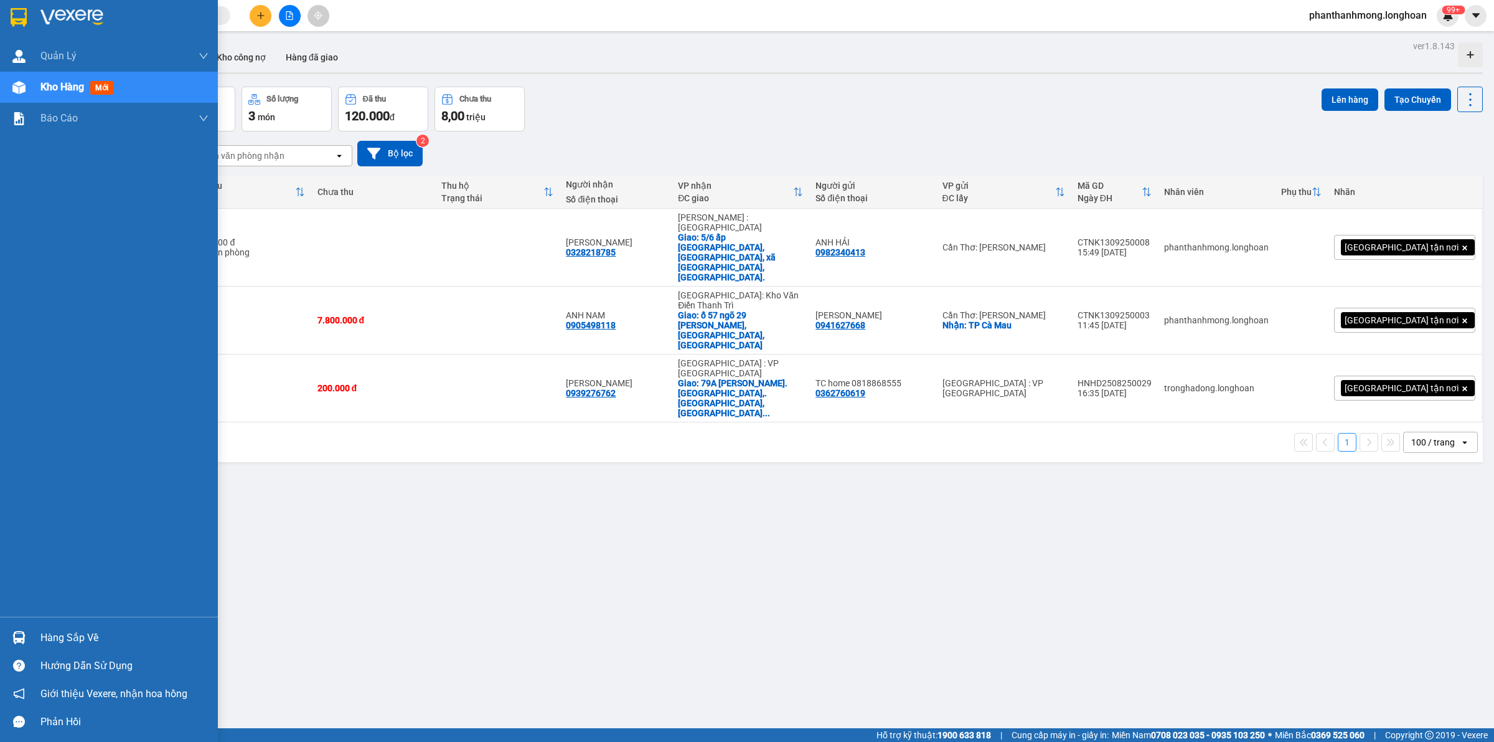
click at [13, 16] on img at bounding box center [19, 17] width 16 height 19
